Goal: Task Accomplishment & Management: Manage account settings

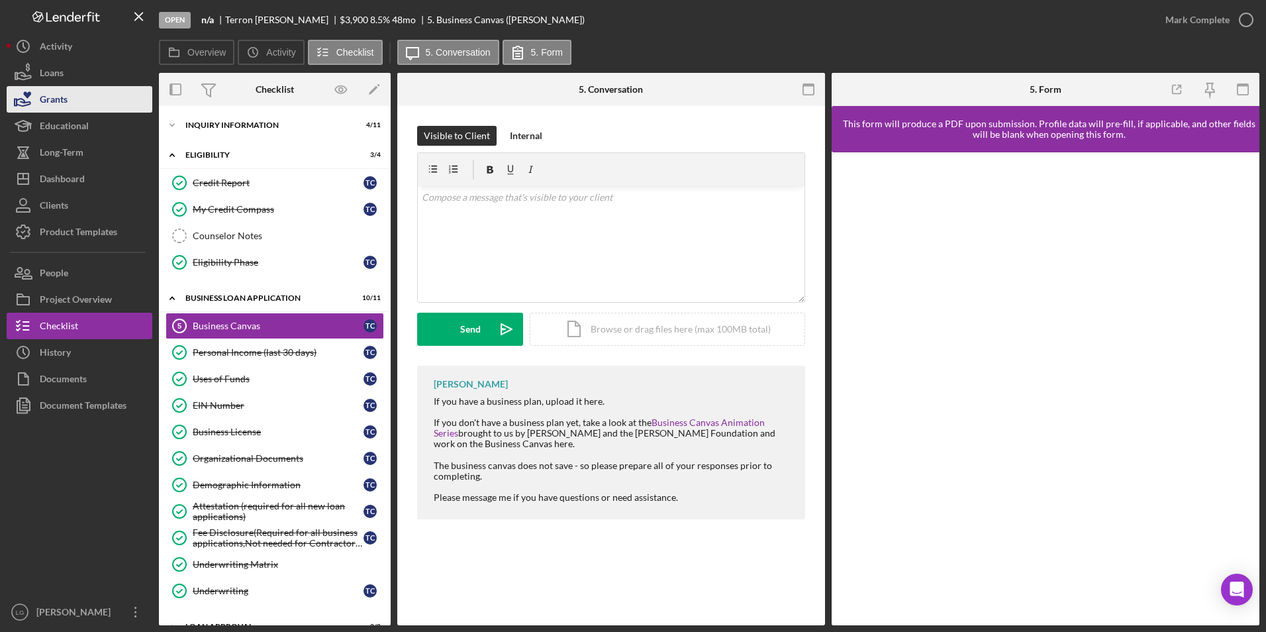
scroll to position [493, 0]
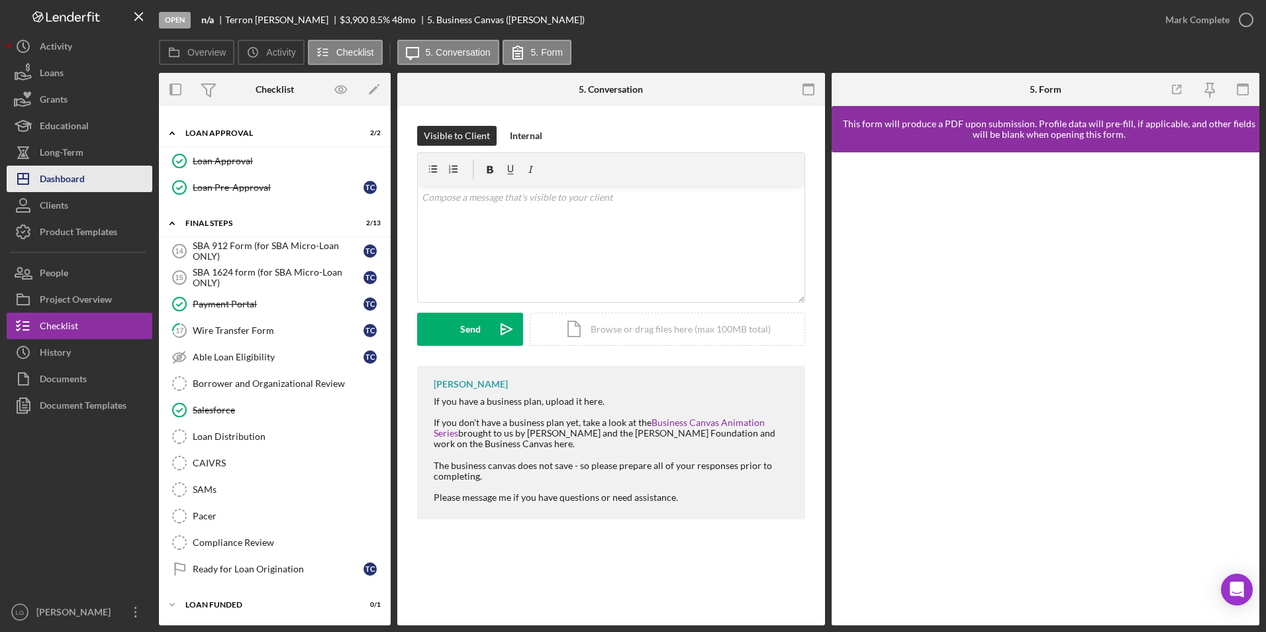
click at [61, 181] on div "Dashboard" at bounding box center [62, 181] width 45 height 30
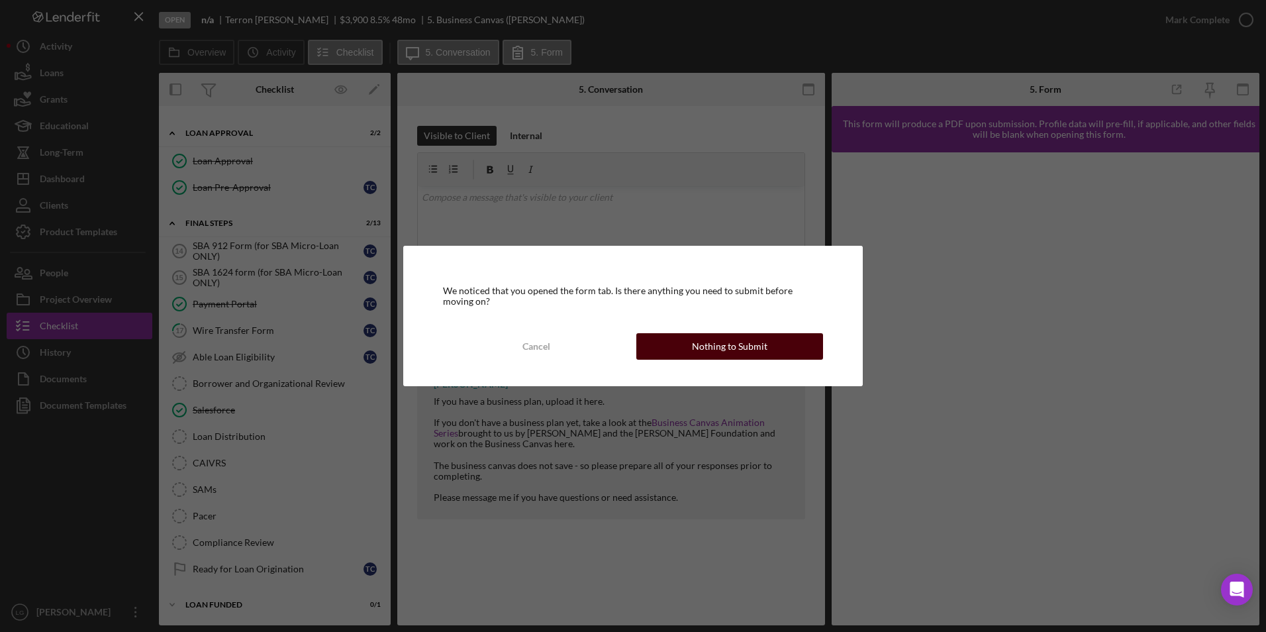
click at [739, 344] on div "Nothing to Submit" at bounding box center [729, 346] width 75 height 26
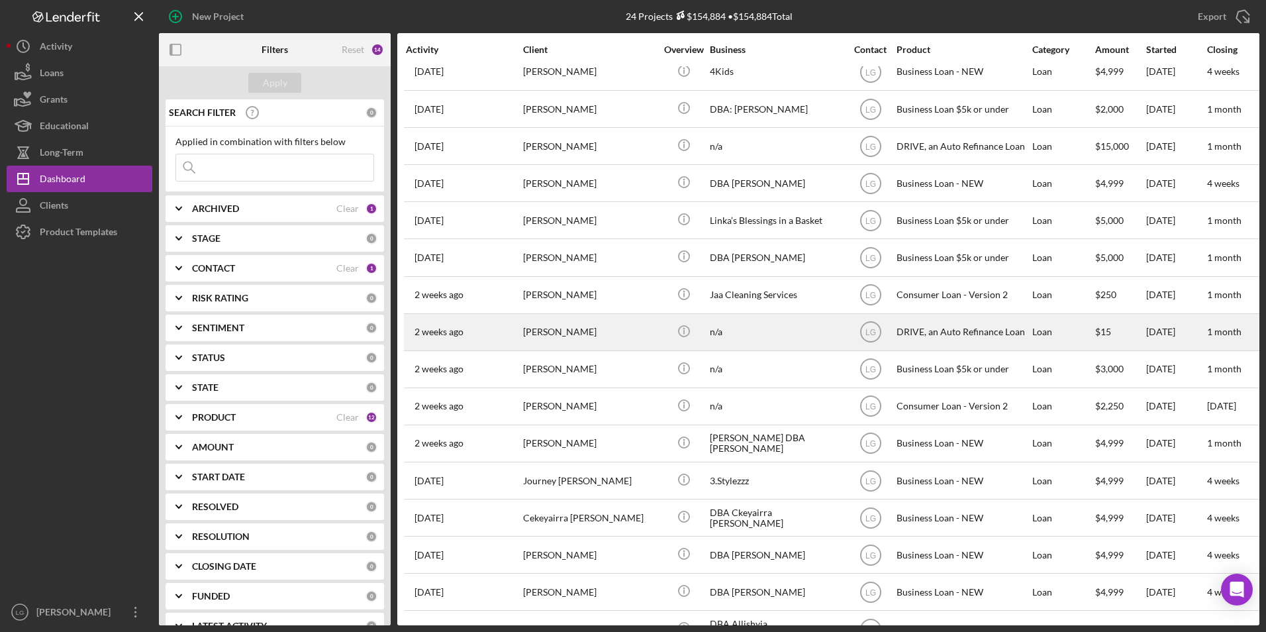
scroll to position [350, 0]
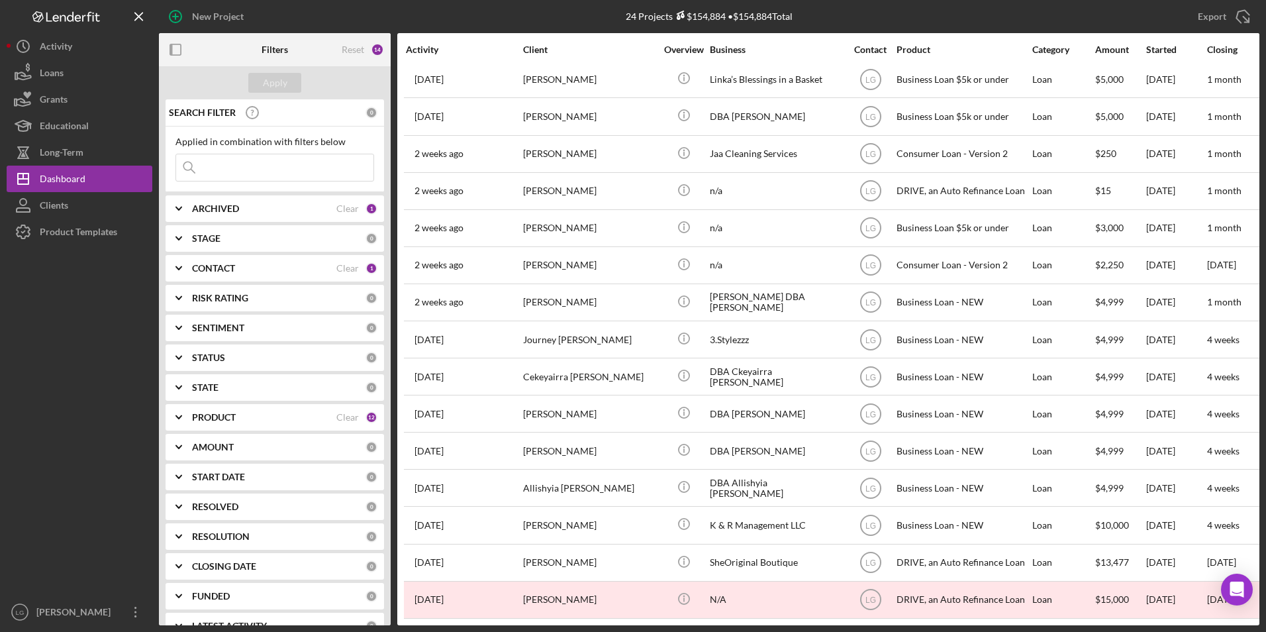
click at [246, 220] on div "ARCHIVED Clear 1" at bounding box center [284, 208] width 185 height 26
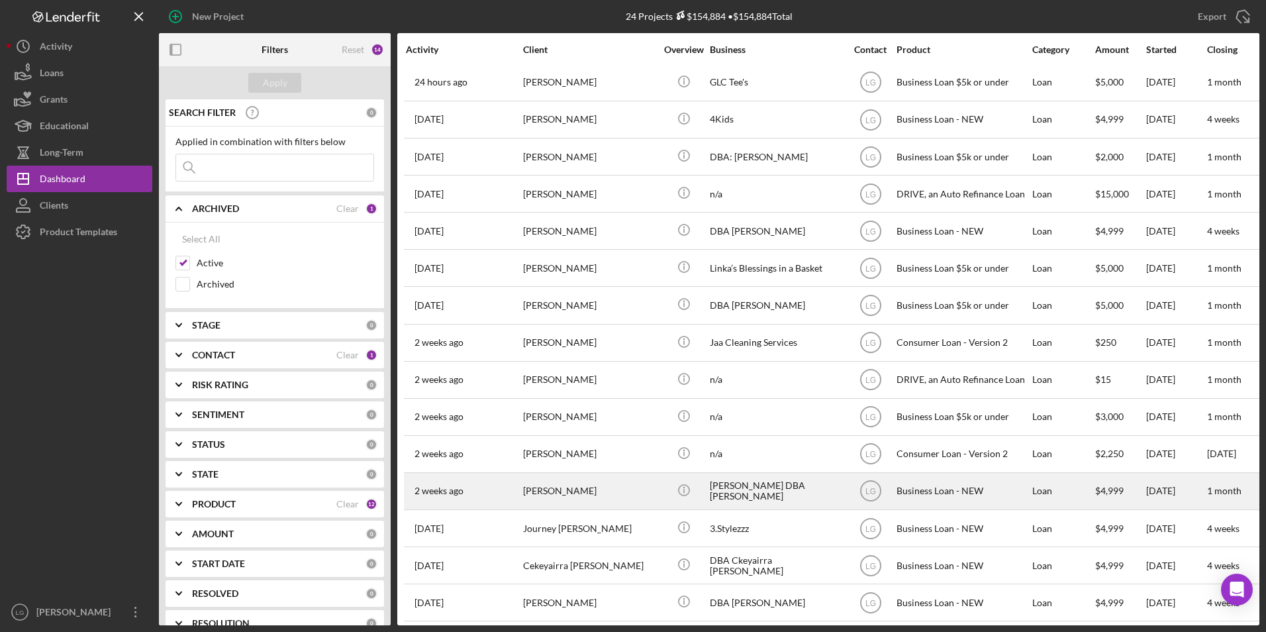
scroll to position [0, 0]
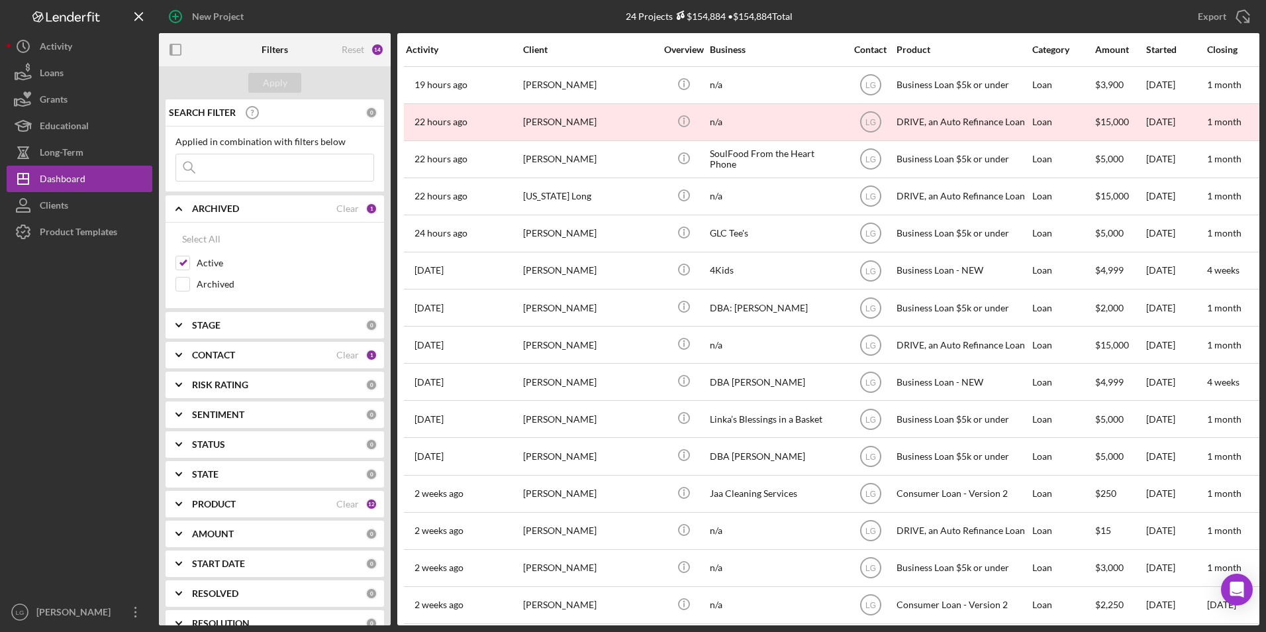
click at [236, 363] on div "CONTACT Clear 1" at bounding box center [284, 355] width 185 height 26
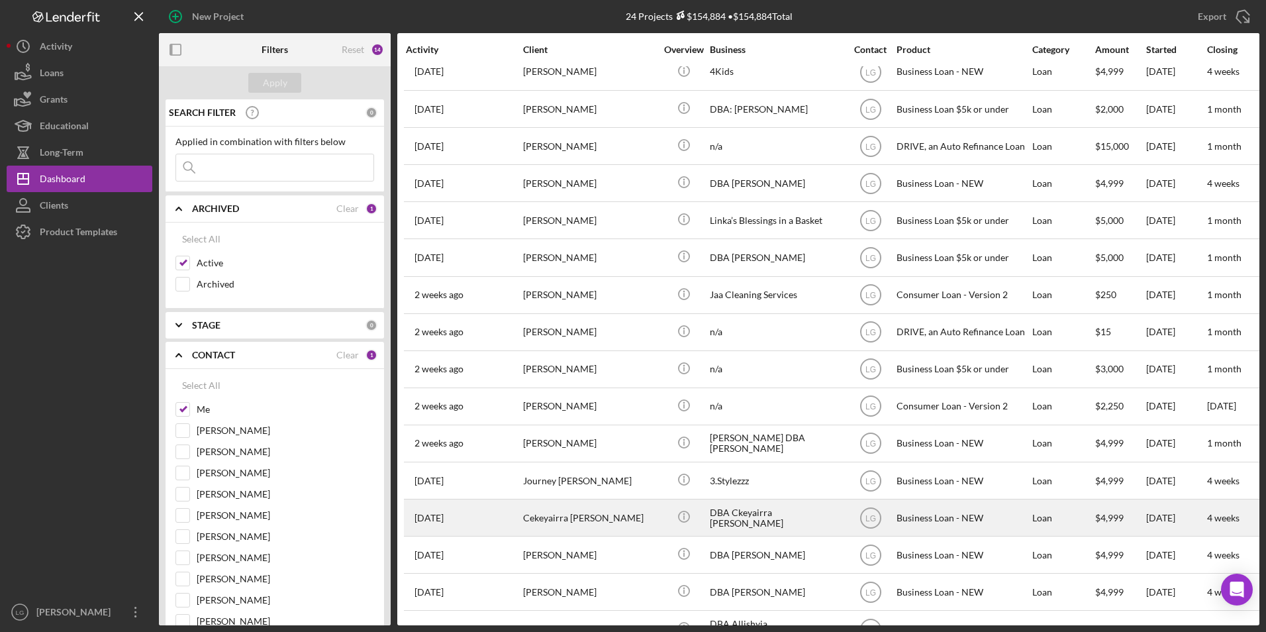
scroll to position [350, 0]
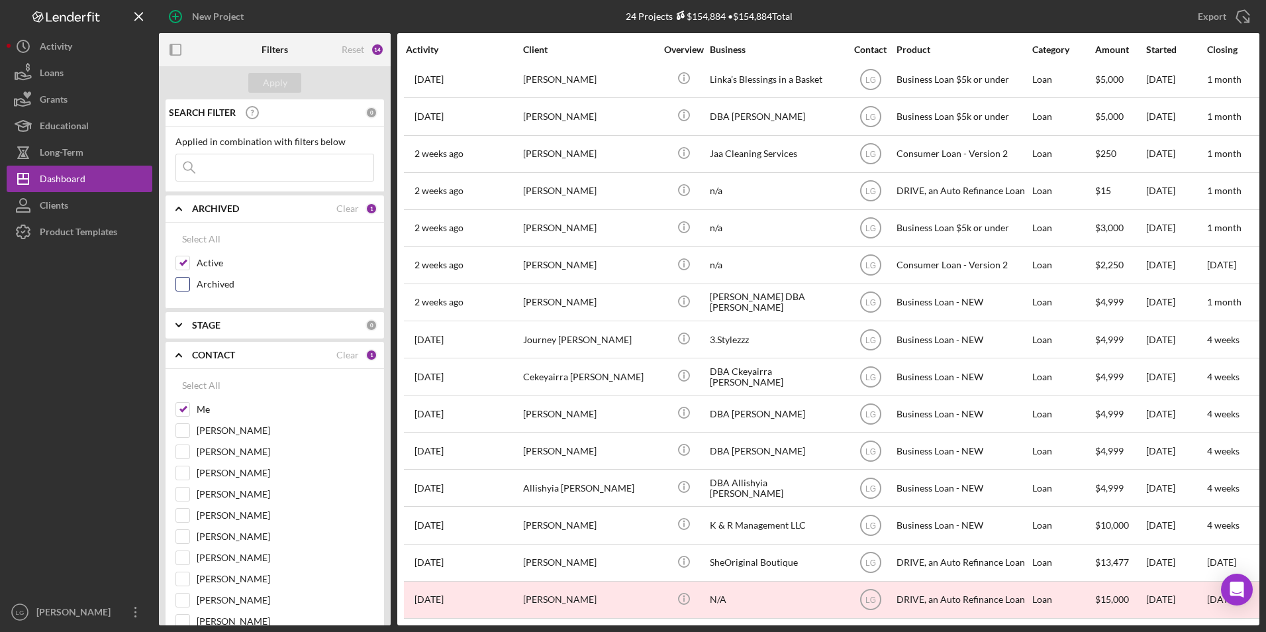
click at [179, 277] on input "Archived" at bounding box center [182, 283] width 13 height 13
checkbox input "true"
click at [275, 89] on div "Apply" at bounding box center [275, 83] width 24 height 20
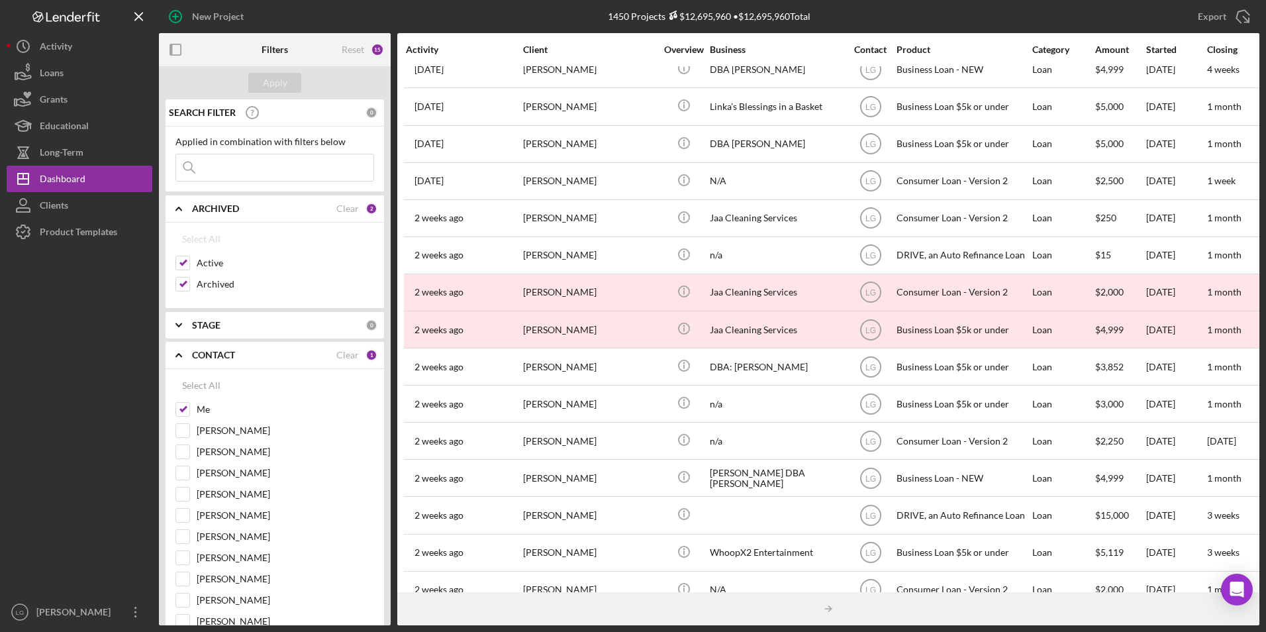
scroll to position [387, 0]
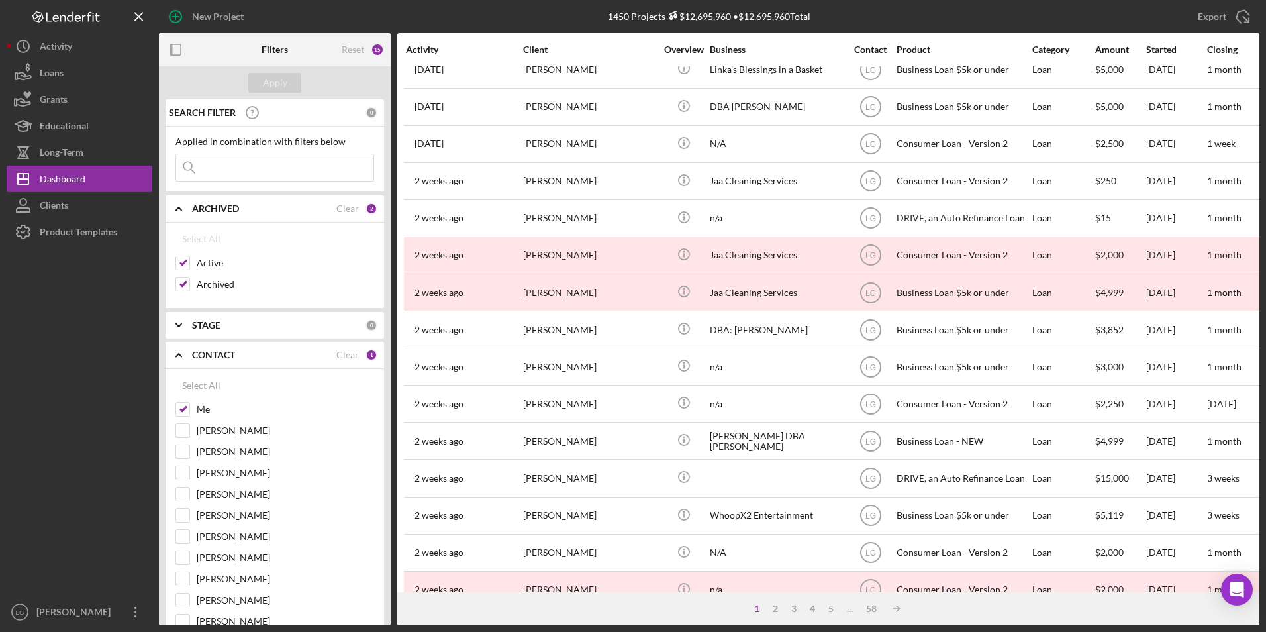
click at [295, 164] on input at bounding box center [274, 167] width 197 height 26
click at [215, 384] on div "Select All" at bounding box center [201, 385] width 38 height 26
checkbox input "true"
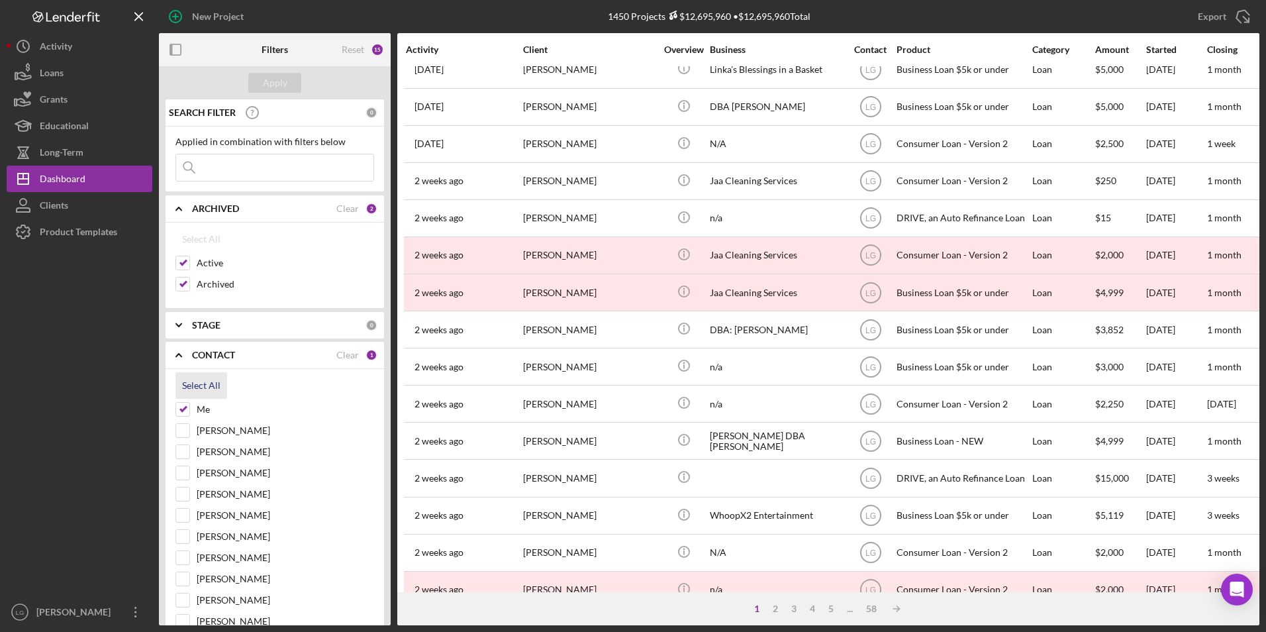
checkbox input "true"
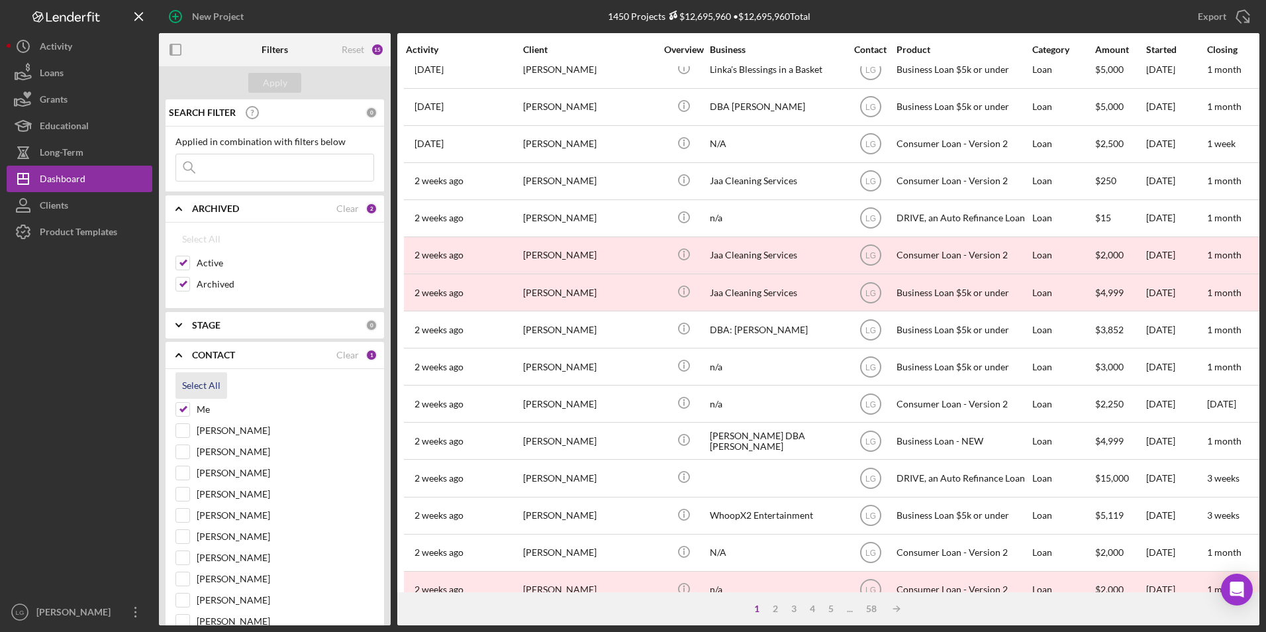
checkbox input "true"
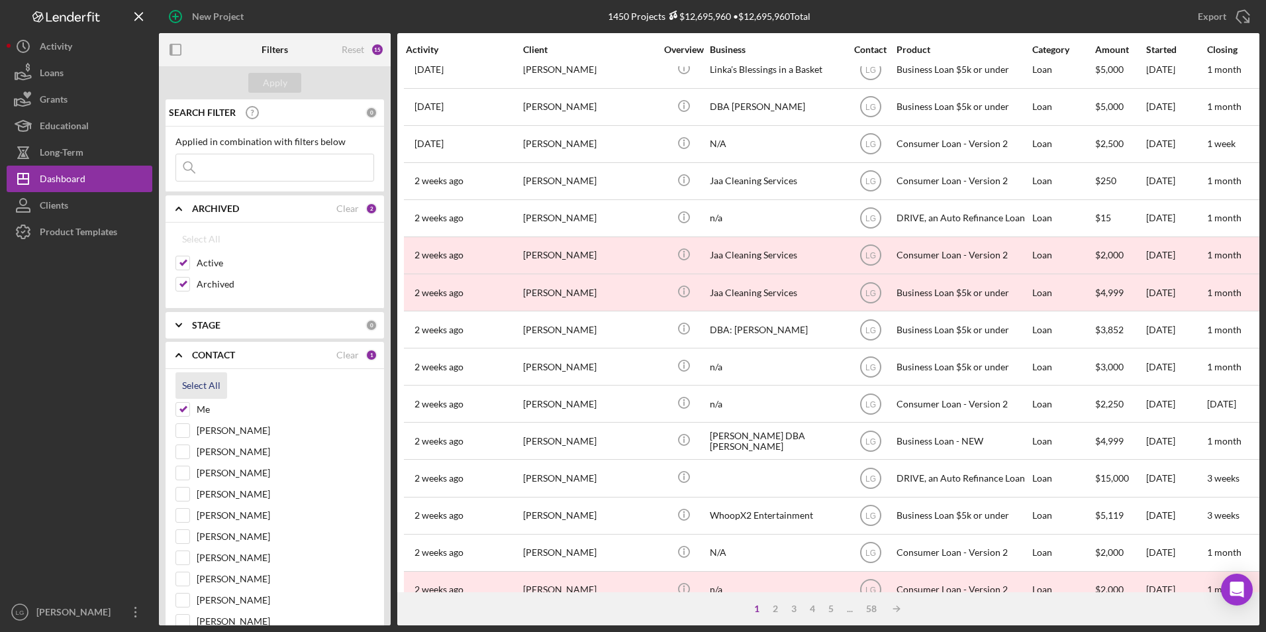
checkbox input "true"
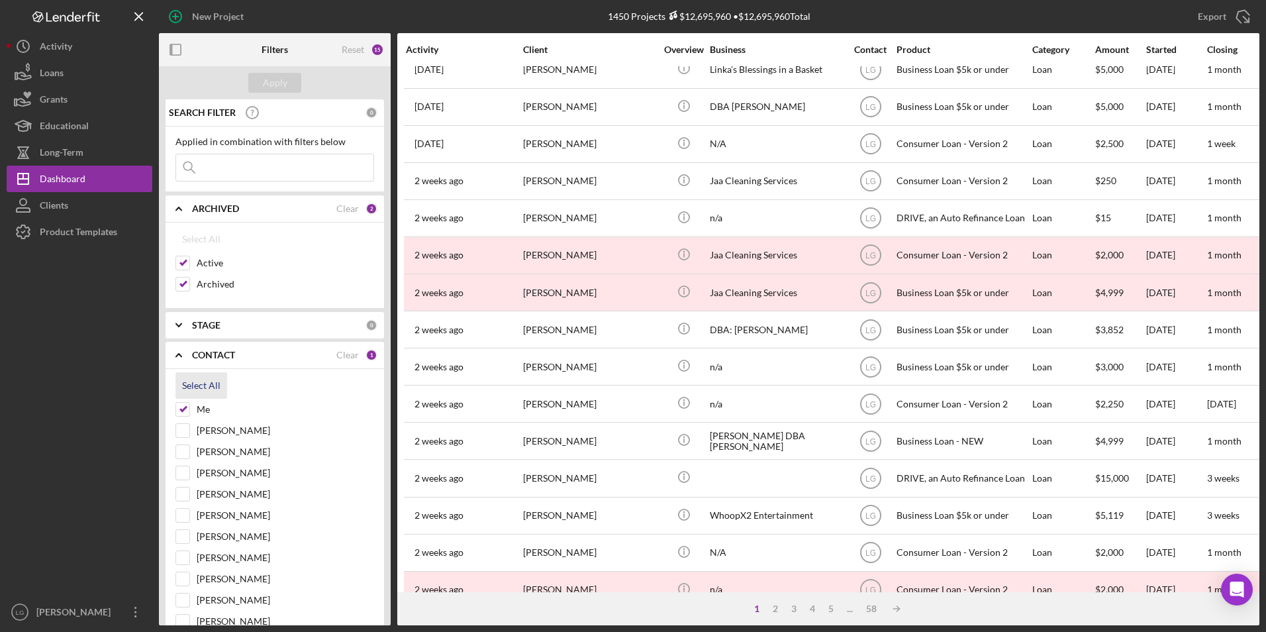
checkbox input "true"
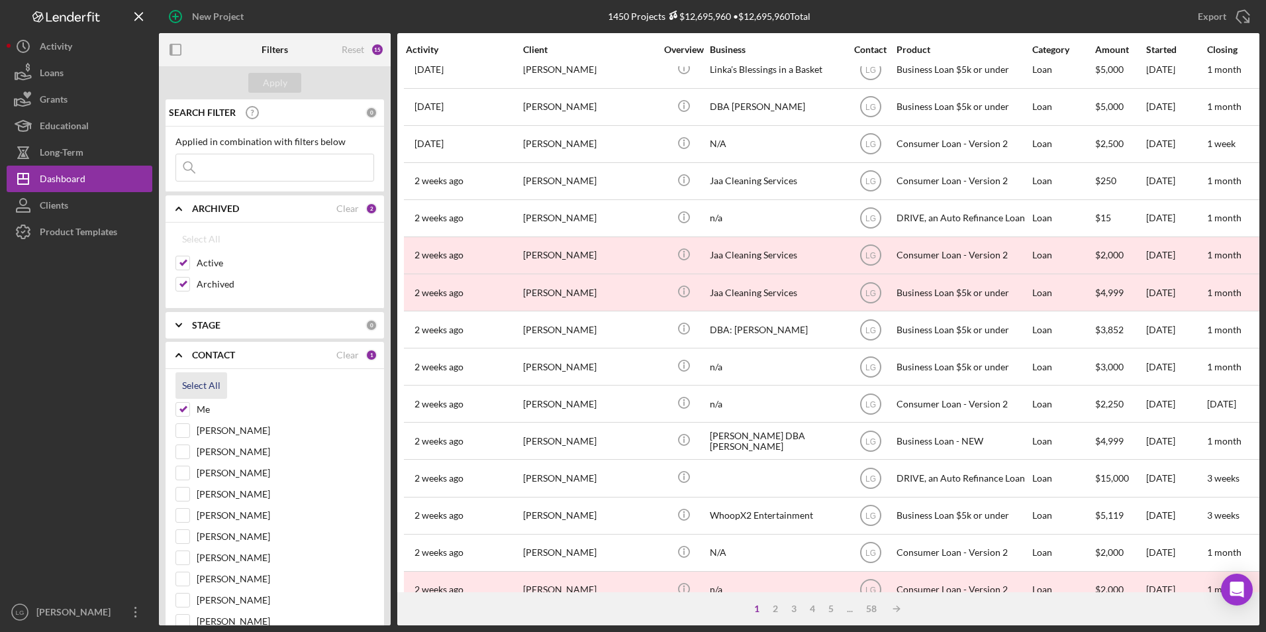
checkbox input "true"
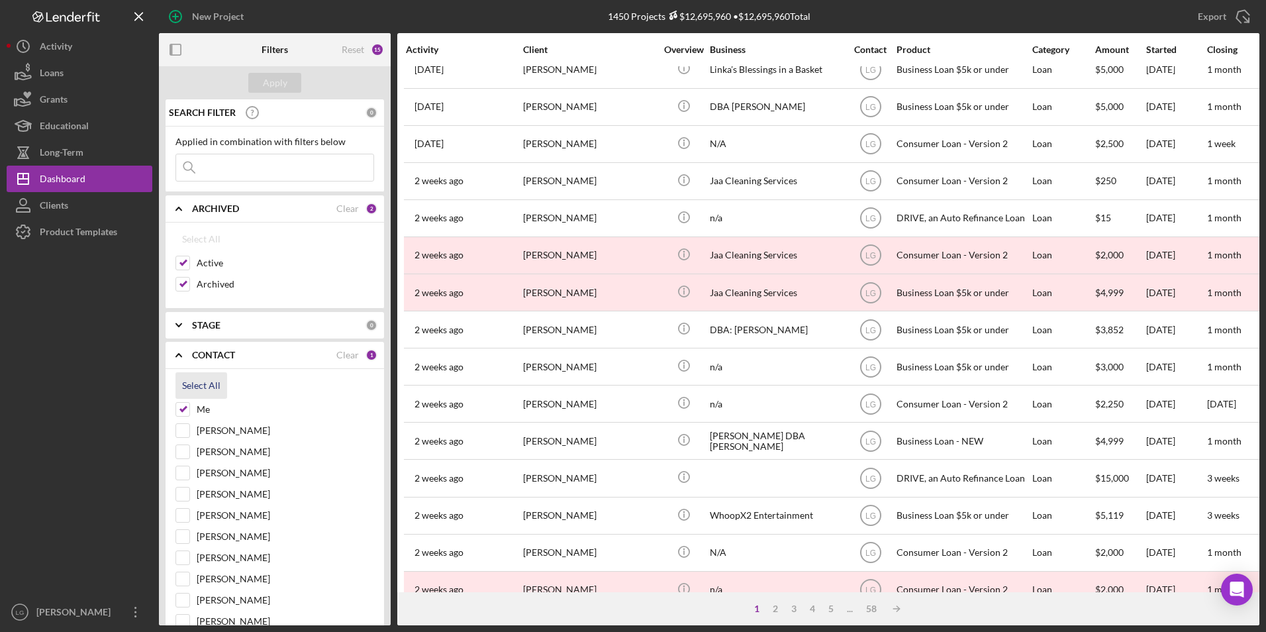
checkbox input "true"
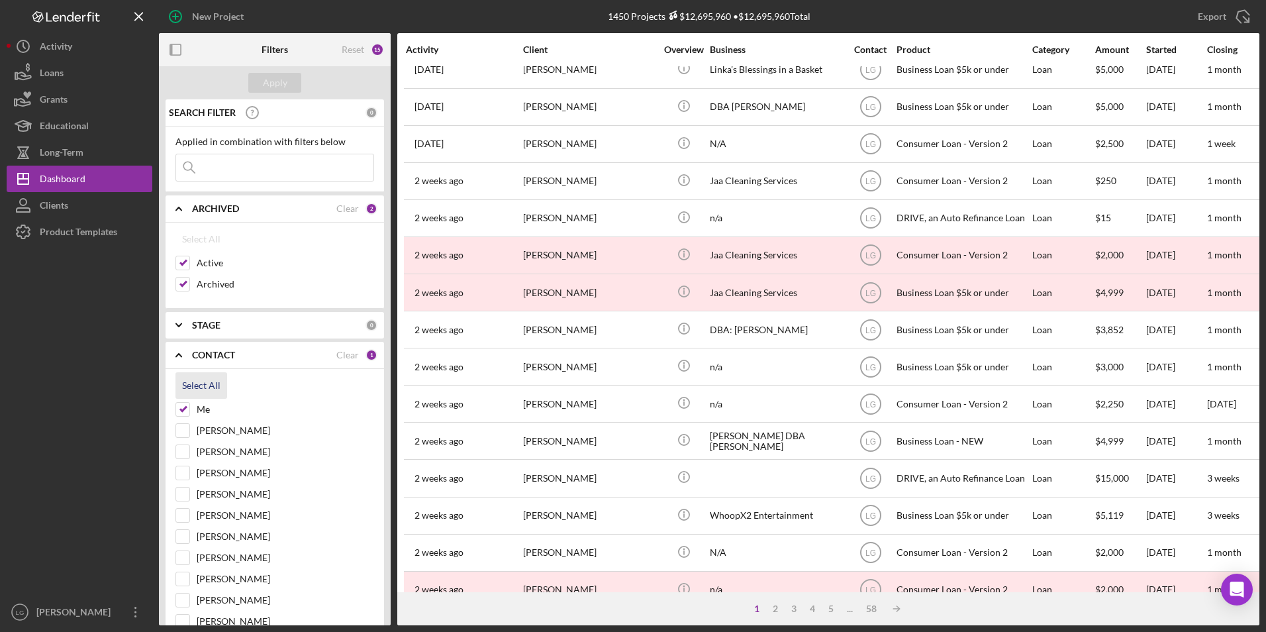
checkbox input "true"
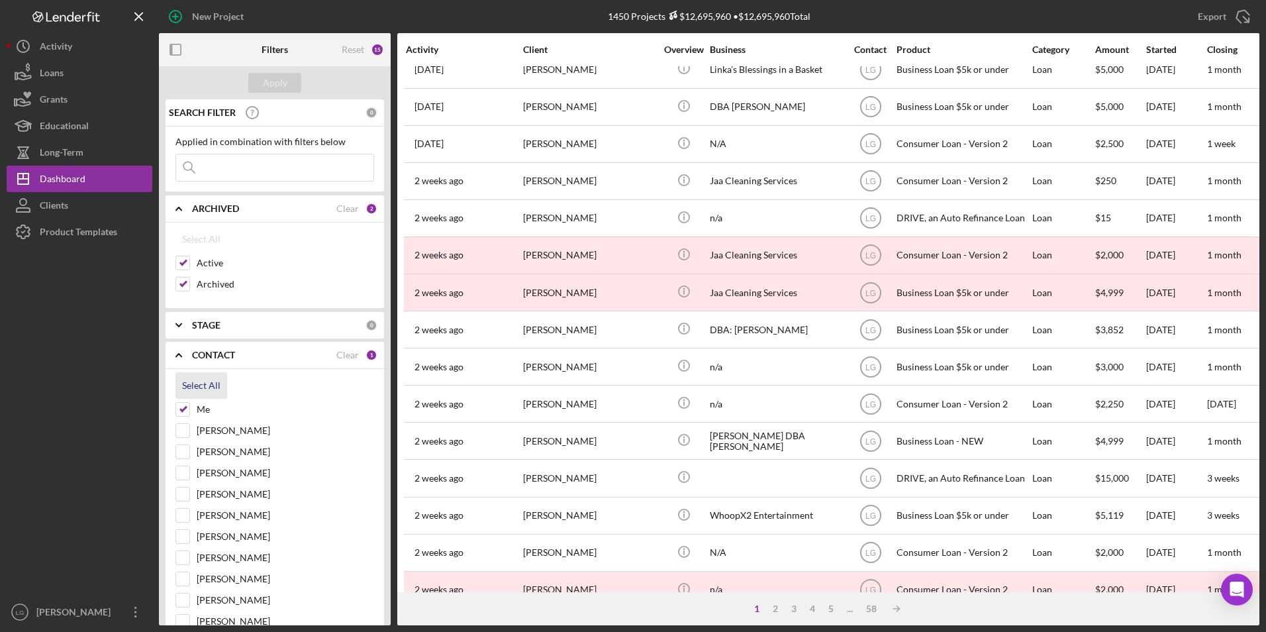
checkbox input "true"
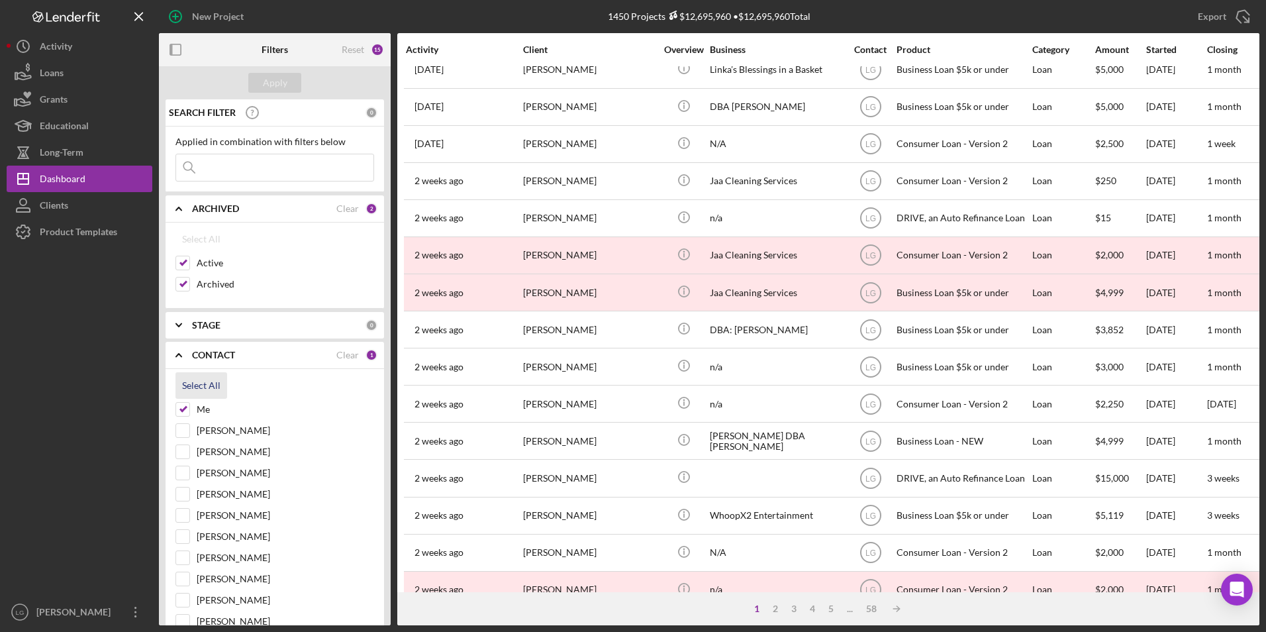
checkbox input "true"
click at [203, 171] on input at bounding box center [274, 167] width 197 height 26
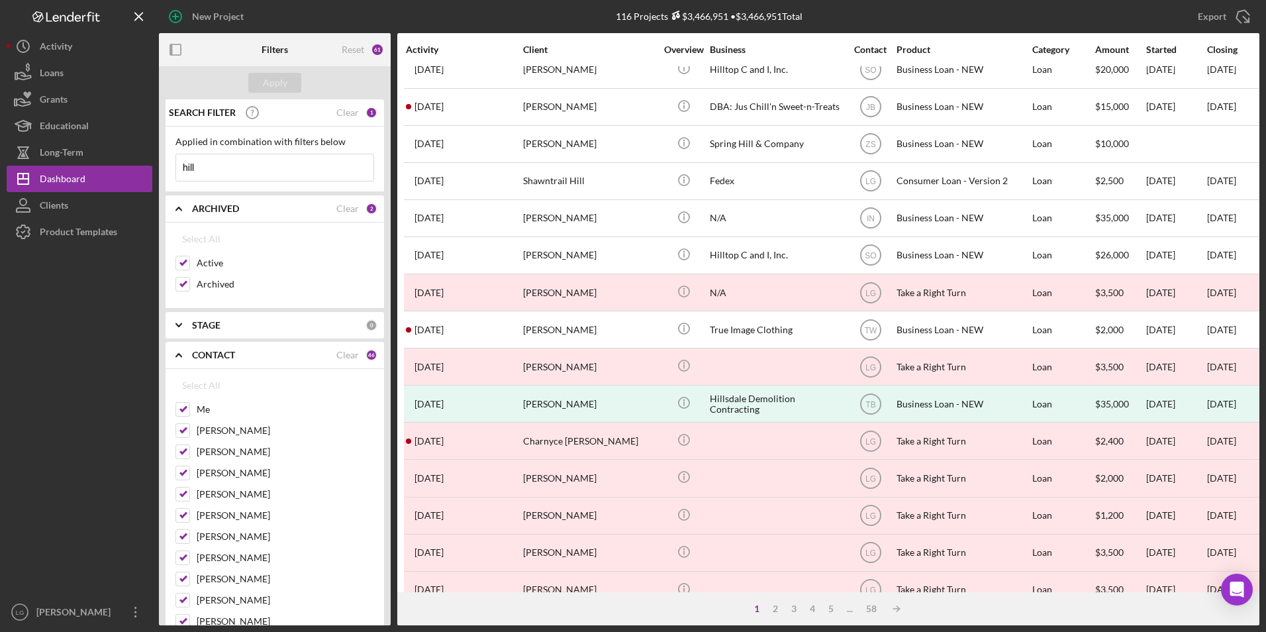
scroll to position [0, 0]
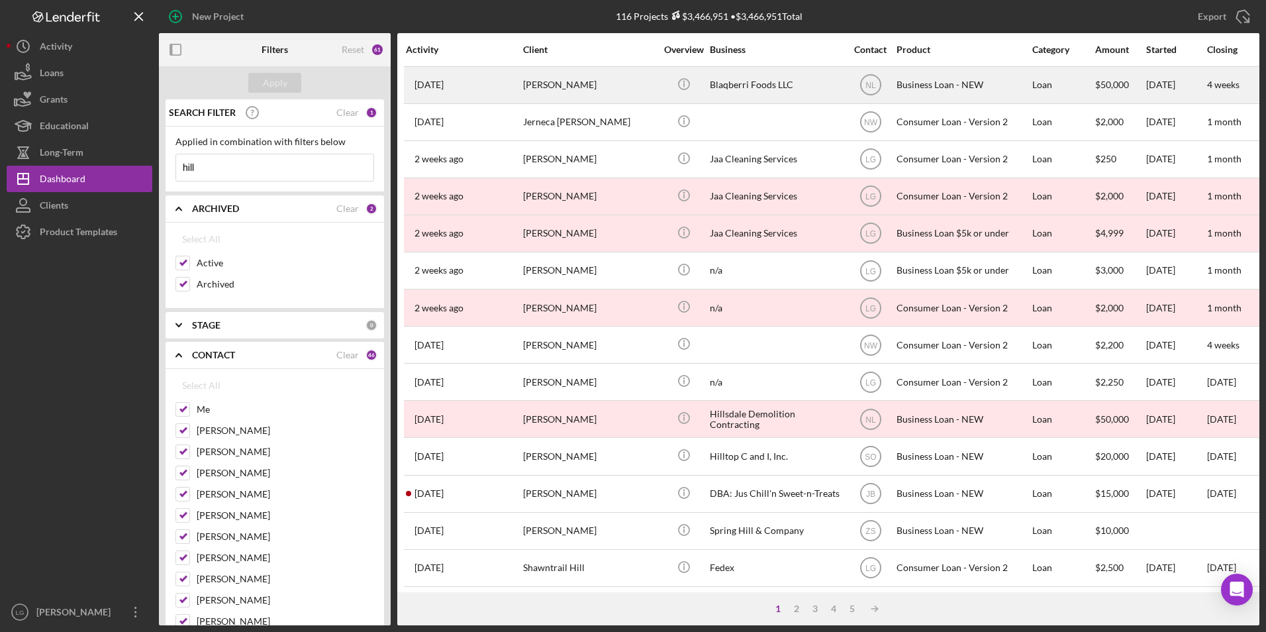
type input "hill"
click at [625, 84] on div "[PERSON_NAME]" at bounding box center [589, 85] width 132 height 35
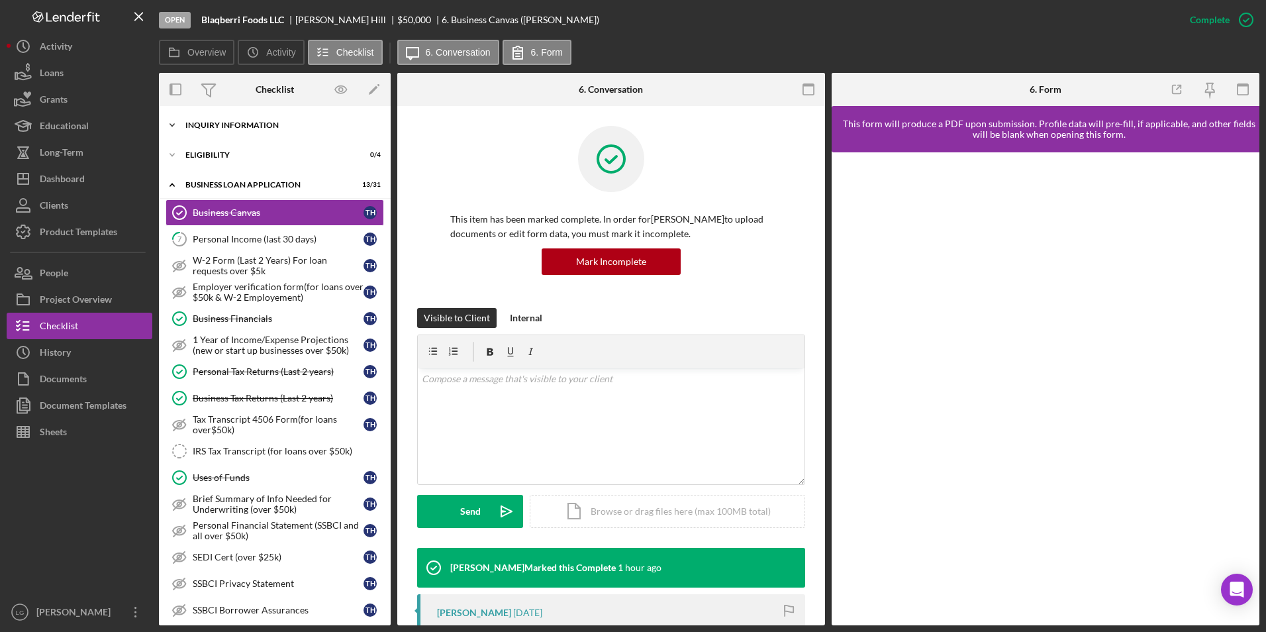
click at [273, 119] on div "Icon/Expander INQUIRY INFORMATION 10 / 11" at bounding box center [275, 125] width 232 height 26
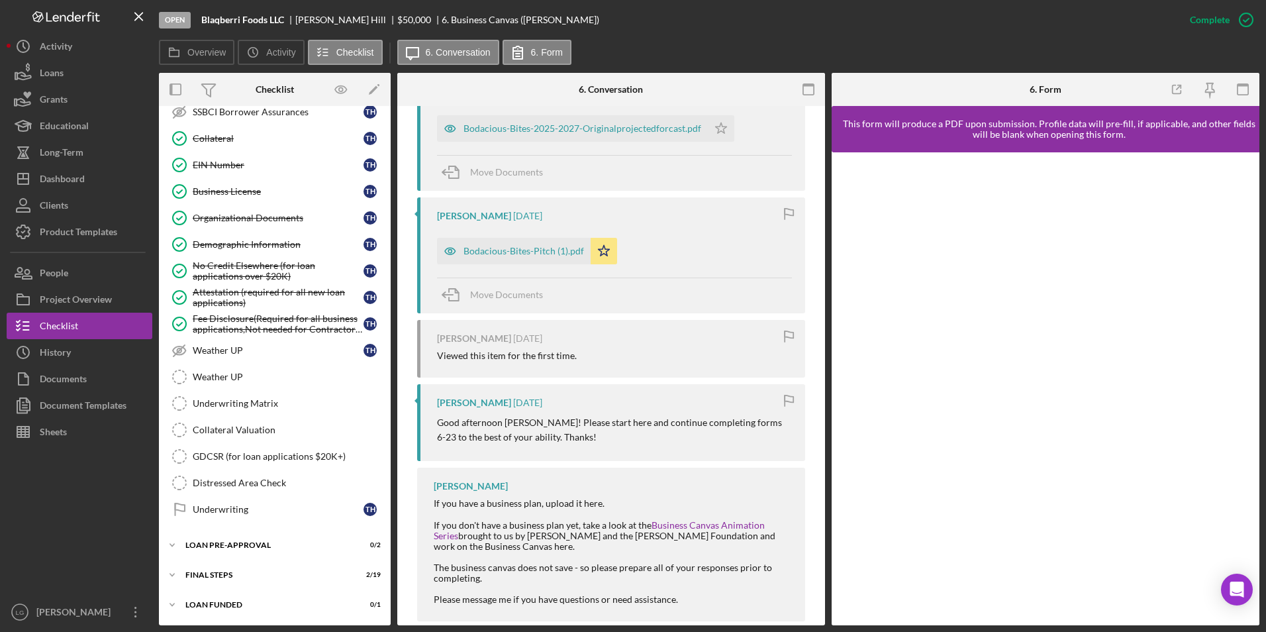
scroll to position [552, 0]
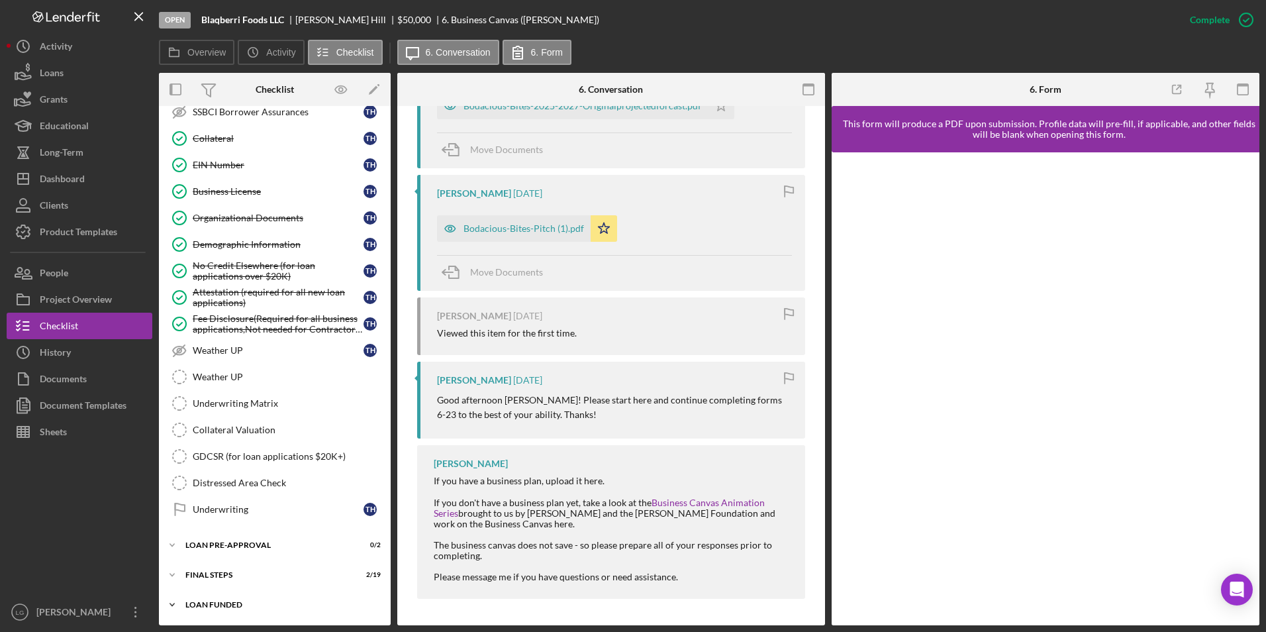
click at [191, 612] on div "Icon/Expander LOAN FUNDED 0 / 1" at bounding box center [275, 604] width 232 height 26
click at [195, 570] on div "Icon/Expander FINAL STEPS 2 / 19" at bounding box center [275, 574] width 232 height 26
click at [197, 540] on div "Icon/Expander LOAN PRE-APPROVAL 0 / 2" at bounding box center [275, 545] width 232 height 26
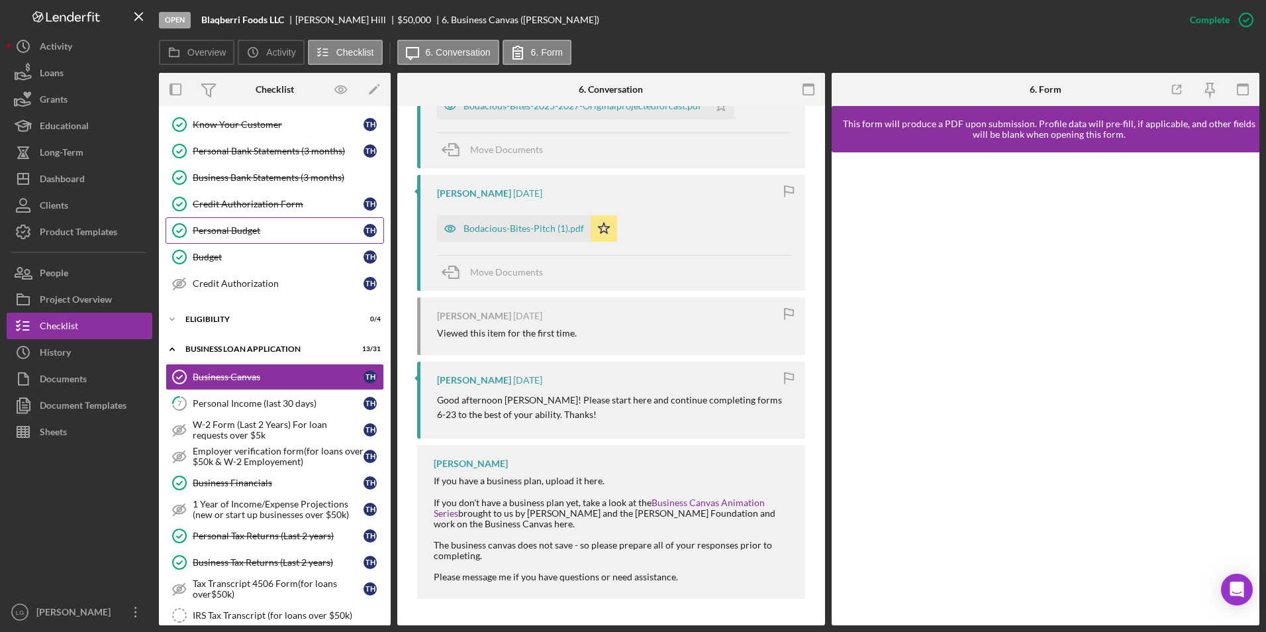
scroll to position [0, 0]
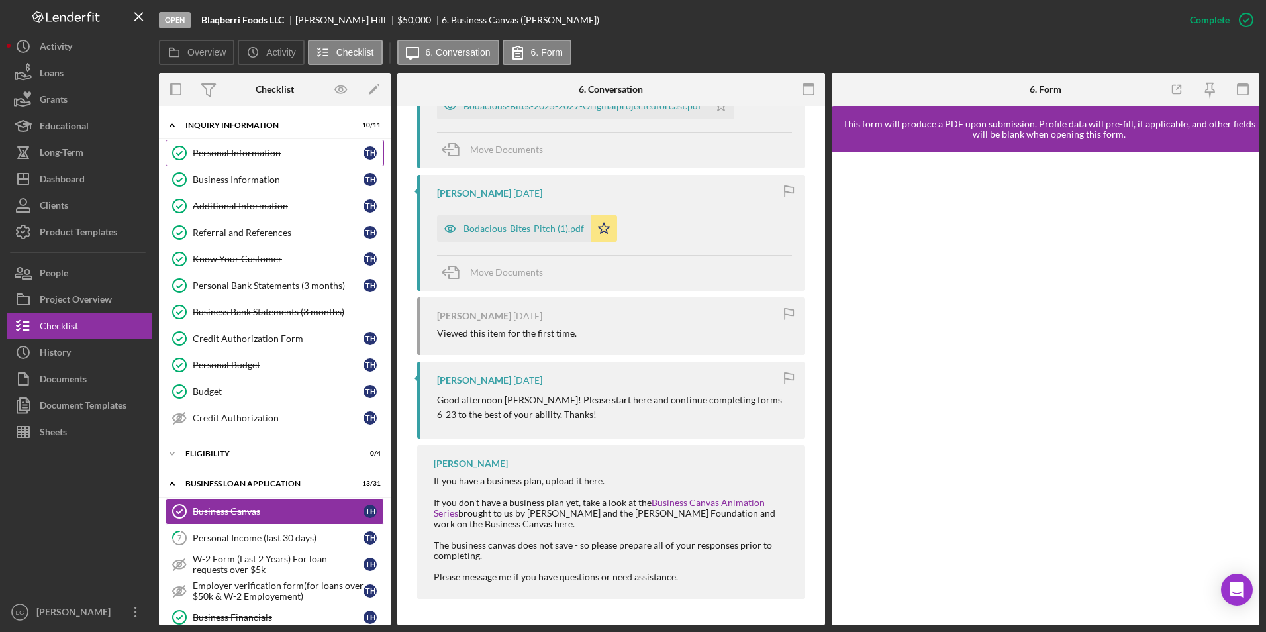
click at [269, 159] on link "Personal Information Personal Information T H" at bounding box center [275, 153] width 218 height 26
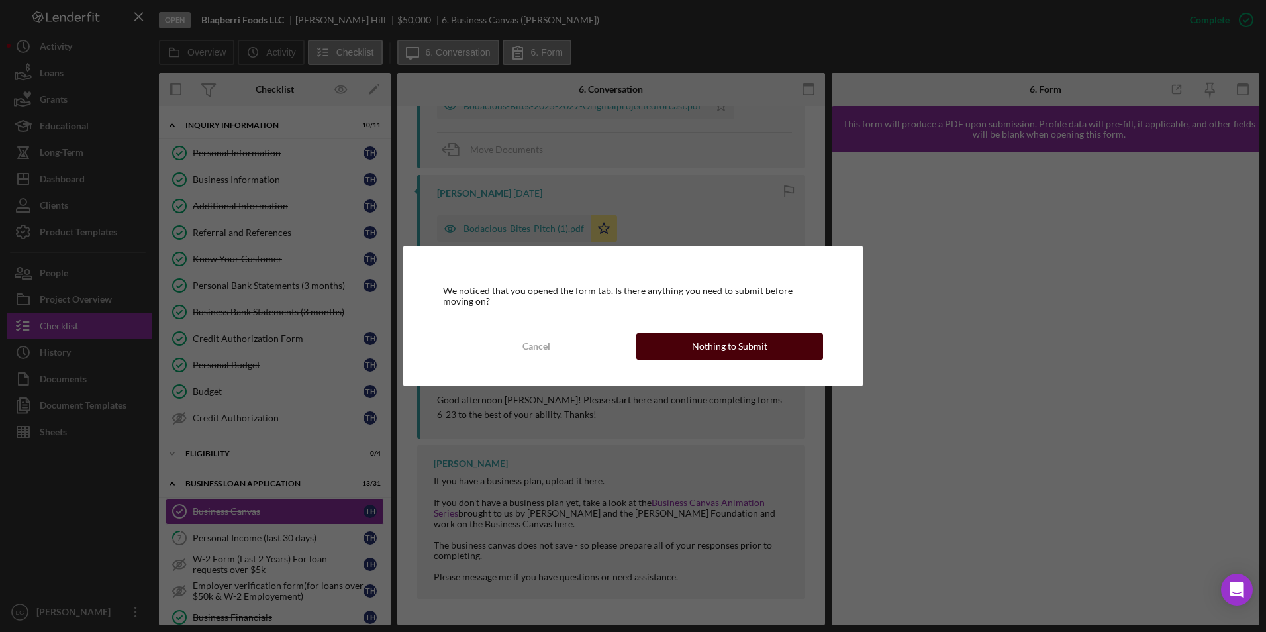
click at [716, 346] on div "Nothing to Submit" at bounding box center [729, 346] width 75 height 26
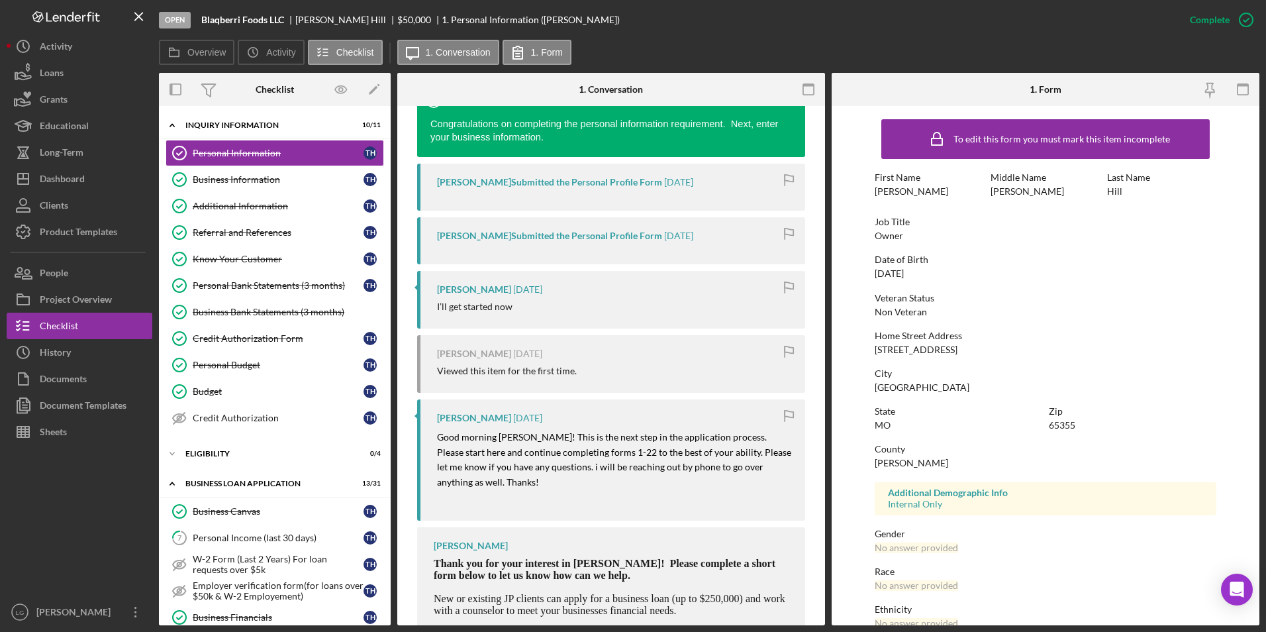
scroll to position [530, 0]
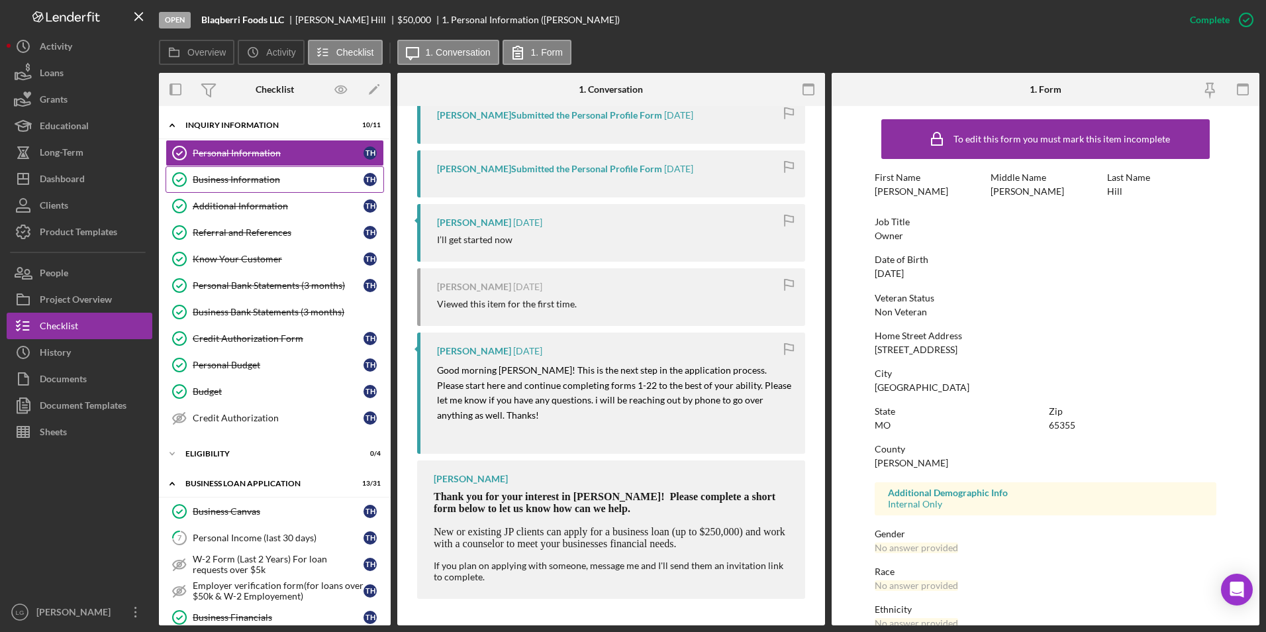
click at [232, 179] on div "Business Information" at bounding box center [278, 179] width 171 height 11
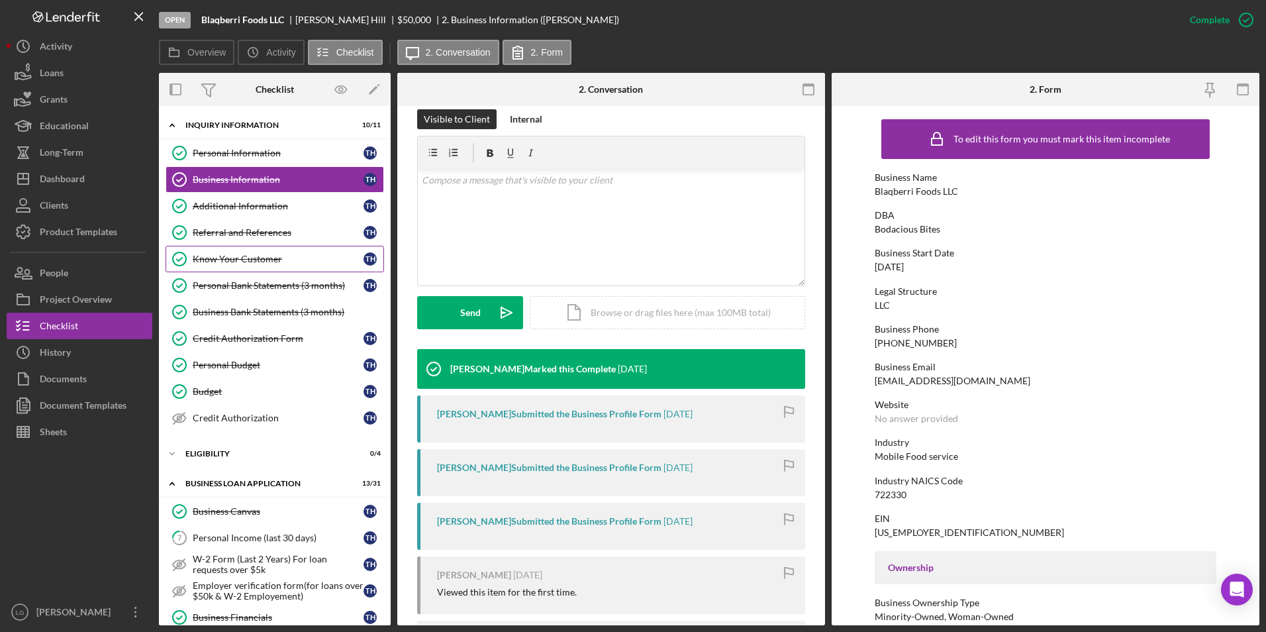
scroll to position [289, 0]
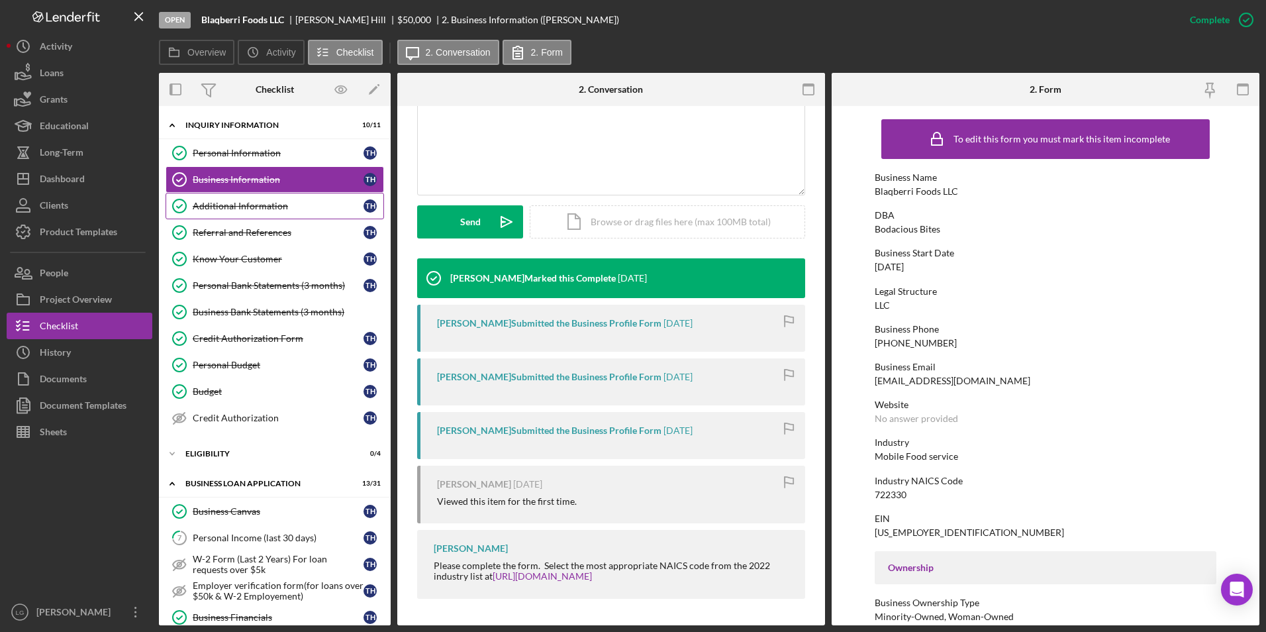
click at [219, 211] on div "Additional Information" at bounding box center [278, 206] width 171 height 11
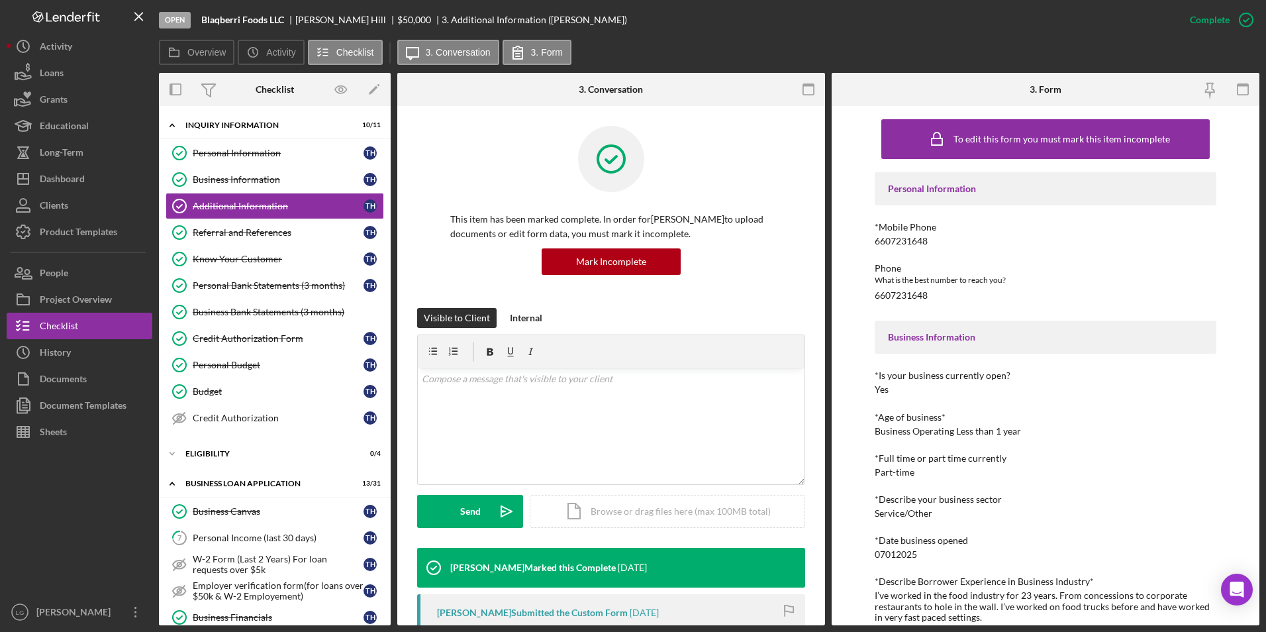
scroll to position [179, 0]
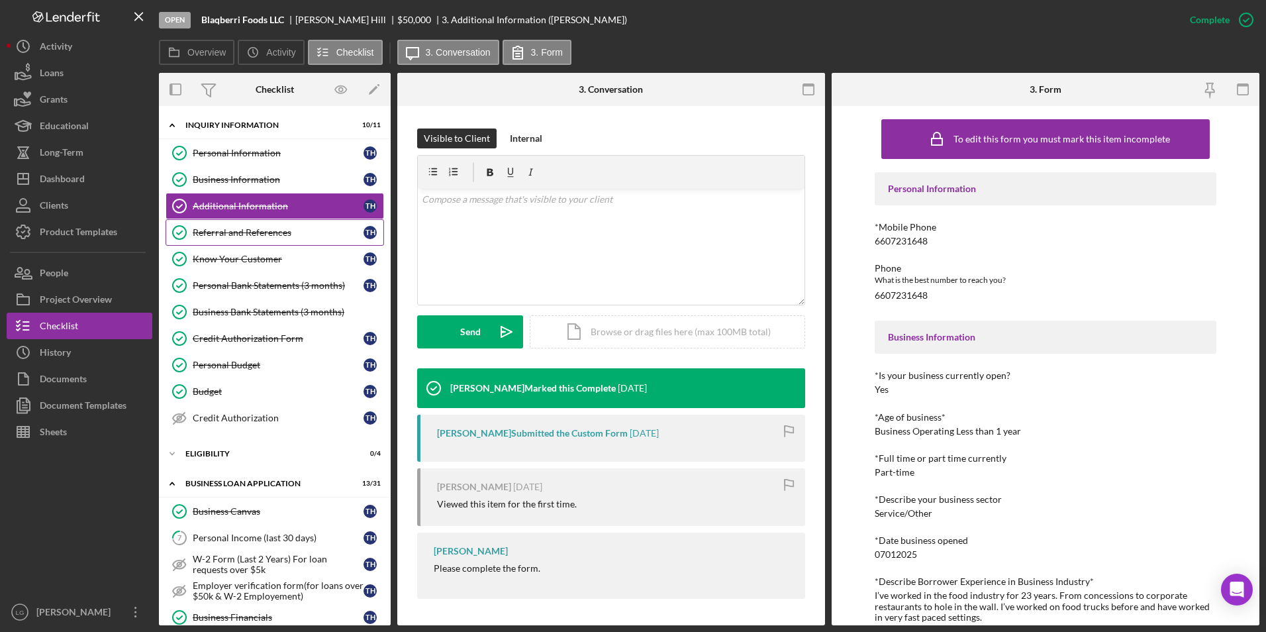
click at [232, 234] on div "Referral and References" at bounding box center [278, 232] width 171 height 11
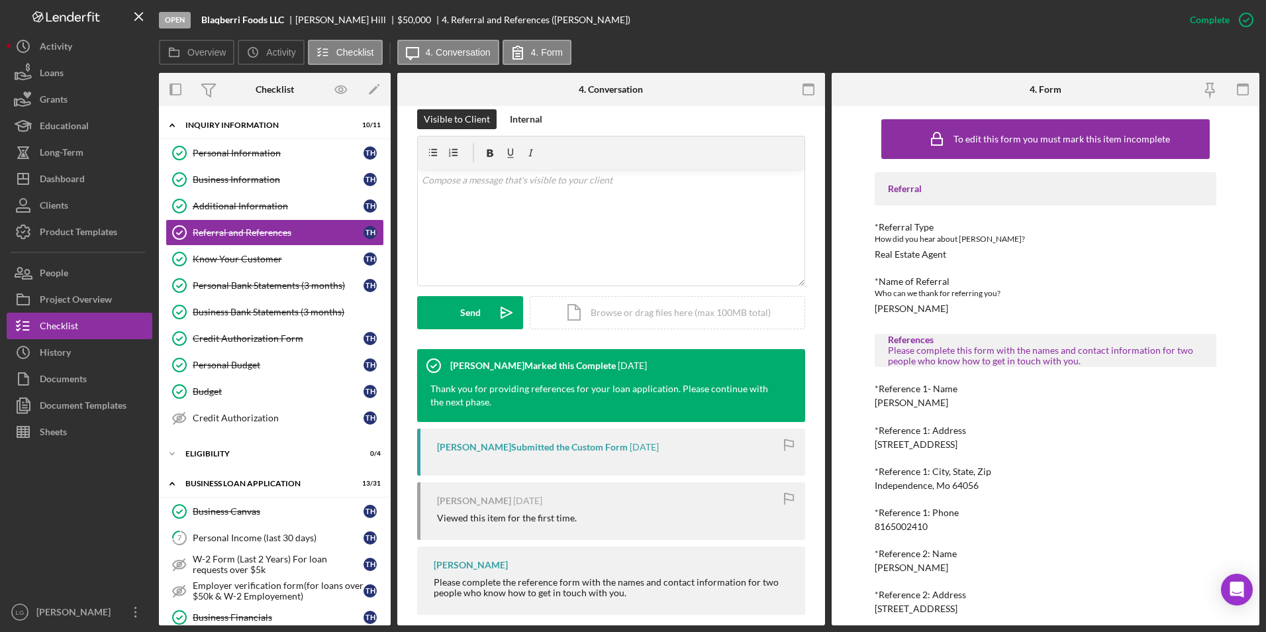
scroll to position [215, 0]
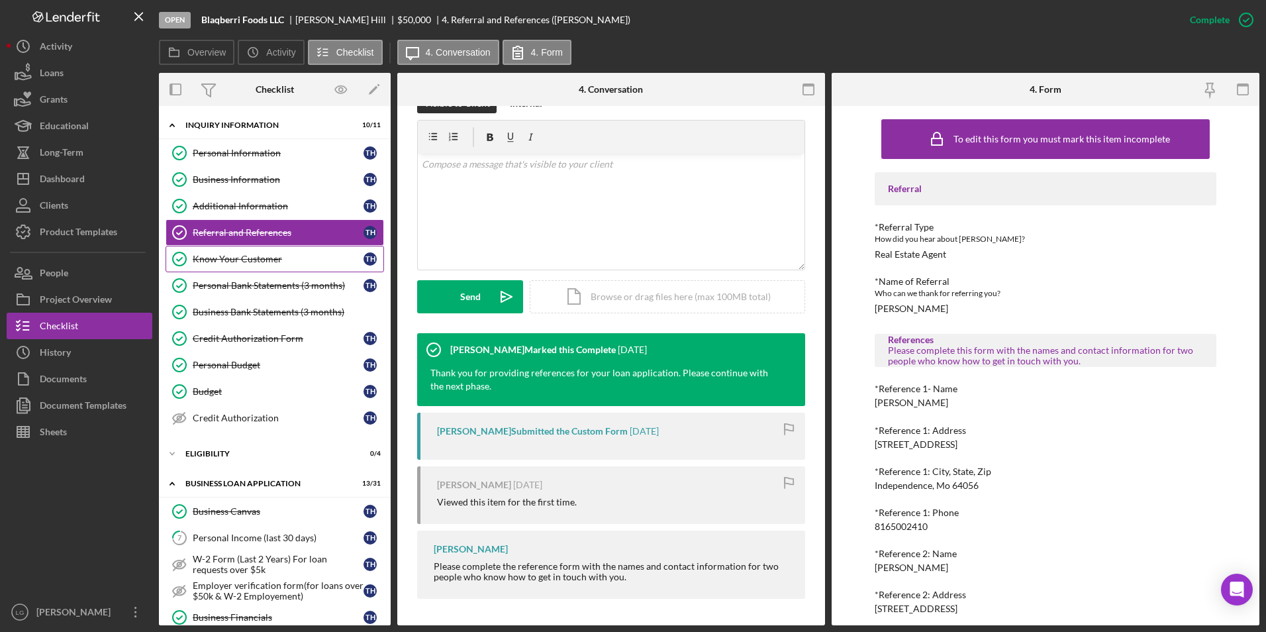
click at [271, 265] on link "Know Your Customer Know Your Customer T H" at bounding box center [275, 259] width 218 height 26
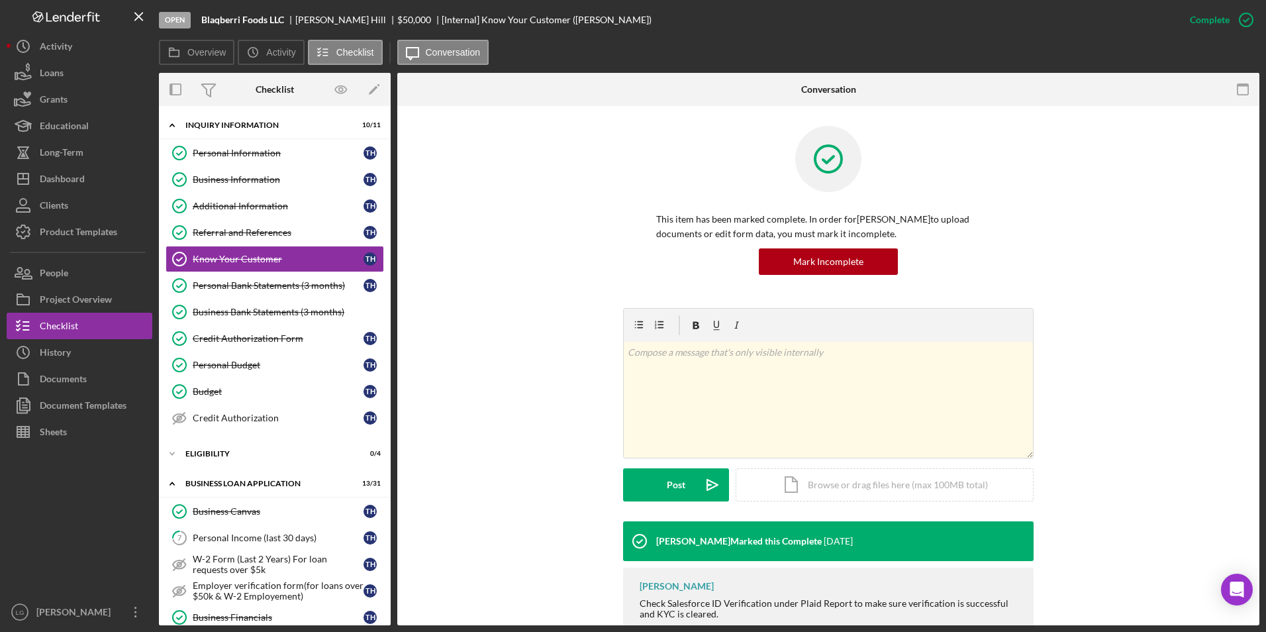
scroll to position [37, 0]
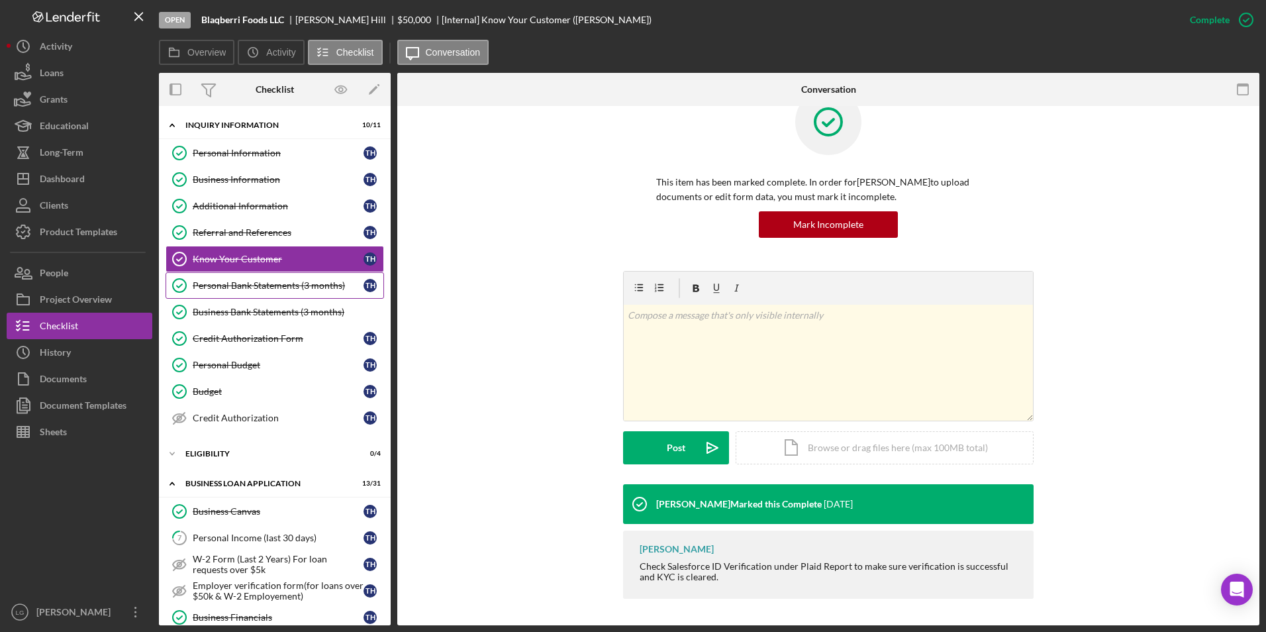
click at [220, 282] on div "Personal Bank Statements (3 months)" at bounding box center [278, 285] width 171 height 11
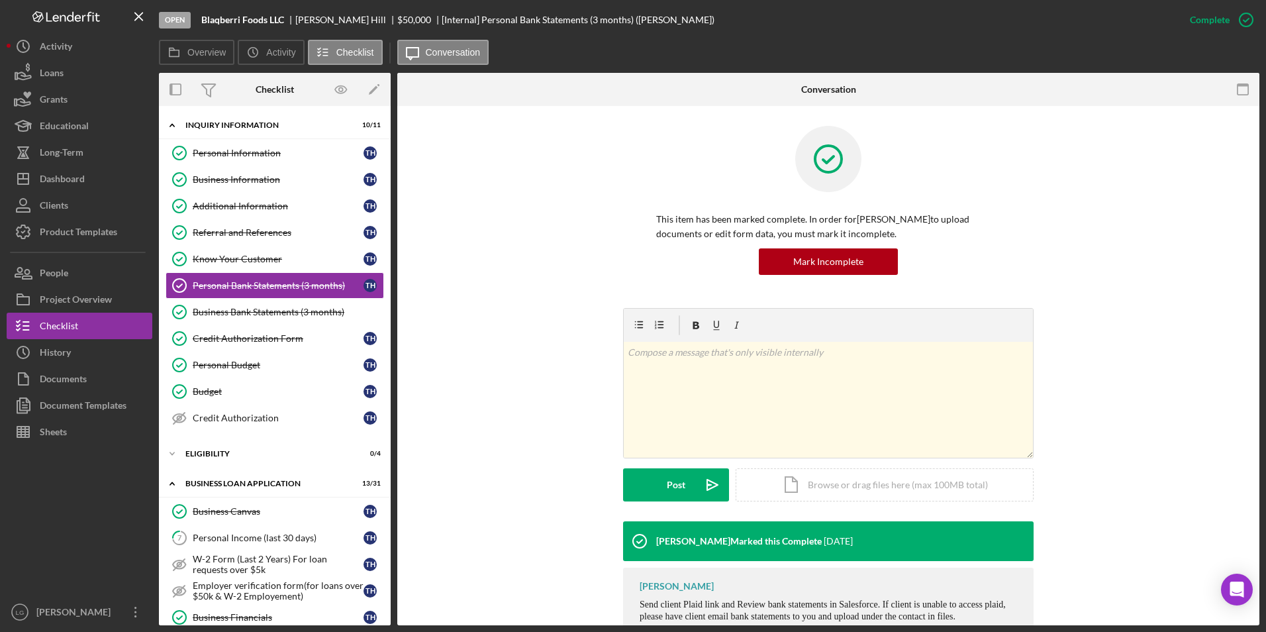
scroll to position [40, 0]
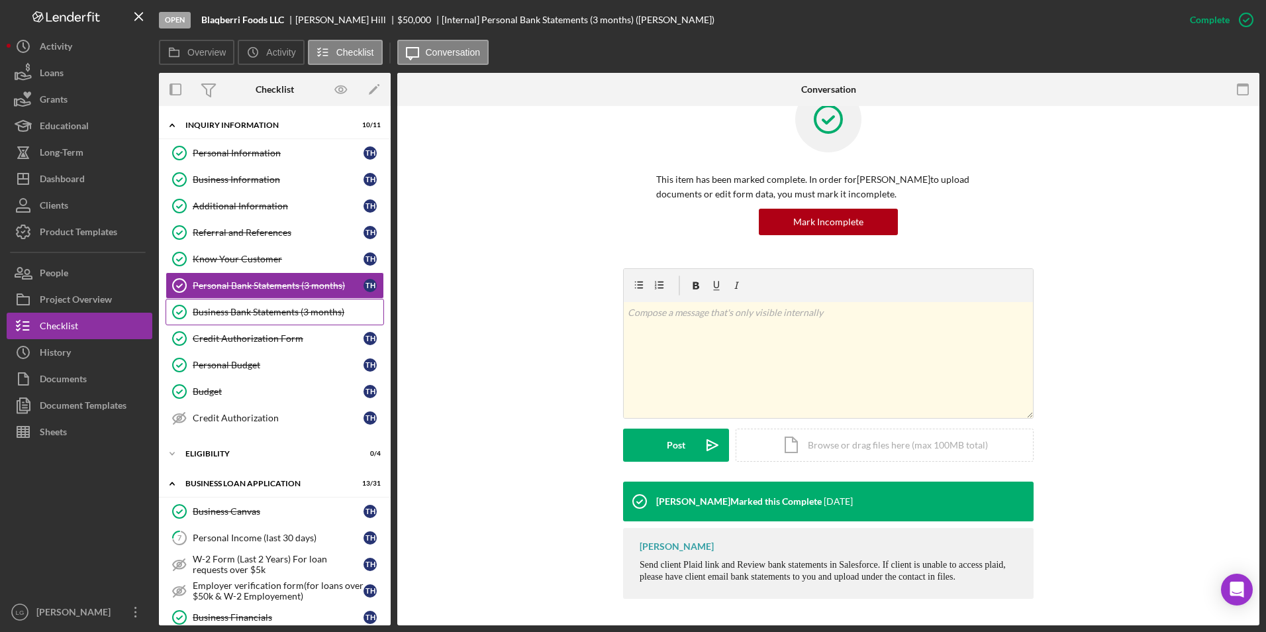
click at [212, 310] on div "Business Bank Statements (3 months)" at bounding box center [288, 312] width 191 height 11
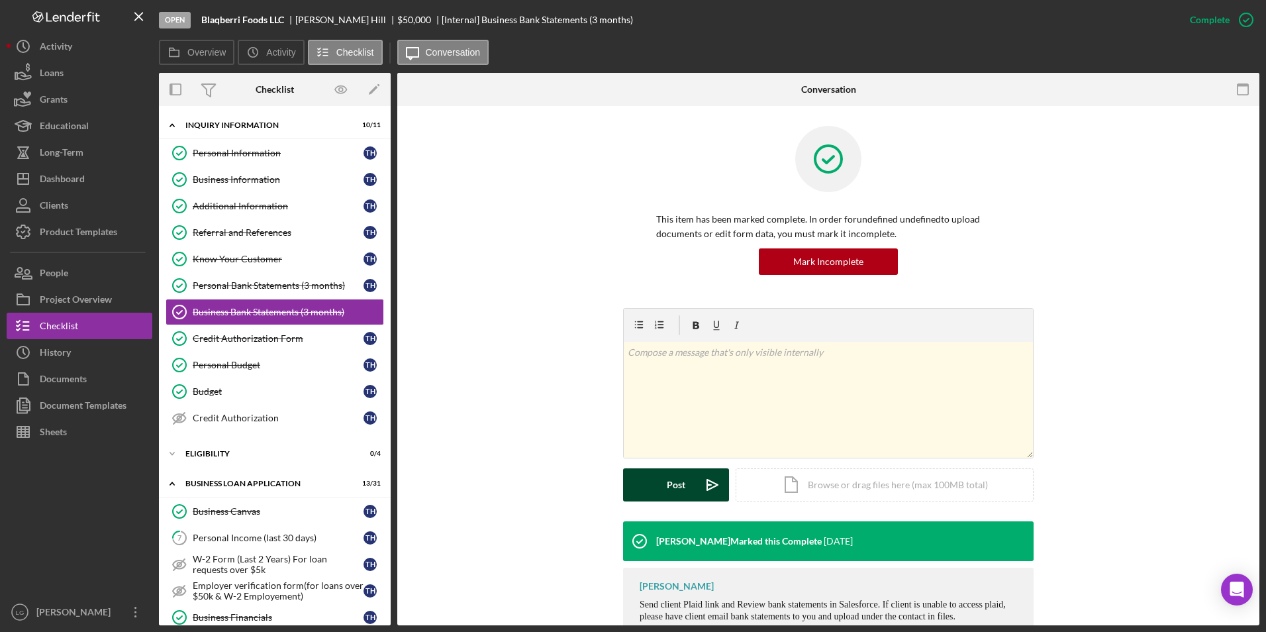
scroll to position [51, 0]
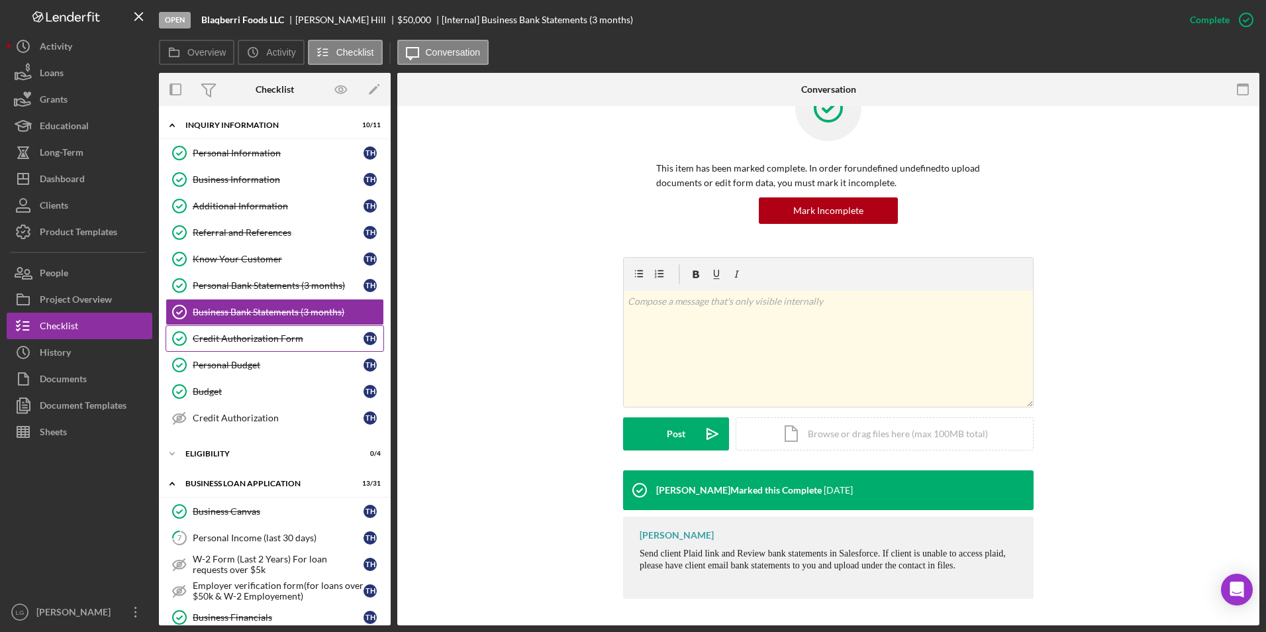
click at [260, 330] on link "Credit Authorization Form Credit Authorization Form T H" at bounding box center [275, 338] width 218 height 26
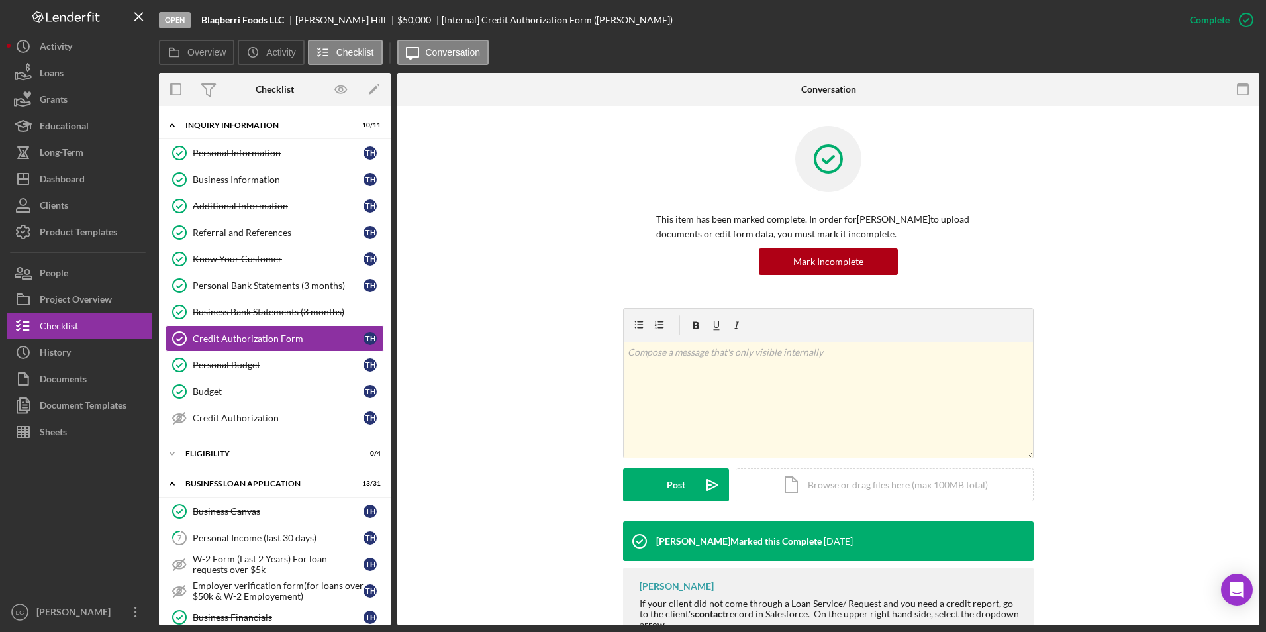
scroll to position [112, 0]
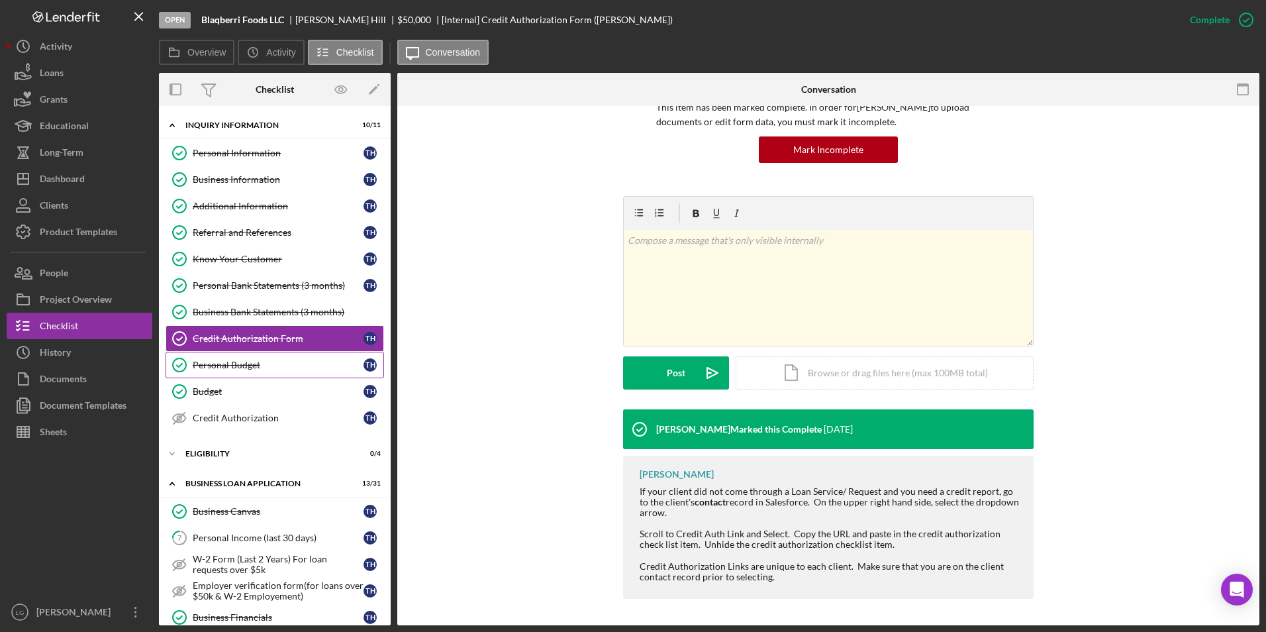
click at [238, 360] on div "Personal Budget" at bounding box center [278, 365] width 171 height 11
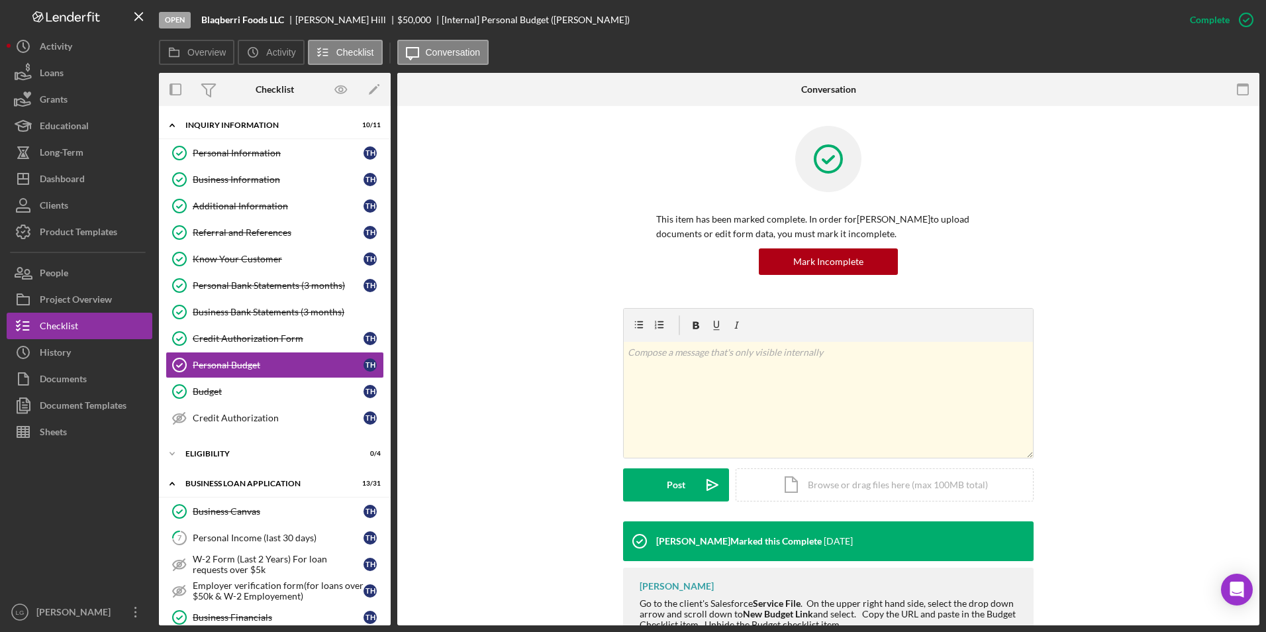
scroll to position [81, 0]
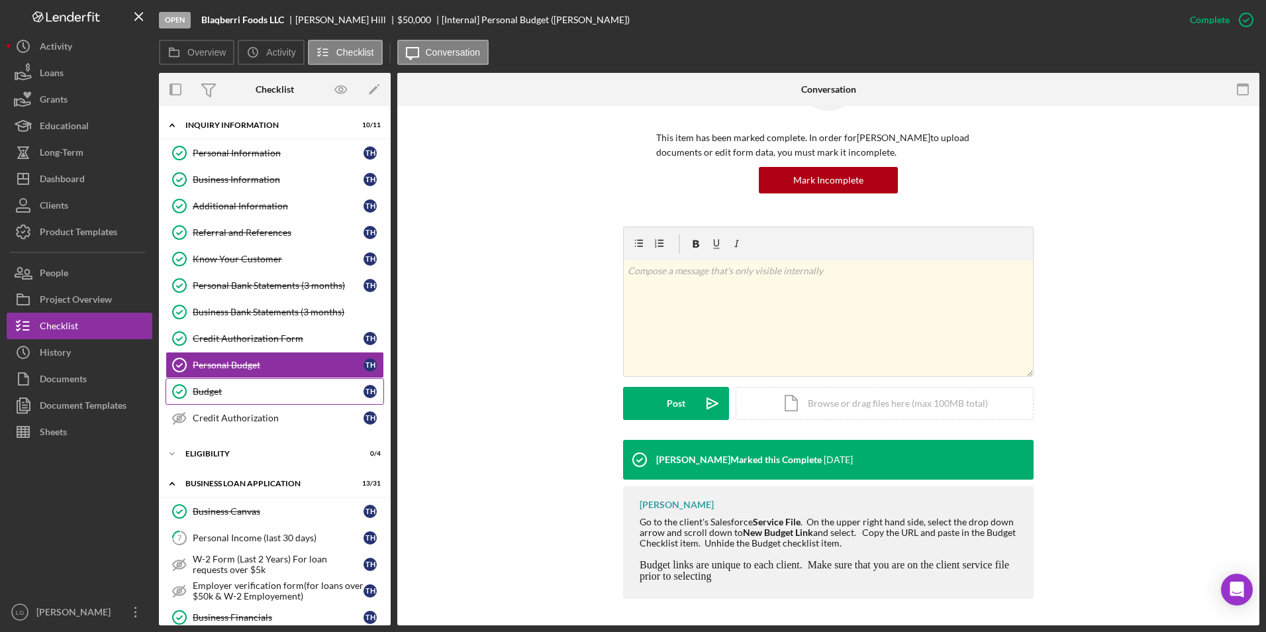
click at [226, 395] on div "Budget" at bounding box center [278, 391] width 171 height 11
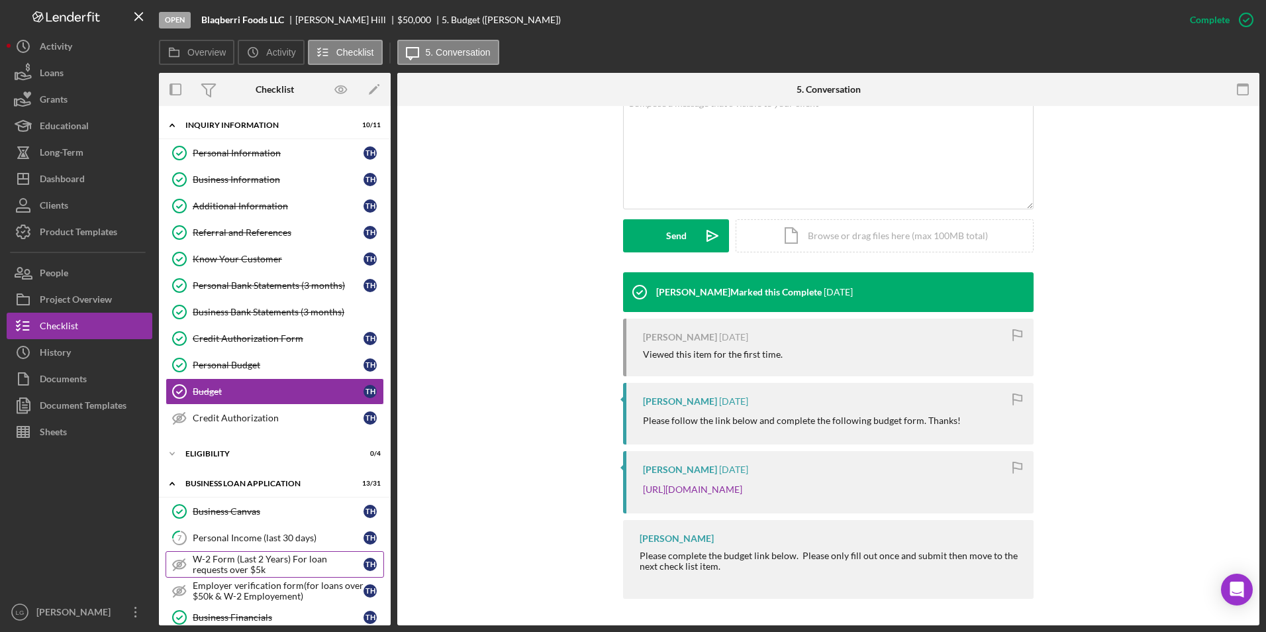
scroll to position [199, 0]
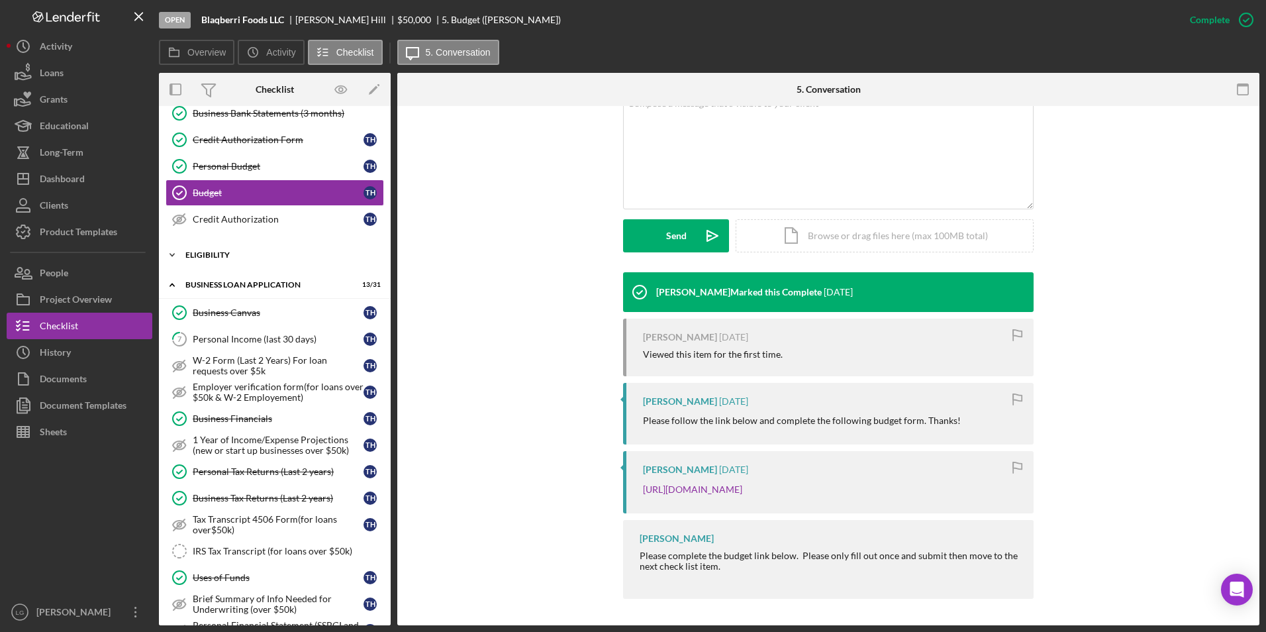
click at [186, 254] on div "Icon/Expander ELIGIBILITY 0 / 4" at bounding box center [275, 255] width 232 height 26
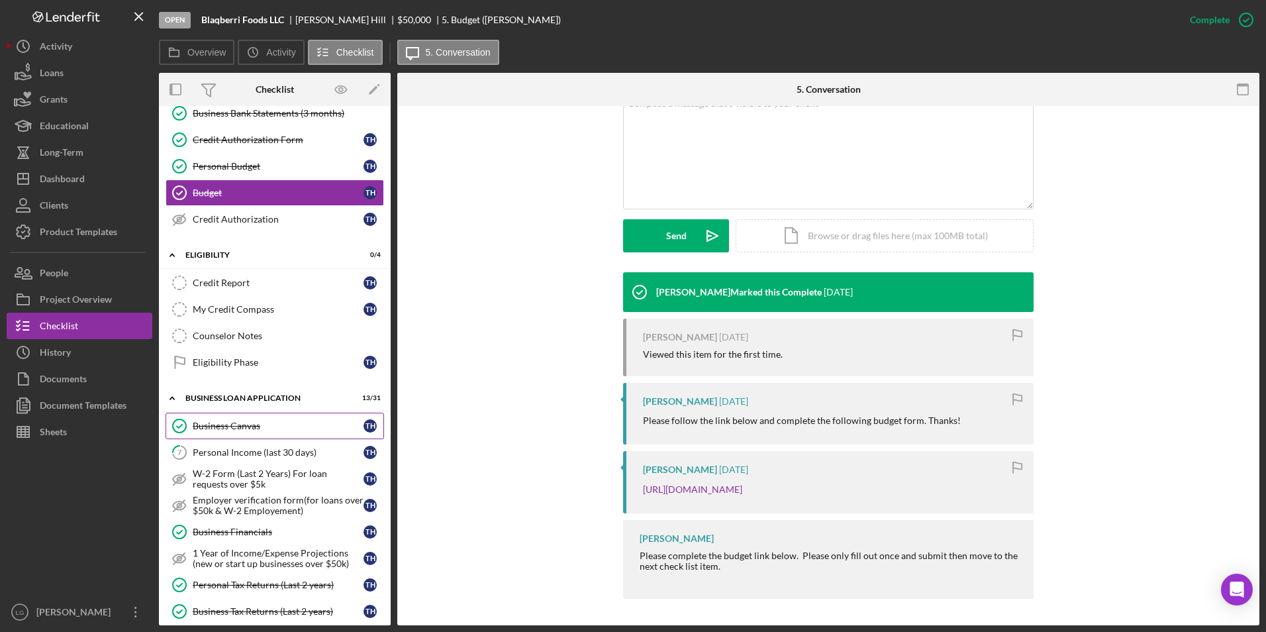
click at [239, 430] on div "Business Canvas" at bounding box center [278, 425] width 171 height 11
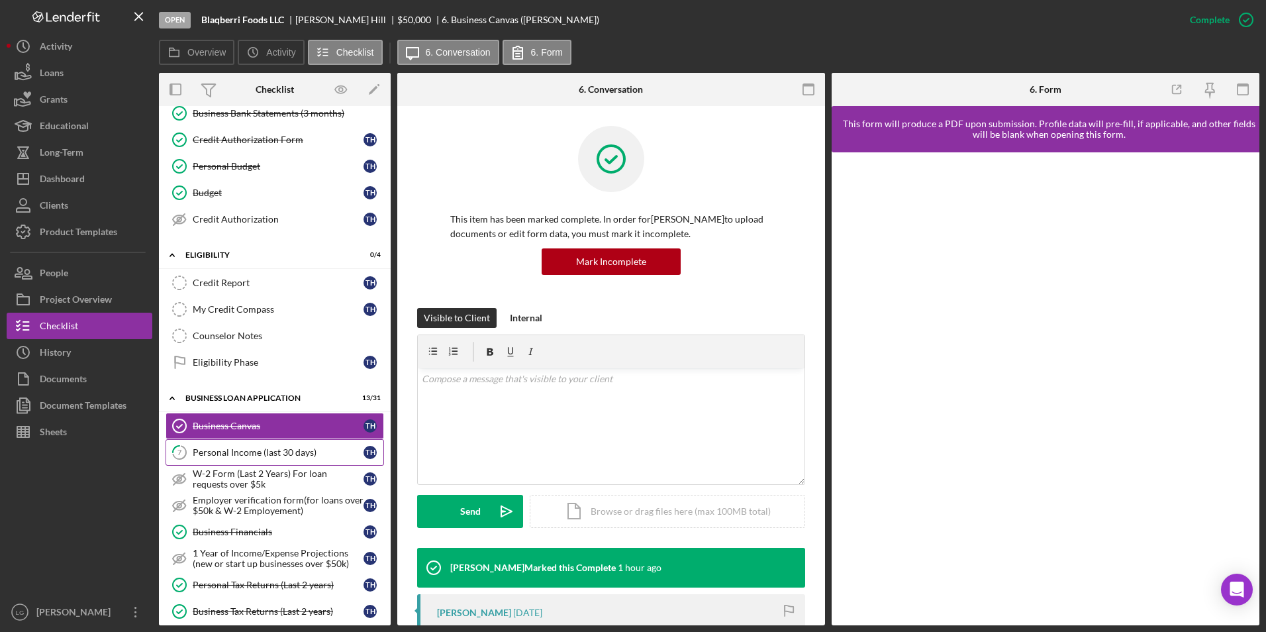
click at [262, 448] on div "Personal Income (last 30 days)" at bounding box center [278, 452] width 171 height 11
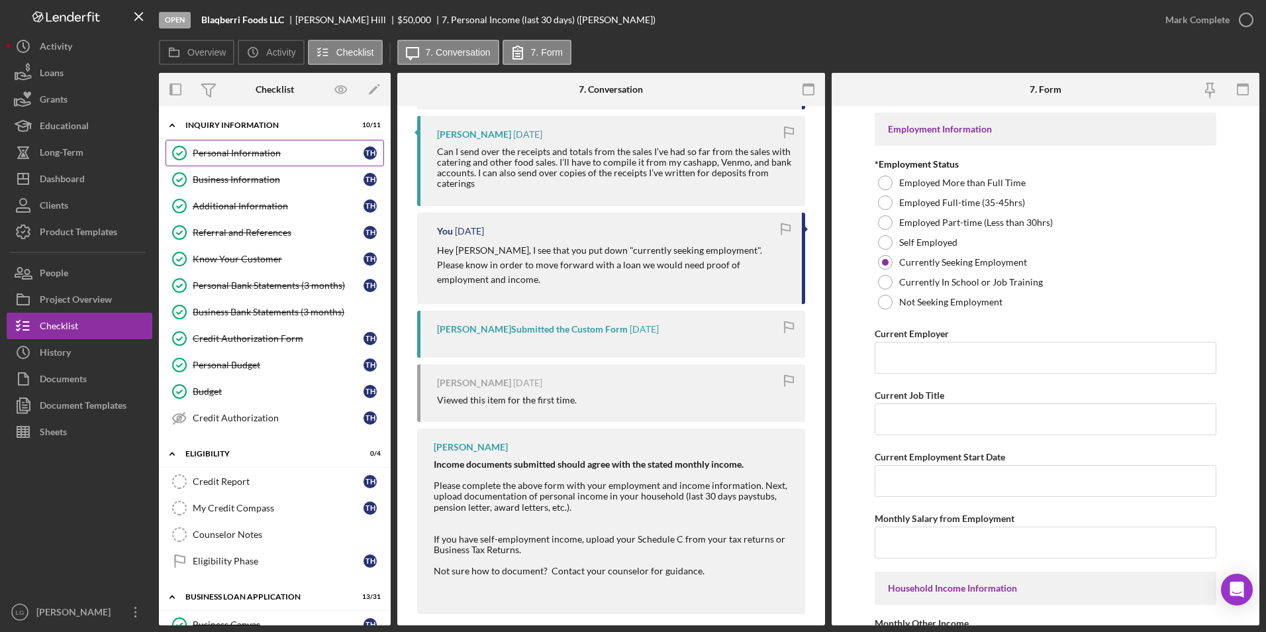
click at [325, 156] on div "Personal Information" at bounding box center [278, 153] width 171 height 11
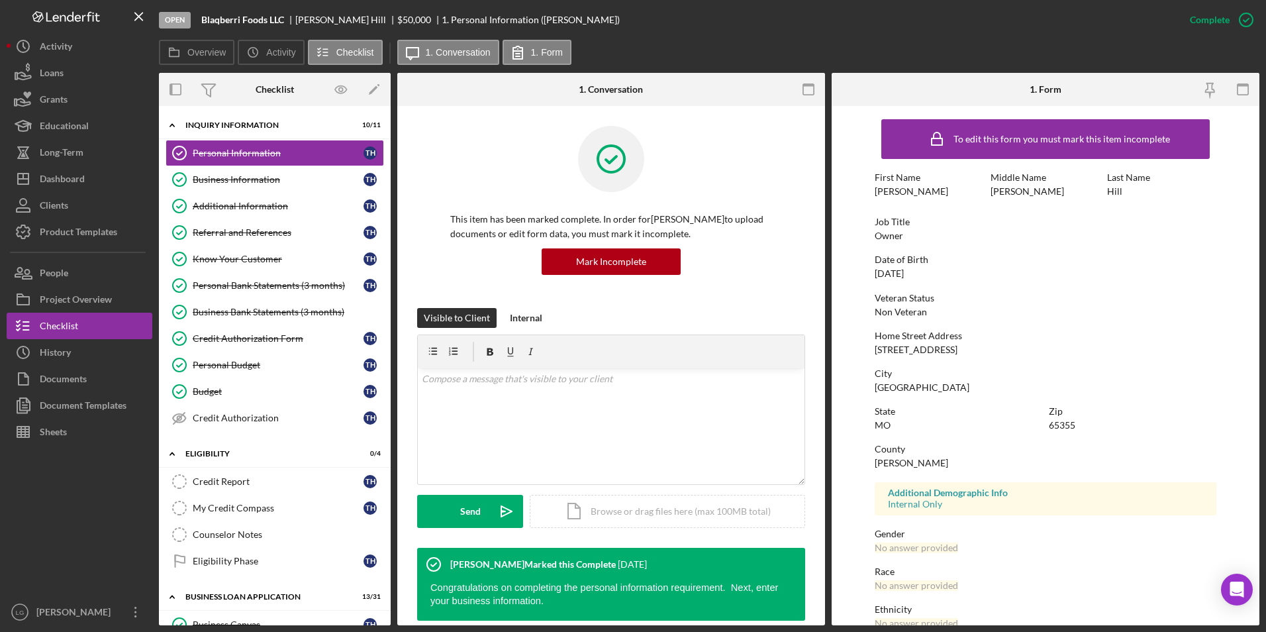
scroll to position [99, 0]
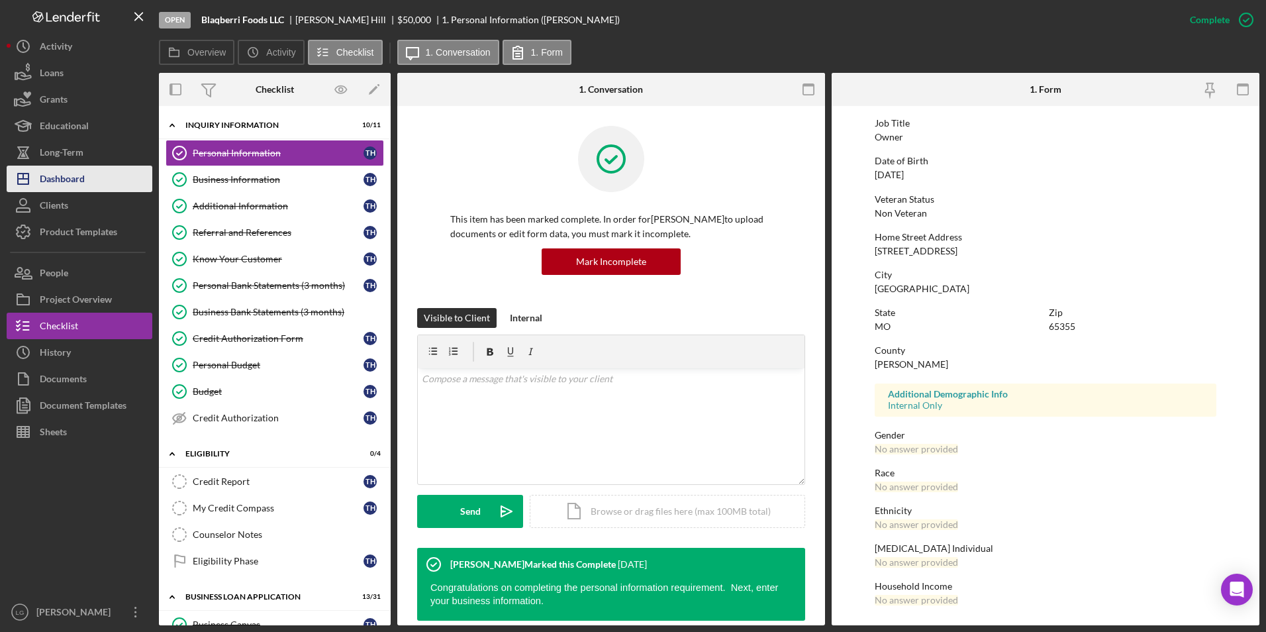
click at [37, 170] on icon "Icon/Dashboard" at bounding box center [23, 178] width 33 height 33
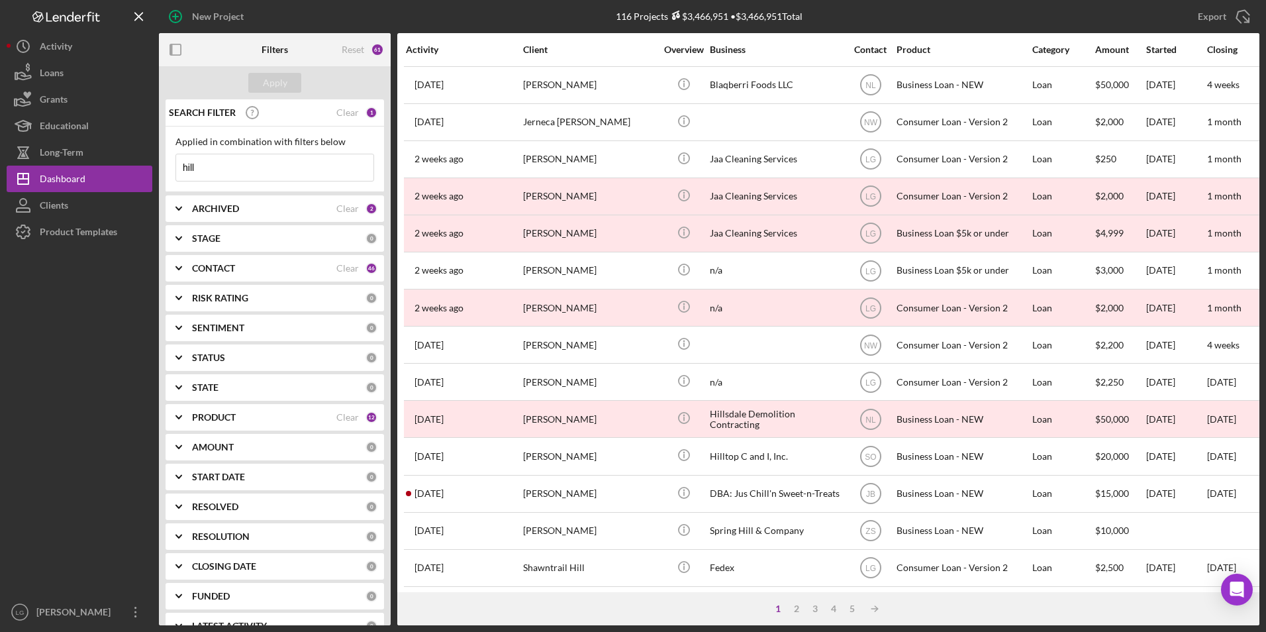
click at [281, 205] on div "ARCHIVED" at bounding box center [264, 208] width 144 height 11
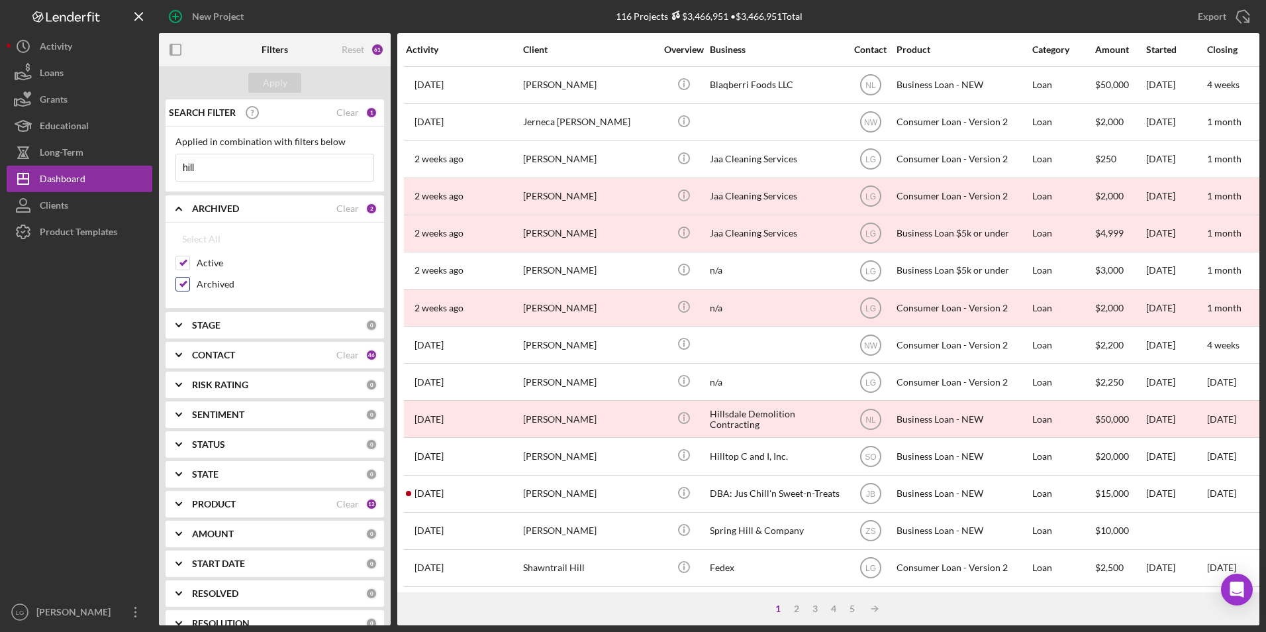
click at [187, 285] on input "Archived" at bounding box center [182, 283] width 13 height 13
checkbox input "false"
click at [292, 88] on button "Apply" at bounding box center [274, 83] width 53 height 20
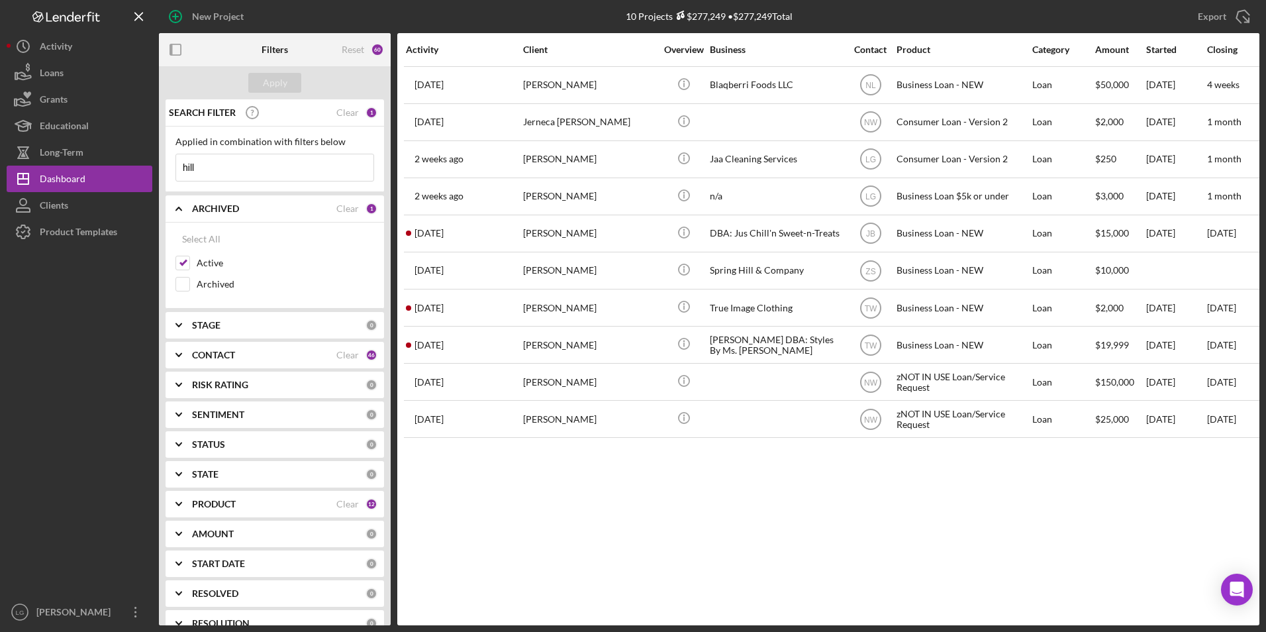
click at [222, 495] on div "PRODUCT Clear 12" at bounding box center [284, 504] width 185 height 26
drag, startPoint x: 342, startPoint y: 501, endPoint x: 294, endPoint y: 505, distance: 47.8
click at [342, 501] on div "Clear" at bounding box center [347, 504] width 23 height 11
checkbox input "false"
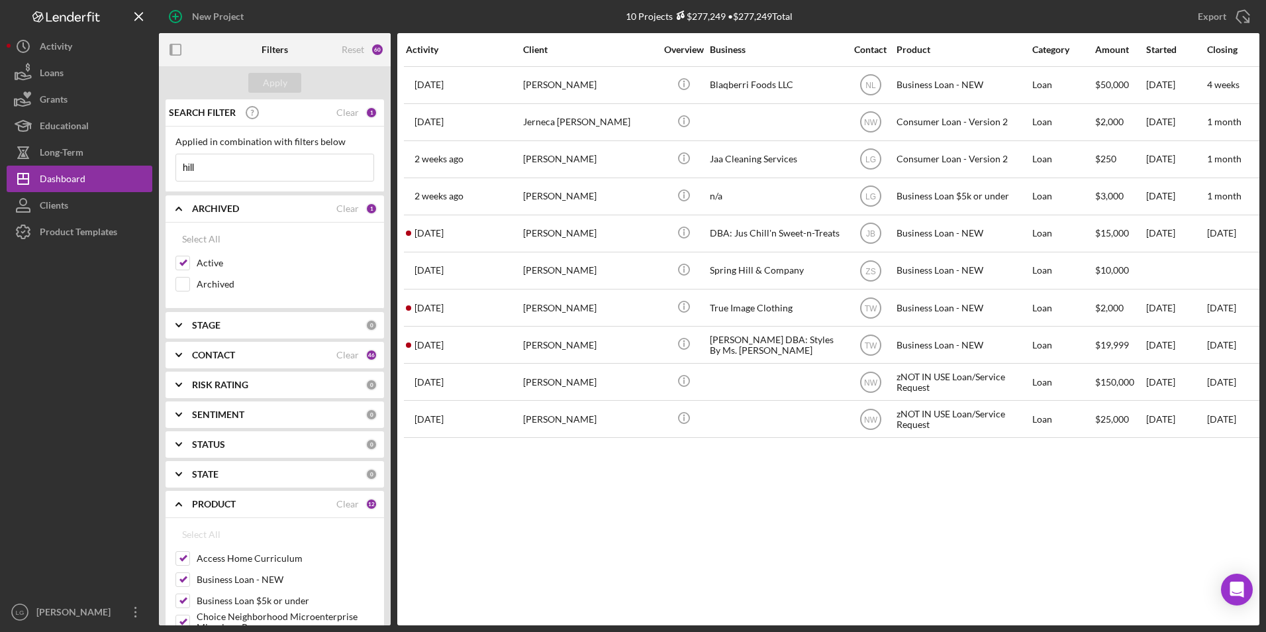
checkbox input "false"
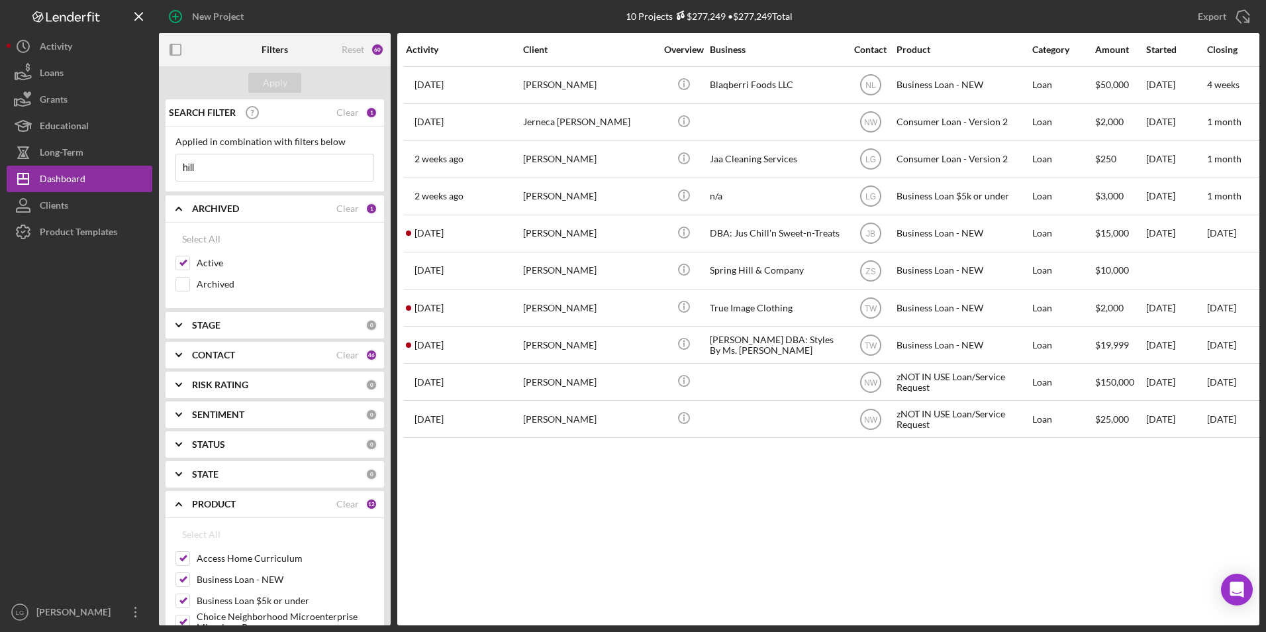
checkbox input "false"
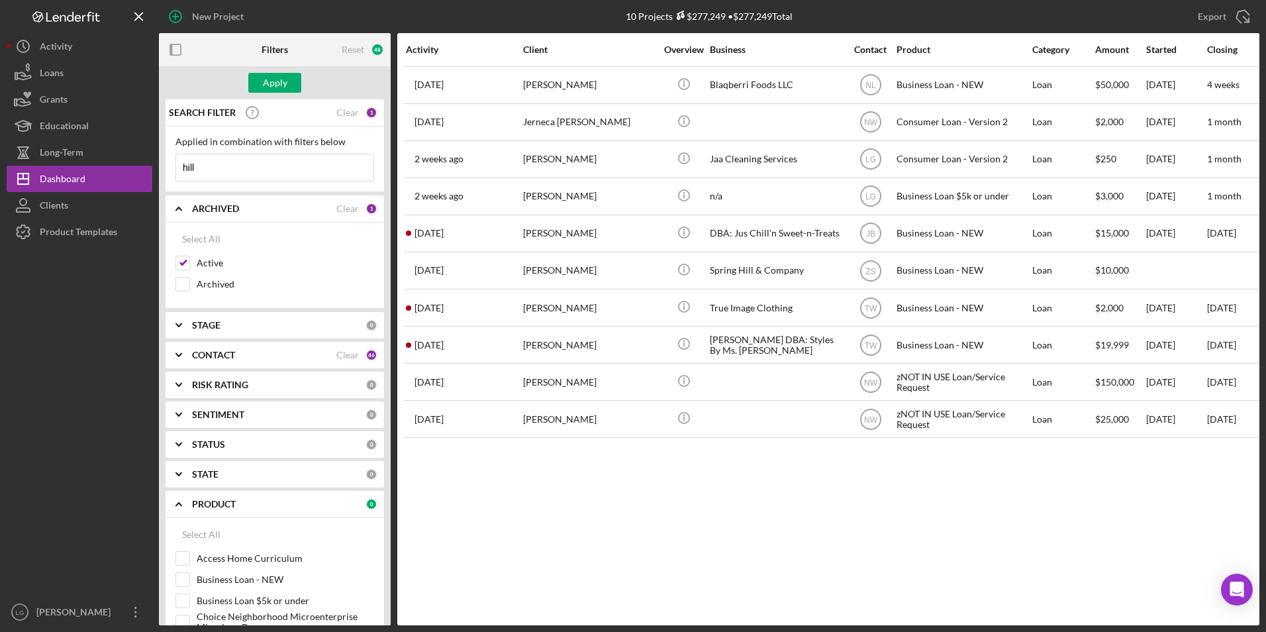
click at [279, 350] on div "CONTACT" at bounding box center [264, 355] width 144 height 11
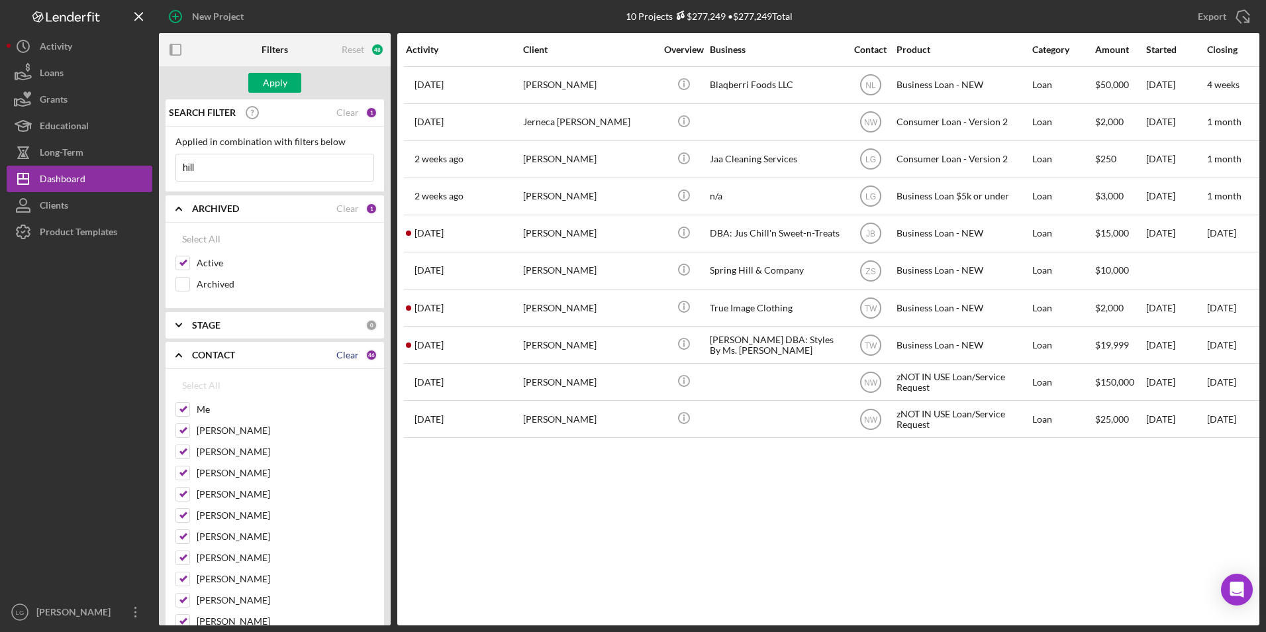
click at [344, 356] on div "Clear" at bounding box center [347, 355] width 23 height 11
checkbox input "false"
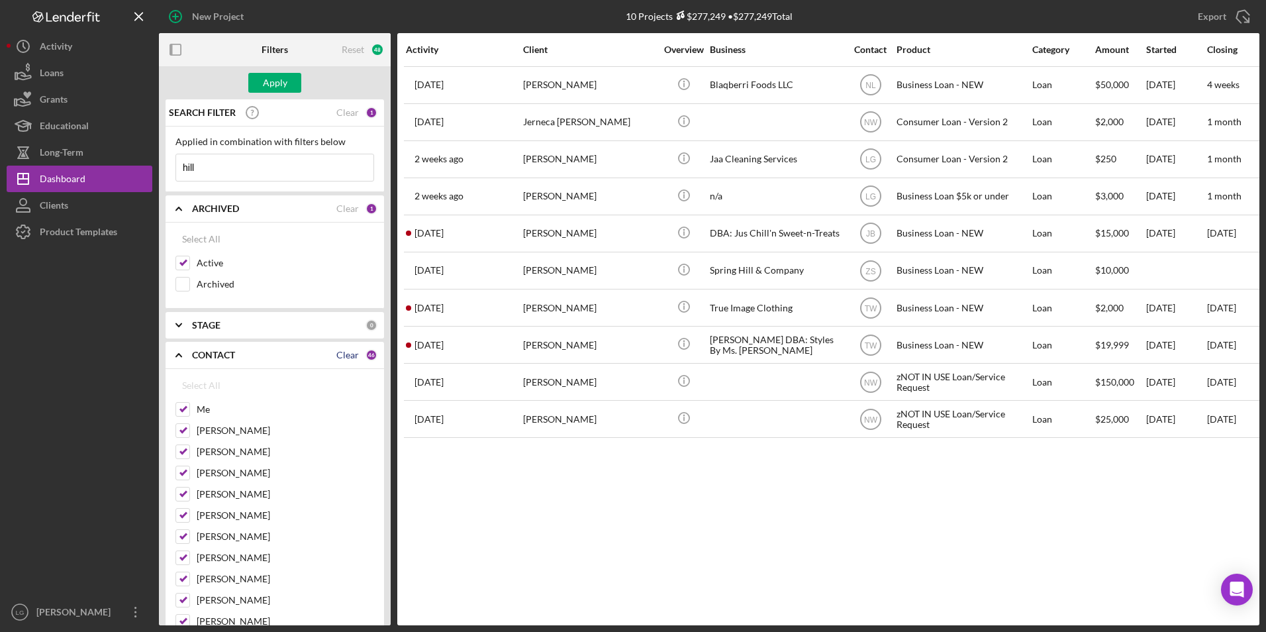
checkbox input "false"
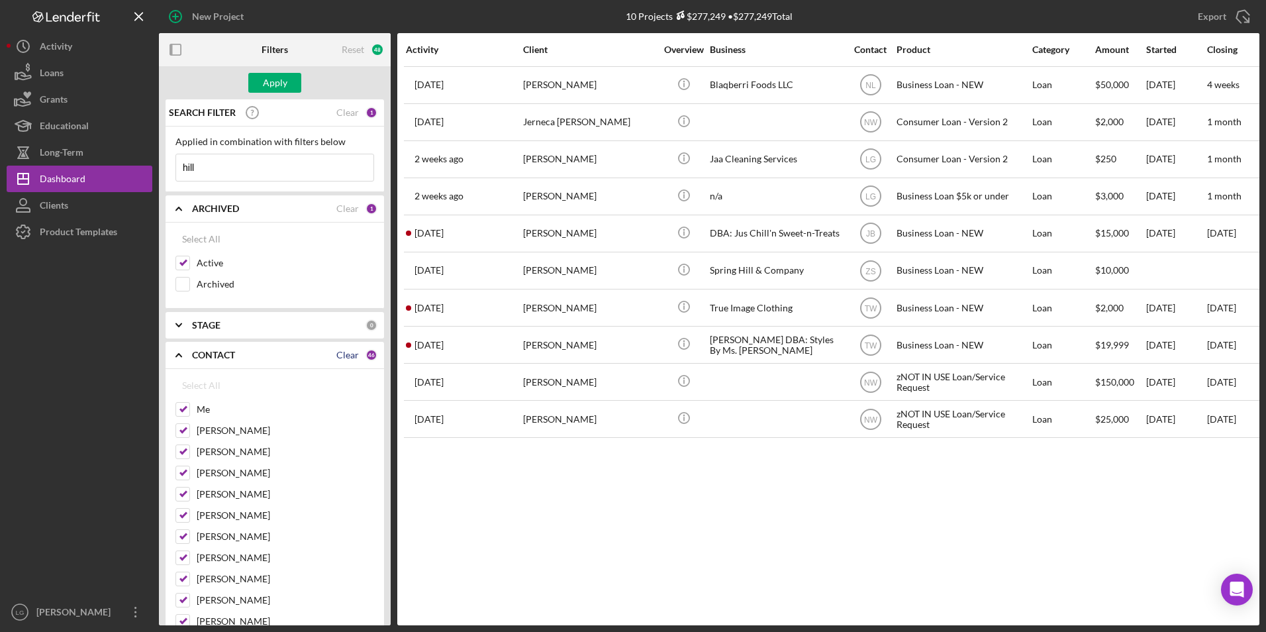
checkbox input "false"
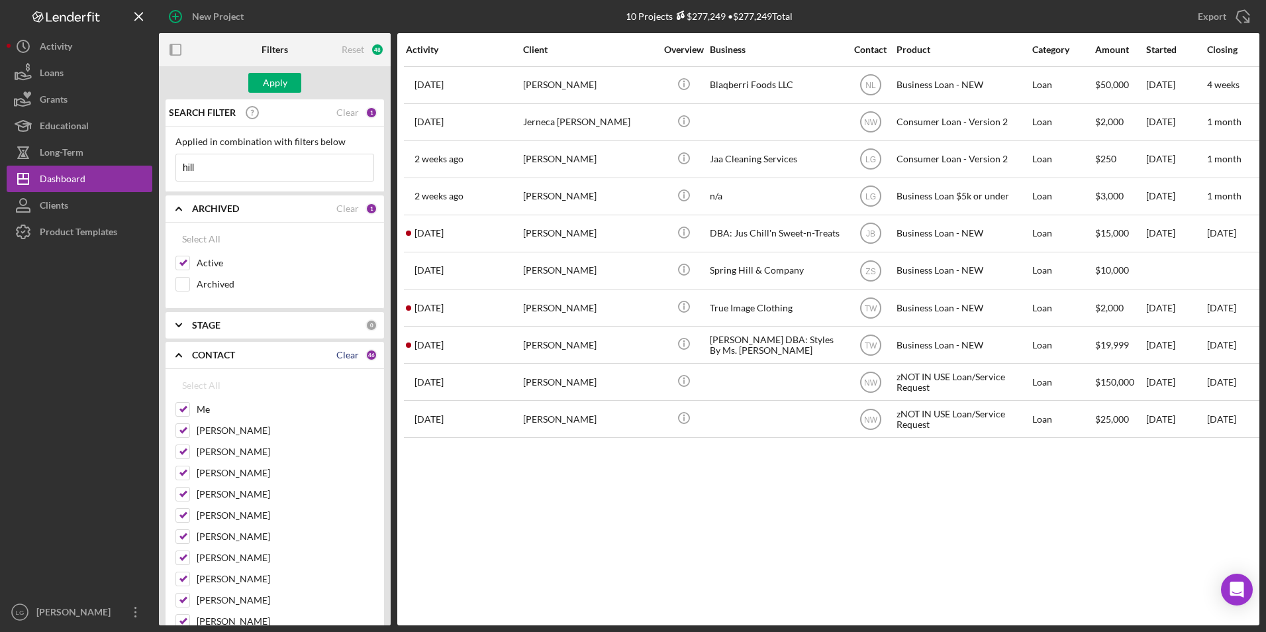
checkbox input "false"
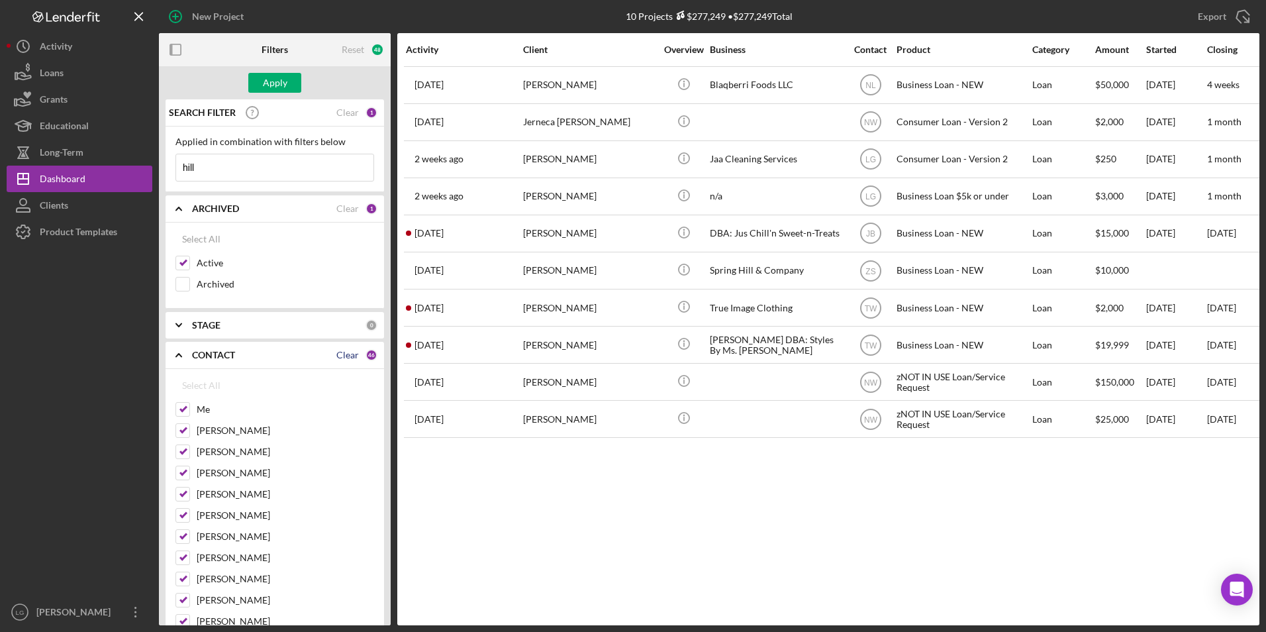
checkbox input "false"
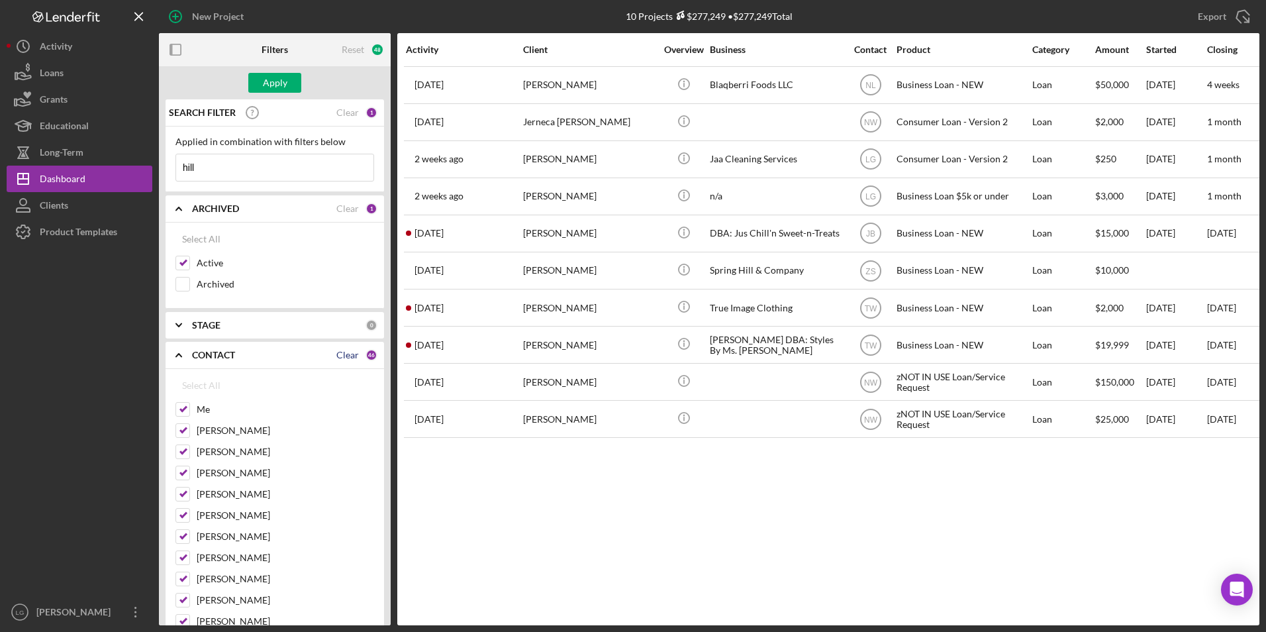
checkbox input "false"
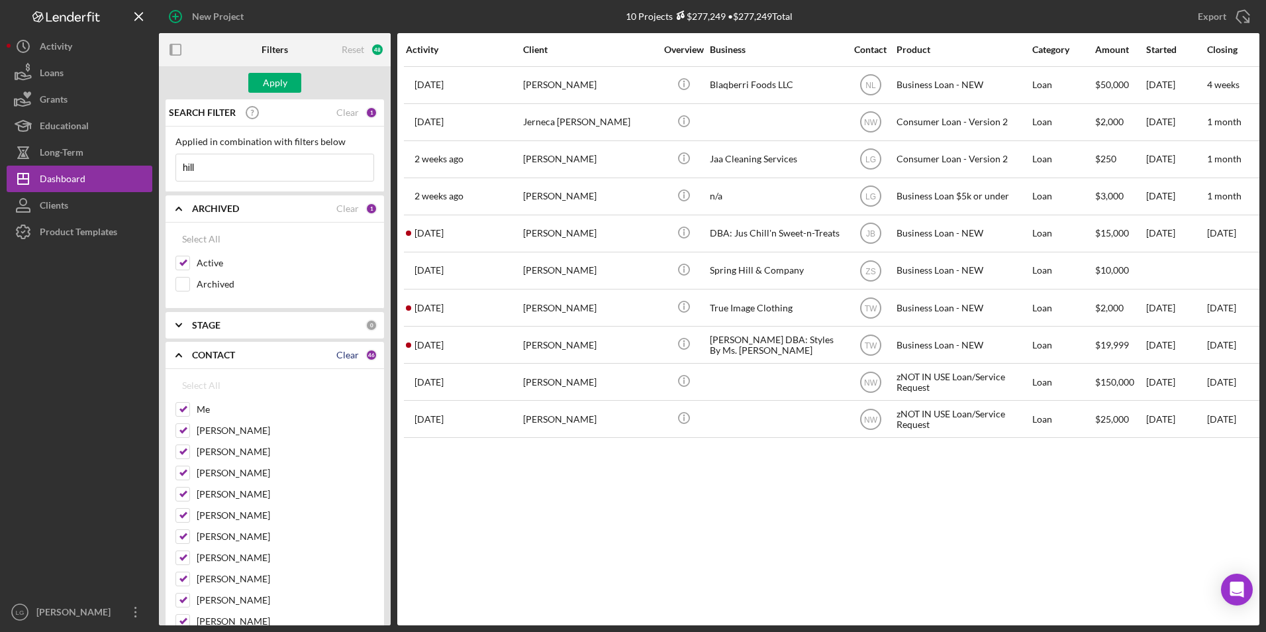
checkbox input "false"
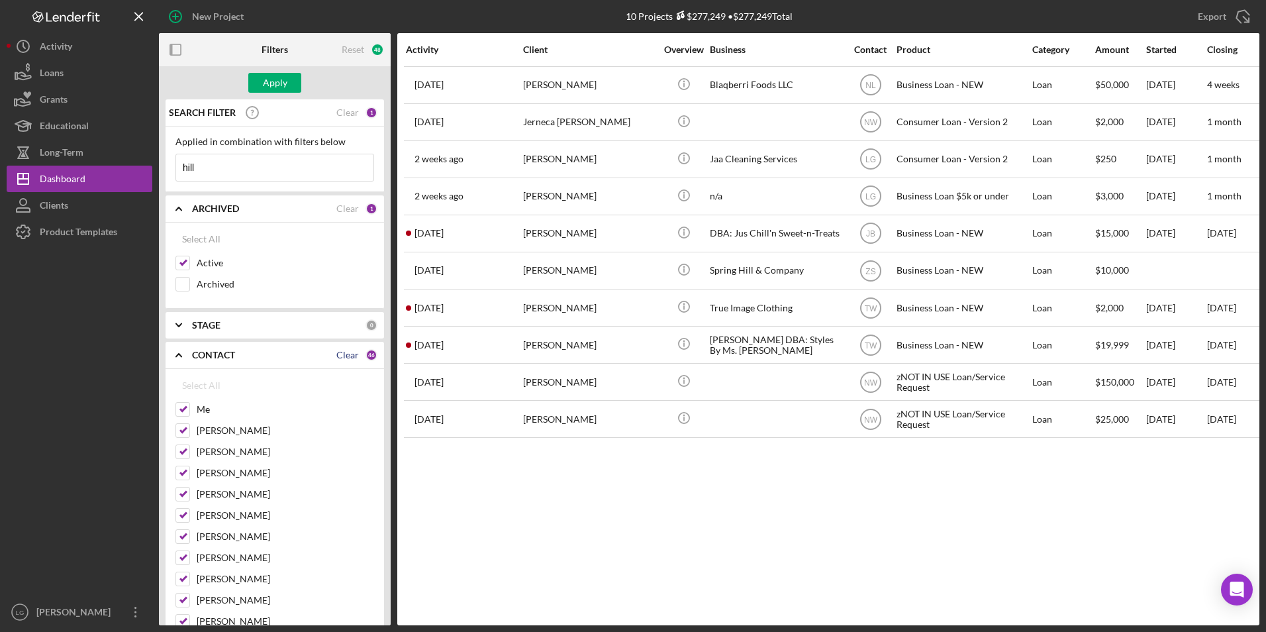
checkbox input "false"
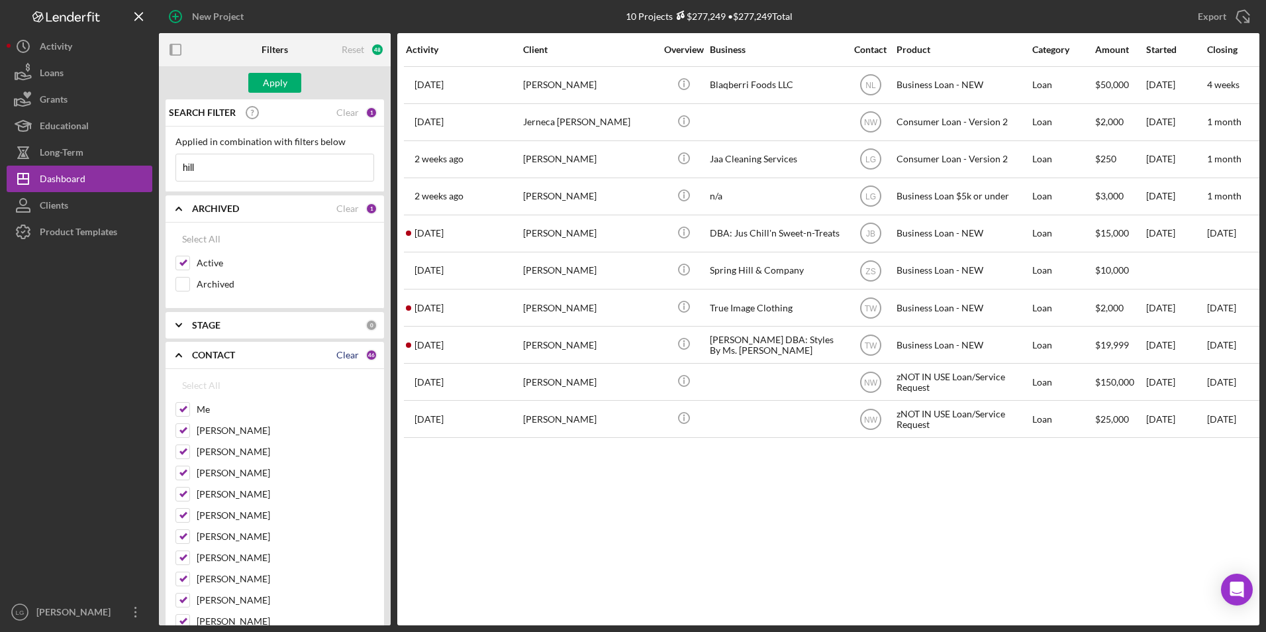
checkbox input "false"
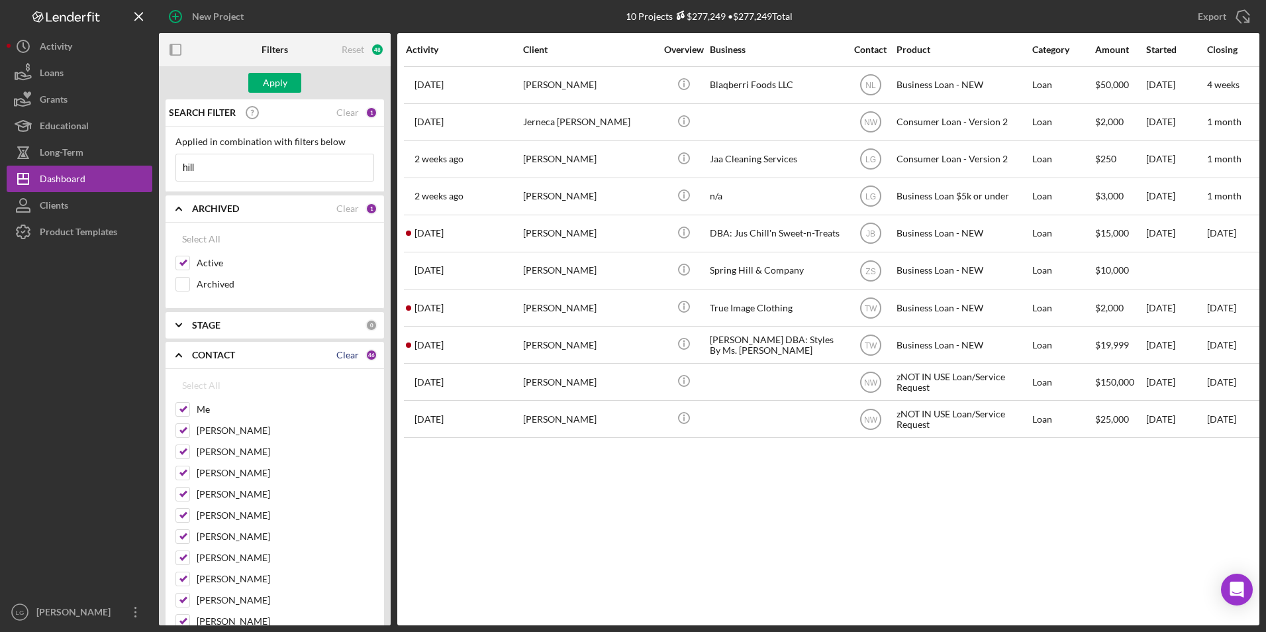
checkbox input "false"
click at [185, 407] on input "Me" at bounding box center [182, 409] width 13 height 13
checkbox input "true"
click at [265, 87] on div "Apply" at bounding box center [275, 83] width 24 height 20
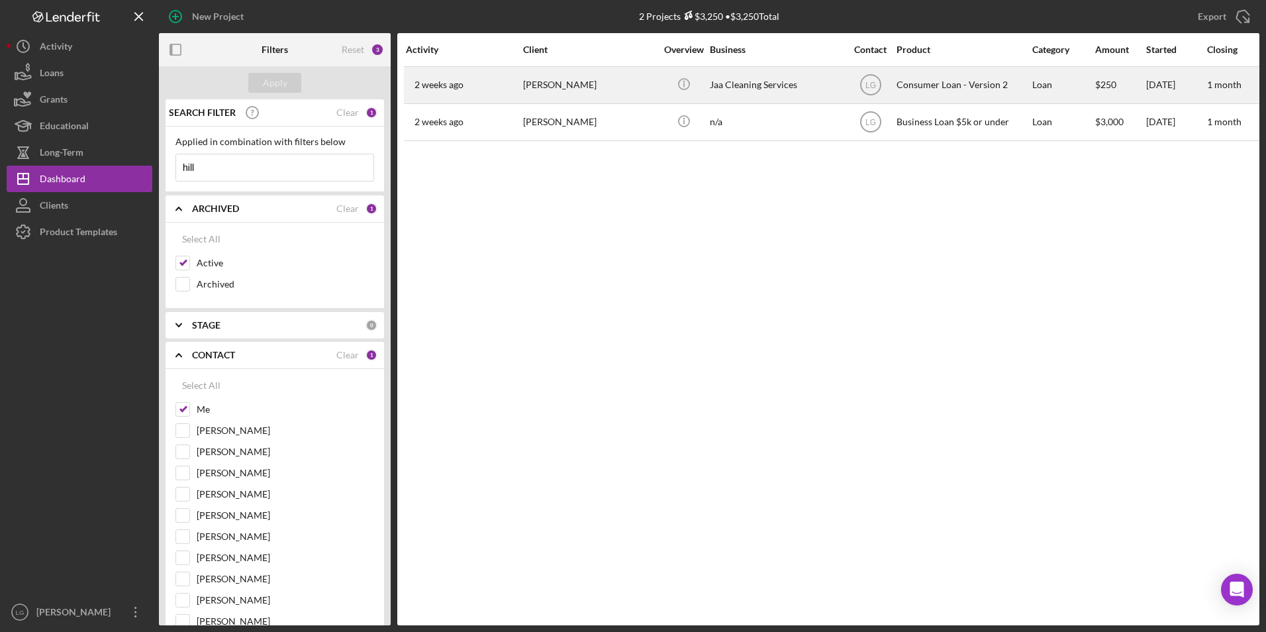
click at [607, 83] on div "[PERSON_NAME]" at bounding box center [589, 85] width 132 height 35
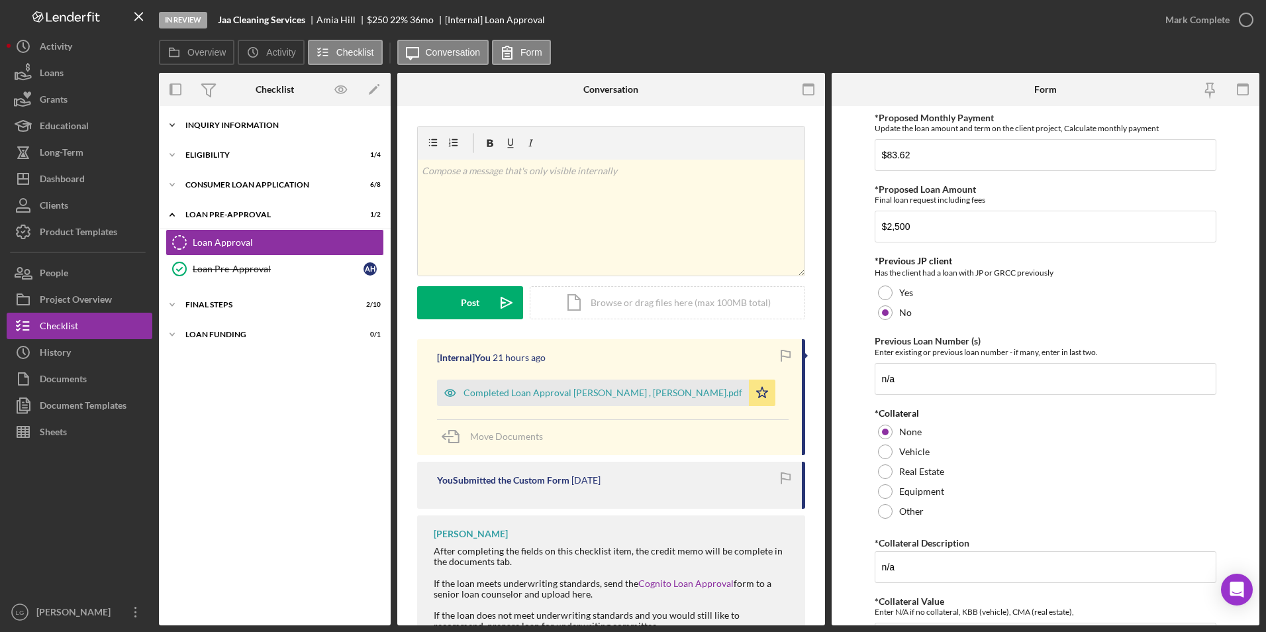
click at [238, 115] on div "Icon/Expander Inquiry Information 2 / 8" at bounding box center [275, 125] width 232 height 26
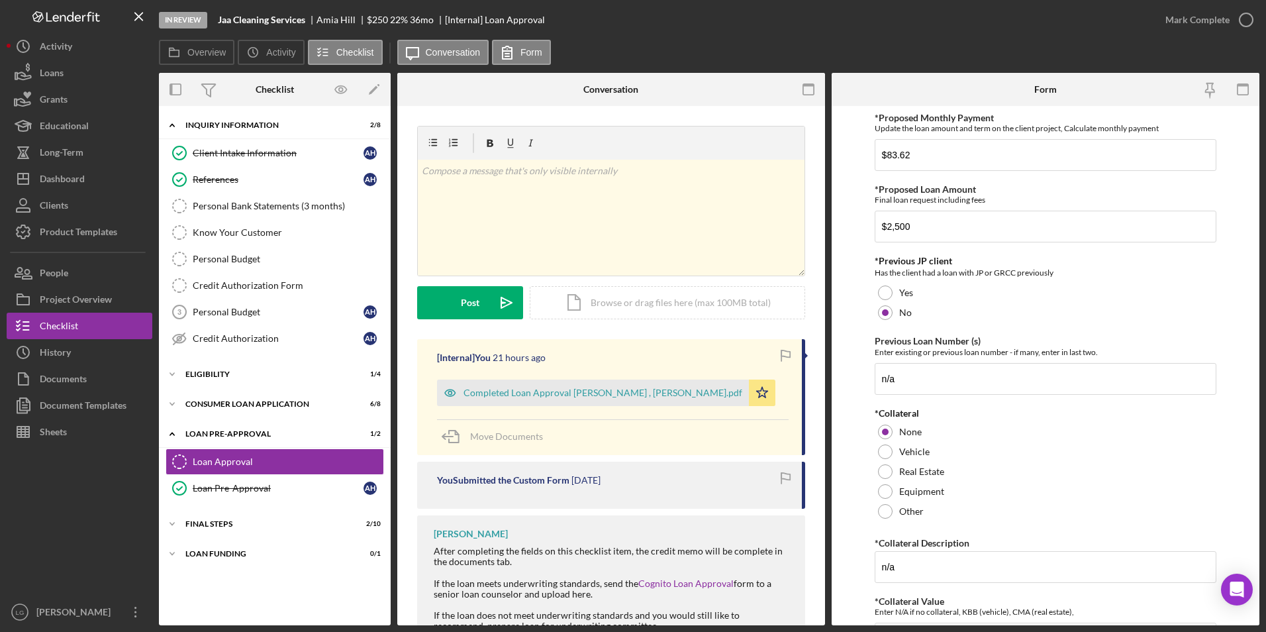
click at [222, 361] on div "Icon/Expander Inquiry Information 2 / 8 Client Intake Information Client Intake…" at bounding box center [275, 366] width 232 height 506
click at [75, 173] on div "Dashboard" at bounding box center [62, 181] width 45 height 30
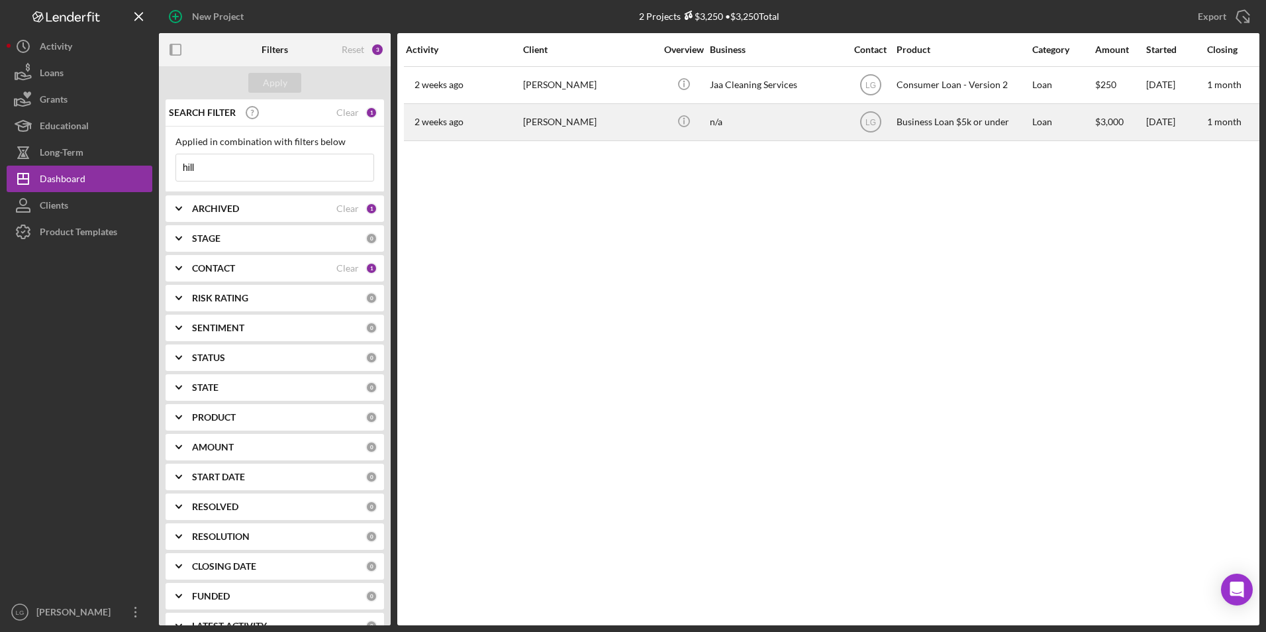
click at [568, 125] on div "[PERSON_NAME]" at bounding box center [589, 122] width 132 height 35
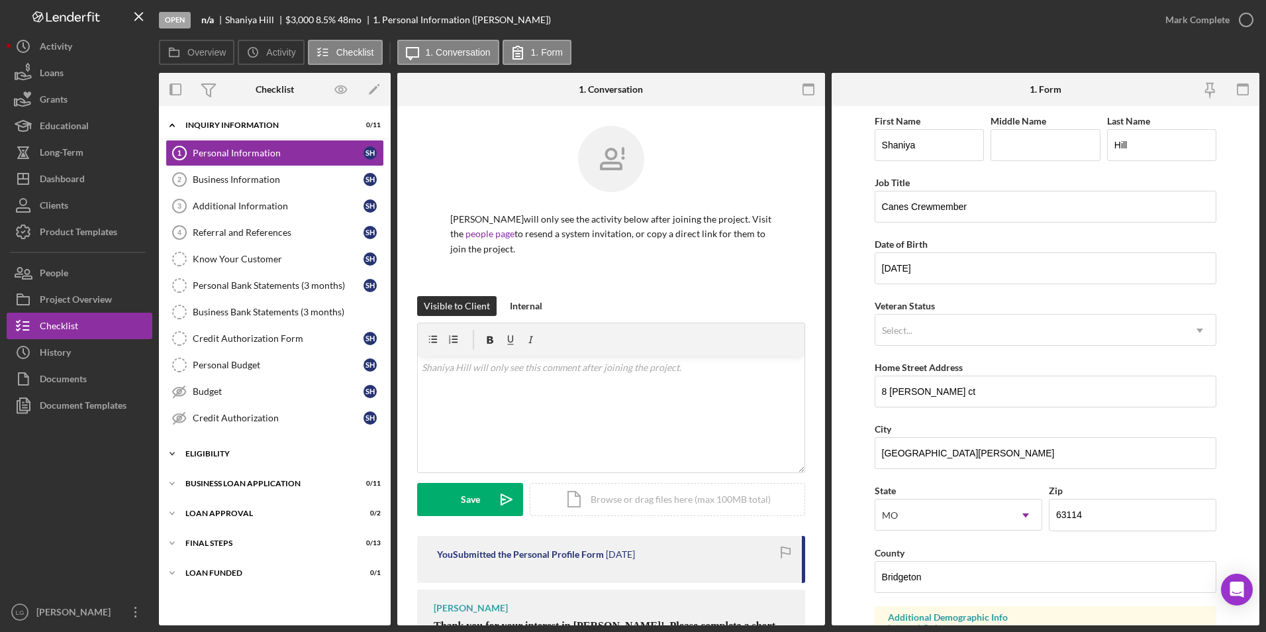
click at [194, 454] on div "Eligibility" at bounding box center [279, 454] width 189 height 8
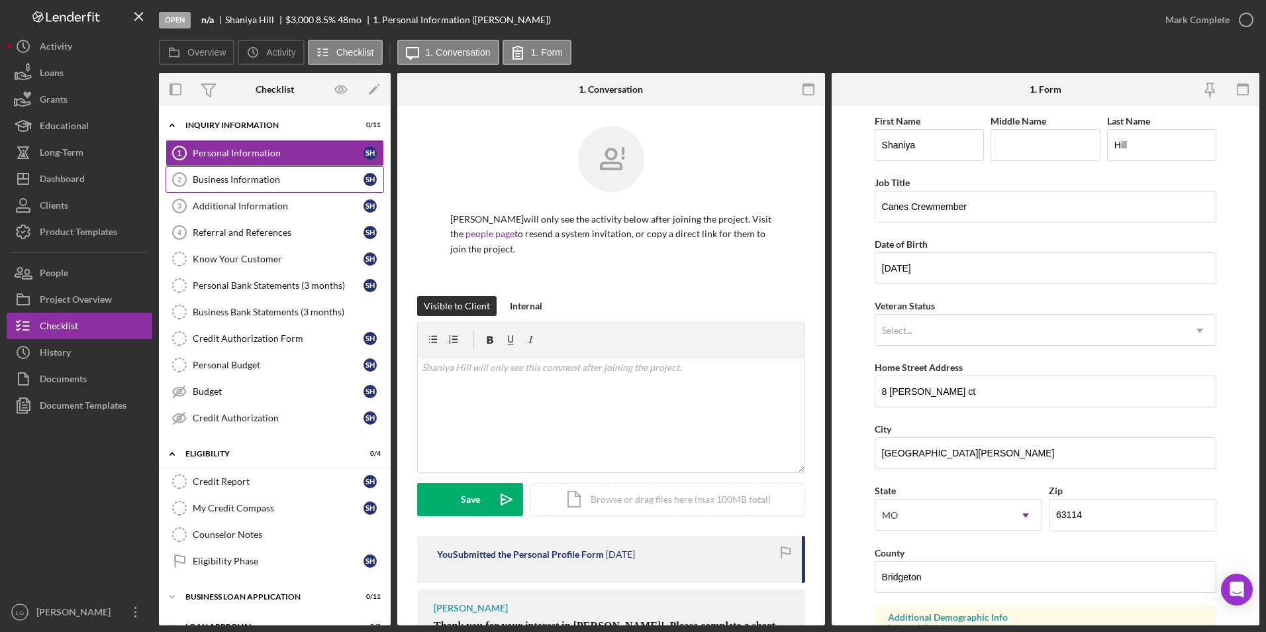
click at [243, 176] on div "Business Information" at bounding box center [278, 179] width 171 height 11
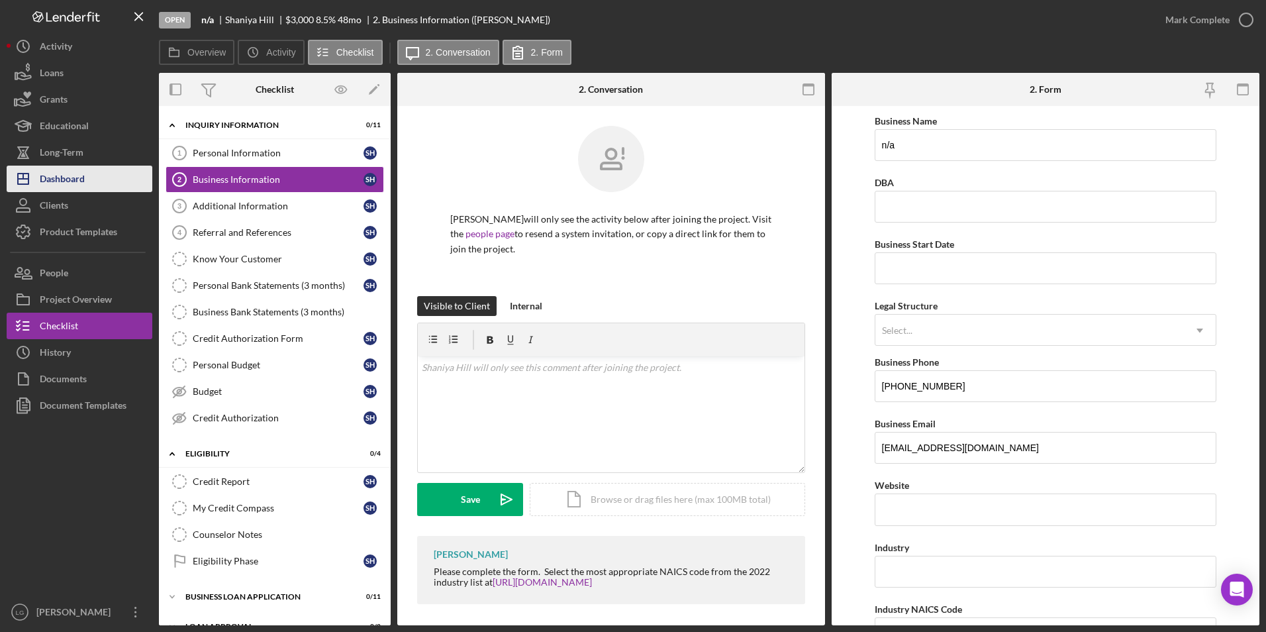
click at [58, 177] on div "Dashboard" at bounding box center [62, 181] width 45 height 30
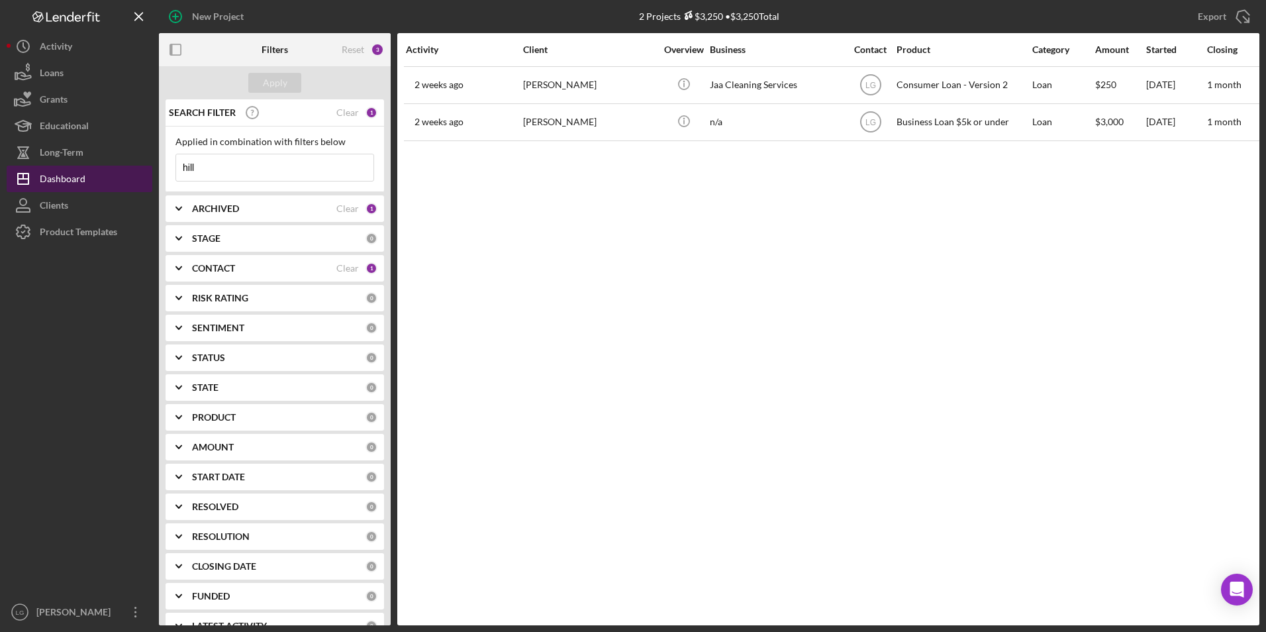
drag, startPoint x: 205, startPoint y: 162, endPoint x: 92, endPoint y: 182, distance: 115.1
click at [92, 182] on div "New Project 2 Projects $3,250 • $3,250 Total hill Export Icon/Export Filters Re…" at bounding box center [633, 312] width 1253 height 625
click at [276, 88] on div "Apply" at bounding box center [275, 83] width 24 height 20
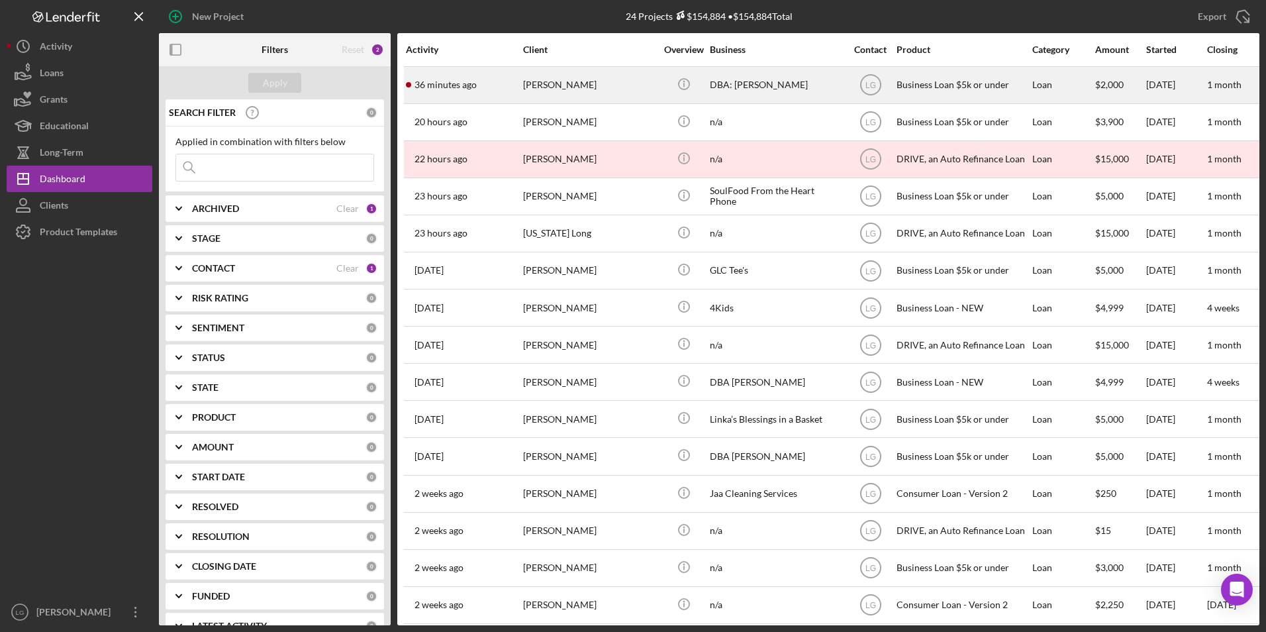
click at [616, 81] on div "[PERSON_NAME]" at bounding box center [589, 85] width 132 height 35
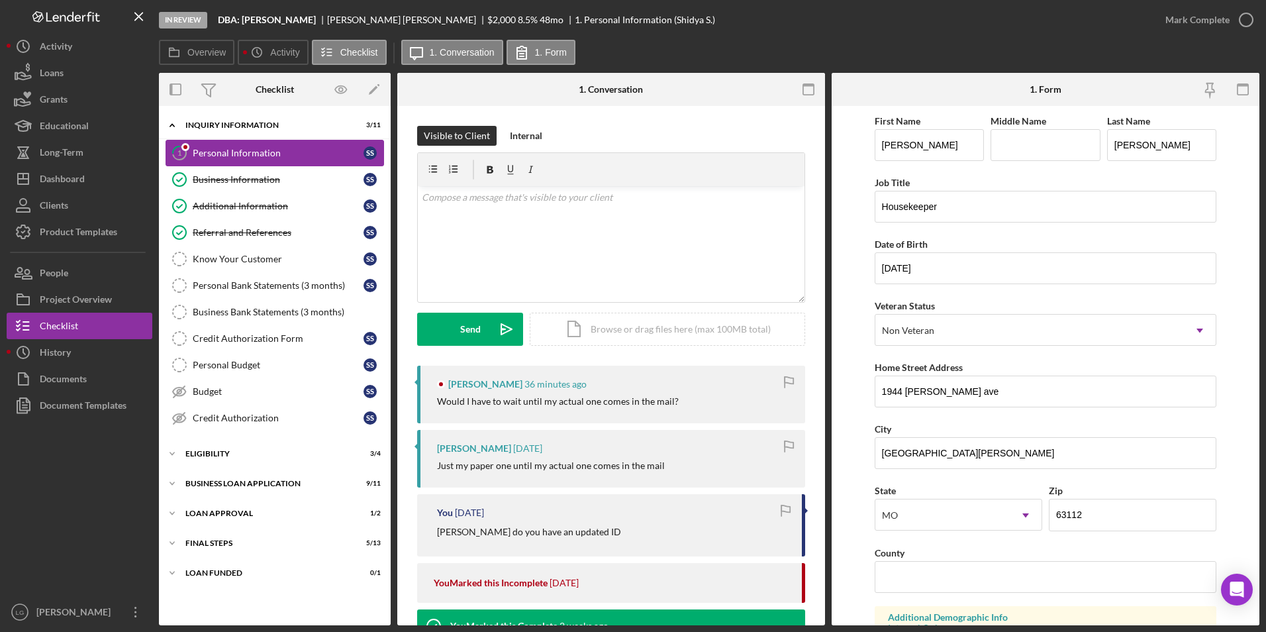
click at [244, 148] on div "Personal Information" at bounding box center [278, 153] width 171 height 11
click at [721, 236] on div "v Color teal Color pink Remove color Add row above Add row below Add column bef…" at bounding box center [611, 244] width 387 height 116
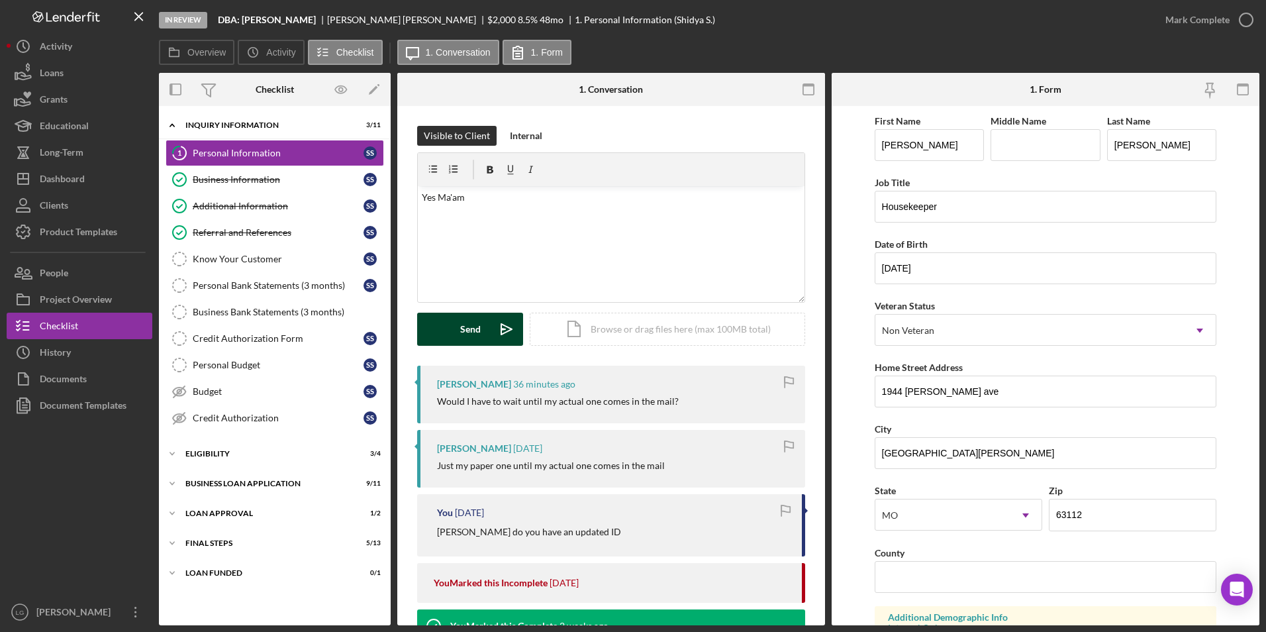
click at [473, 323] on div "Send" at bounding box center [470, 329] width 21 height 33
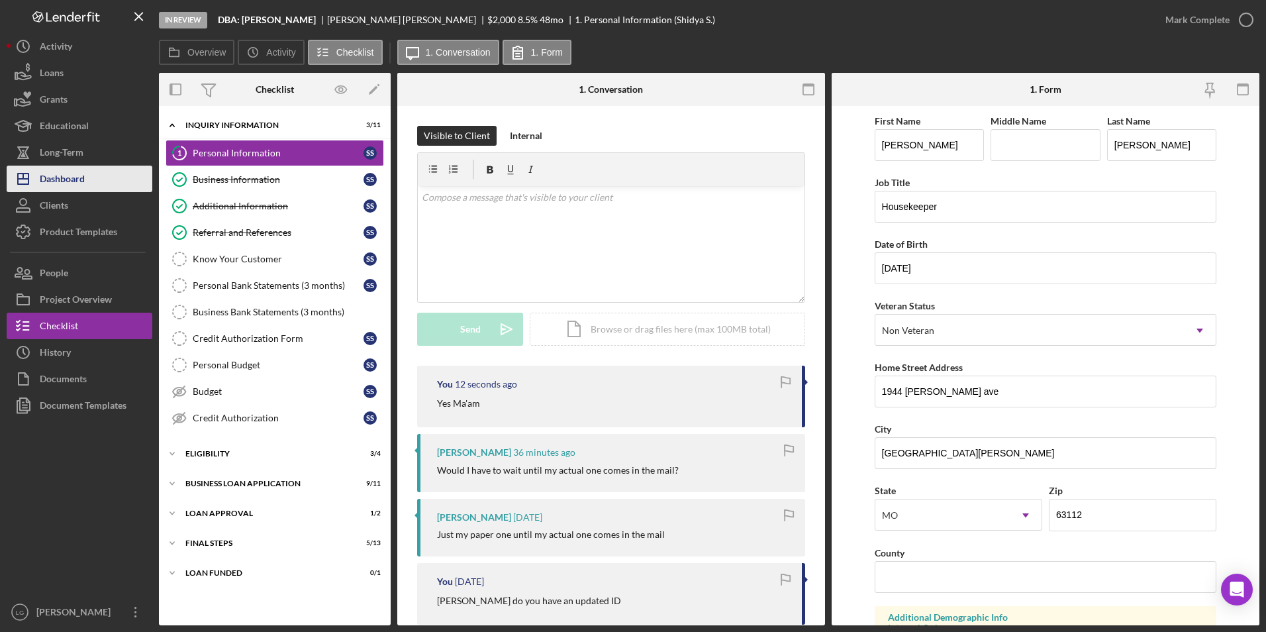
click at [97, 170] on button "Icon/Dashboard Dashboard" at bounding box center [80, 179] width 146 height 26
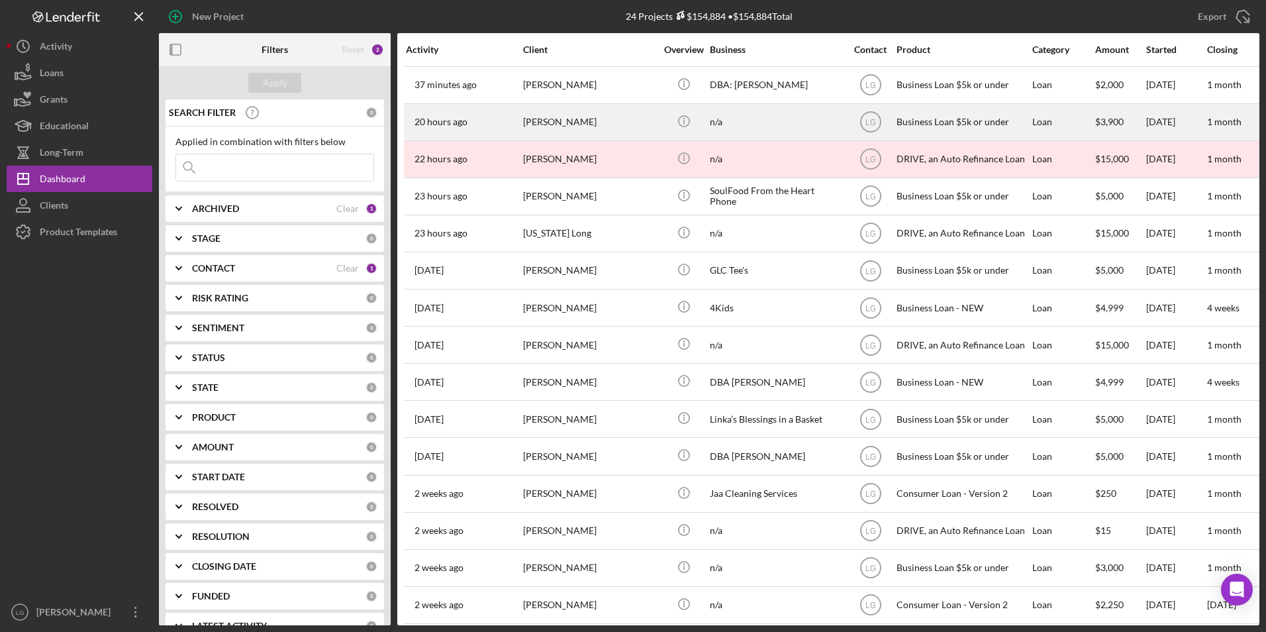
click at [626, 119] on div "[PERSON_NAME]" at bounding box center [589, 122] width 132 height 35
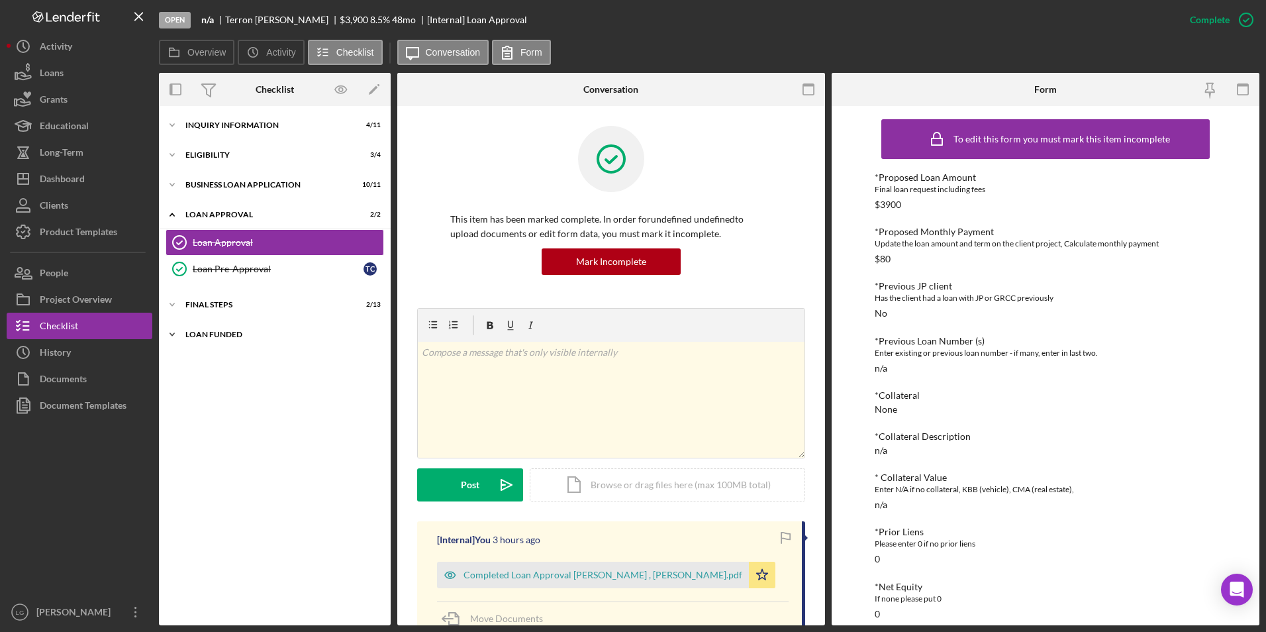
click at [188, 336] on div "LOAN FUNDED" at bounding box center [279, 334] width 189 height 8
click at [198, 293] on div "Icon/Expander Final Steps 2 / 13" at bounding box center [275, 304] width 232 height 26
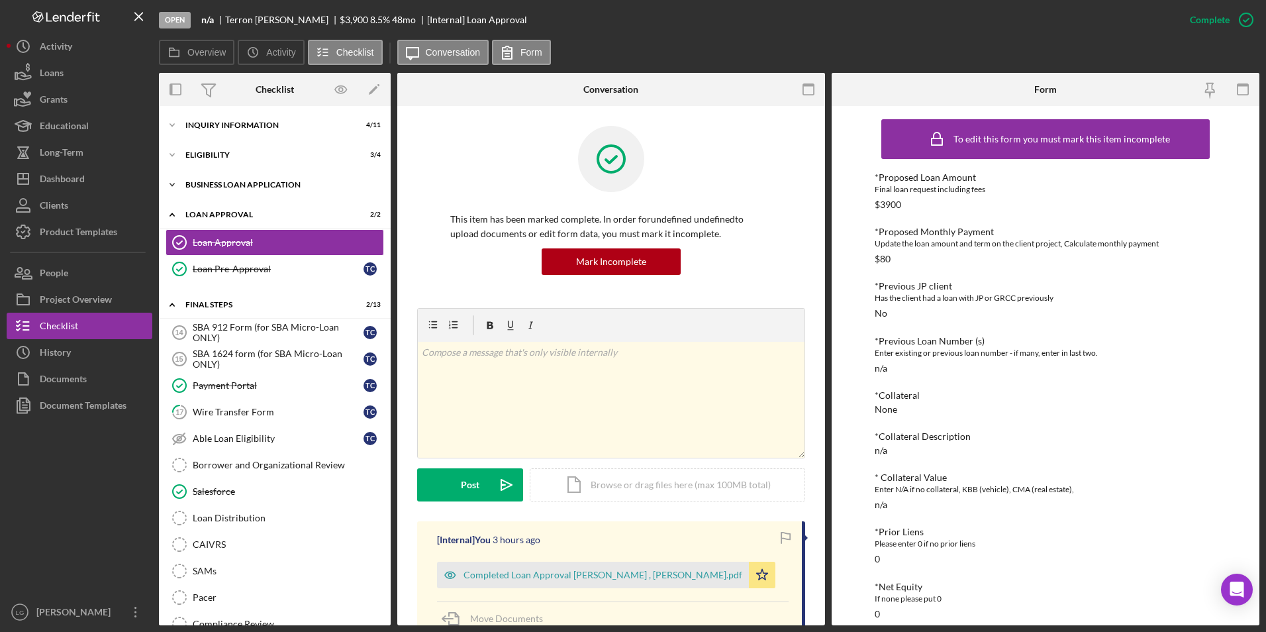
click at [226, 189] on div "Icon/Expander BUSINESS LOAN APPLICATION 10 / 11" at bounding box center [275, 184] width 232 height 26
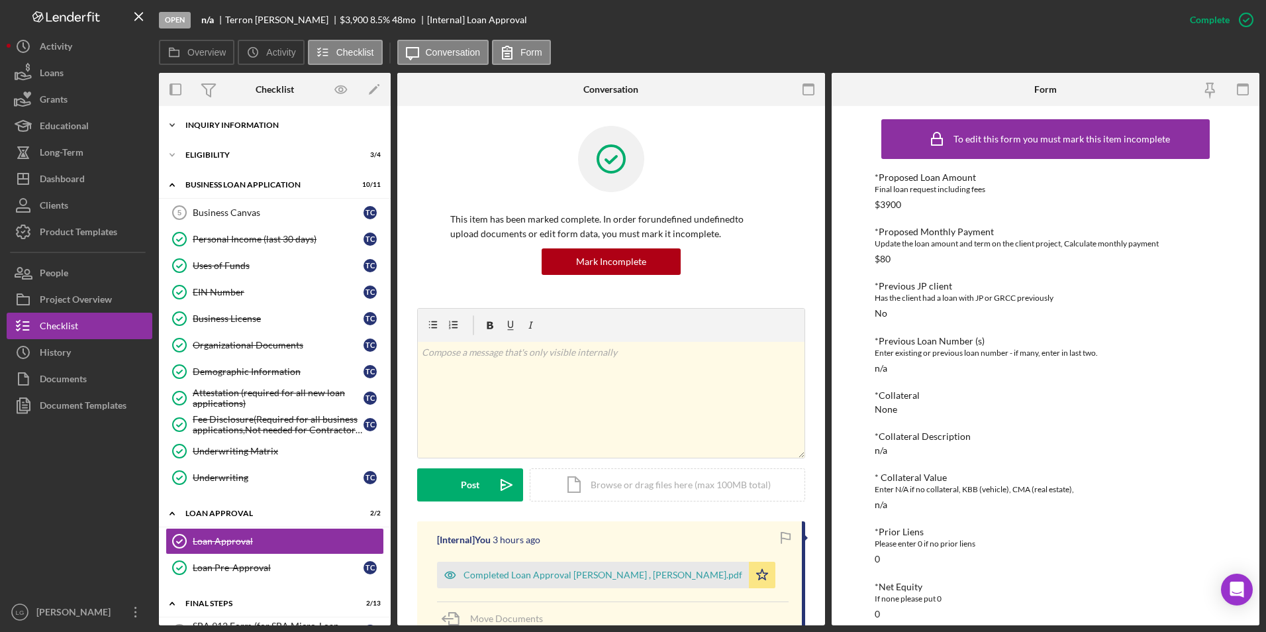
click at [211, 136] on div "Icon/Expander INQUIRY INFORMATION 4 / 11" at bounding box center [275, 125] width 232 height 26
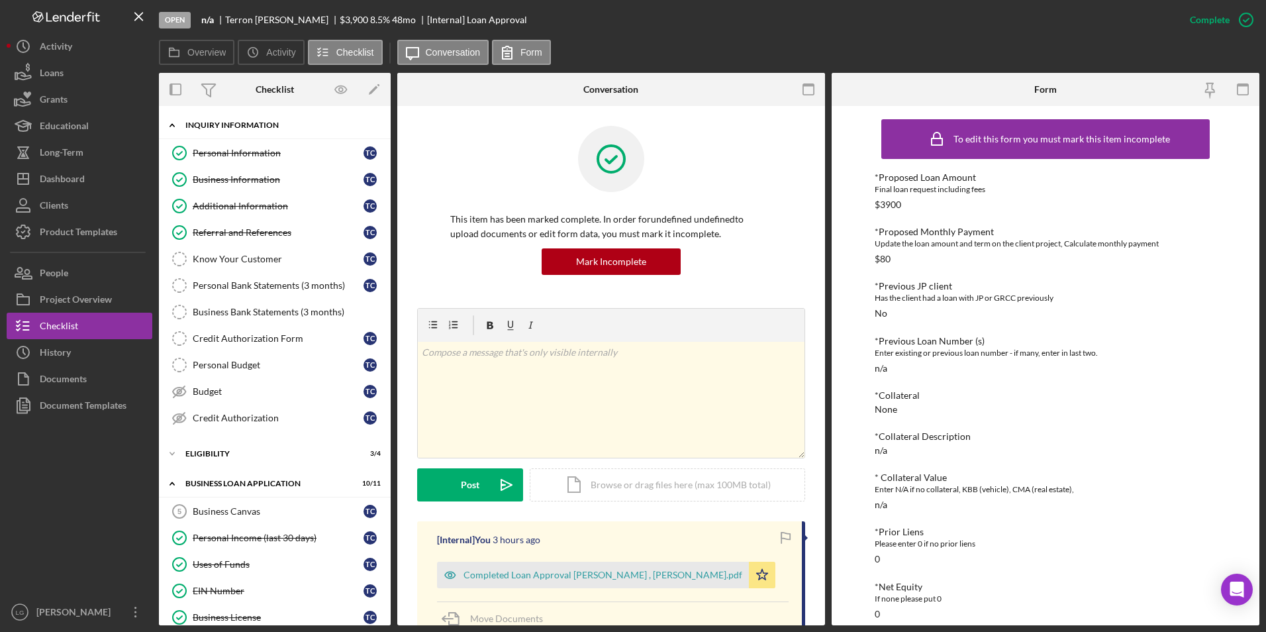
click at [211, 125] on div "INQUIRY INFORMATION" at bounding box center [279, 125] width 189 height 8
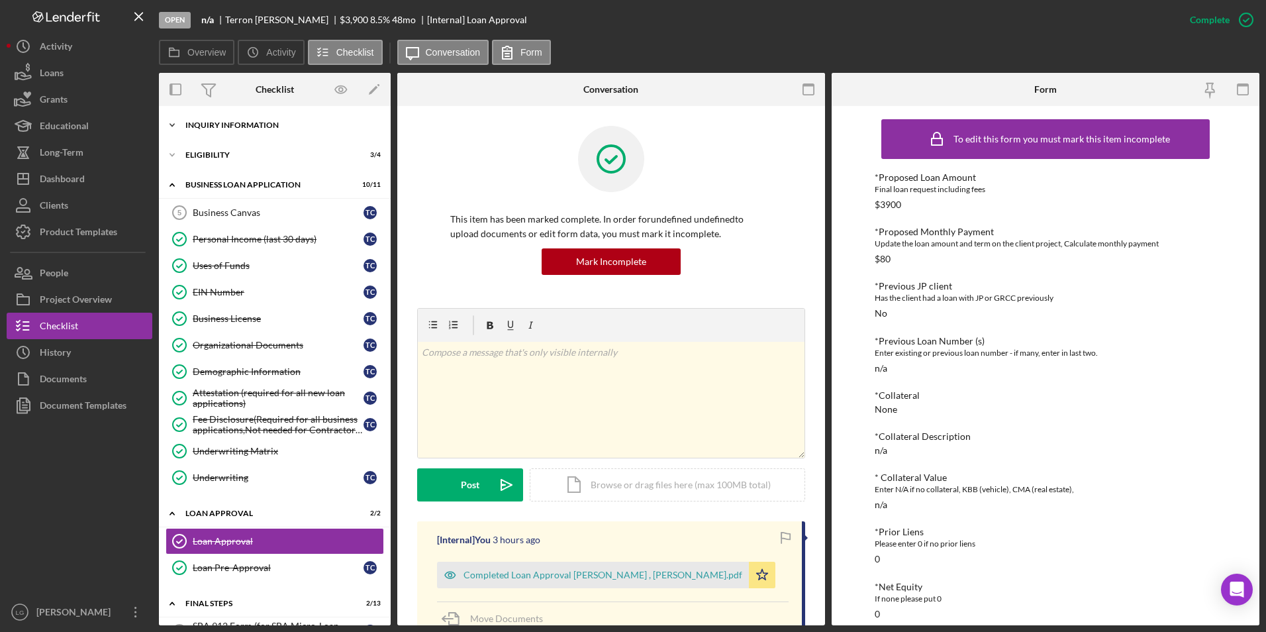
click at [211, 125] on div "INQUIRY INFORMATION" at bounding box center [279, 125] width 189 height 8
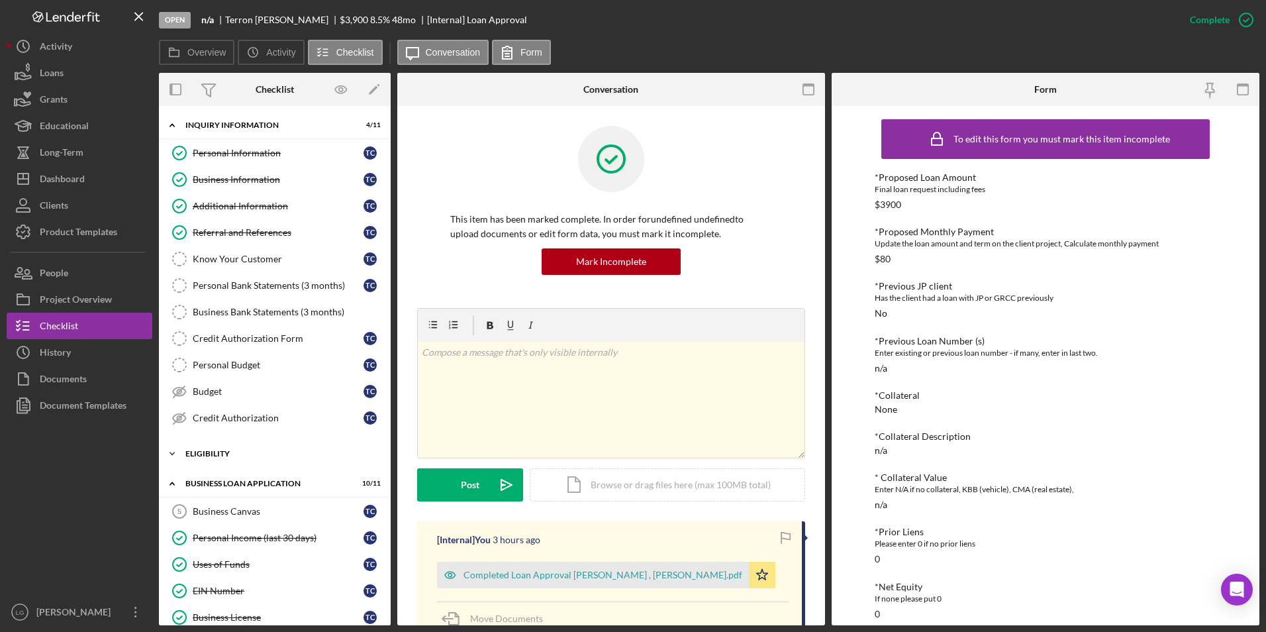
click at [181, 443] on icon "Icon/Expander" at bounding box center [172, 453] width 26 height 26
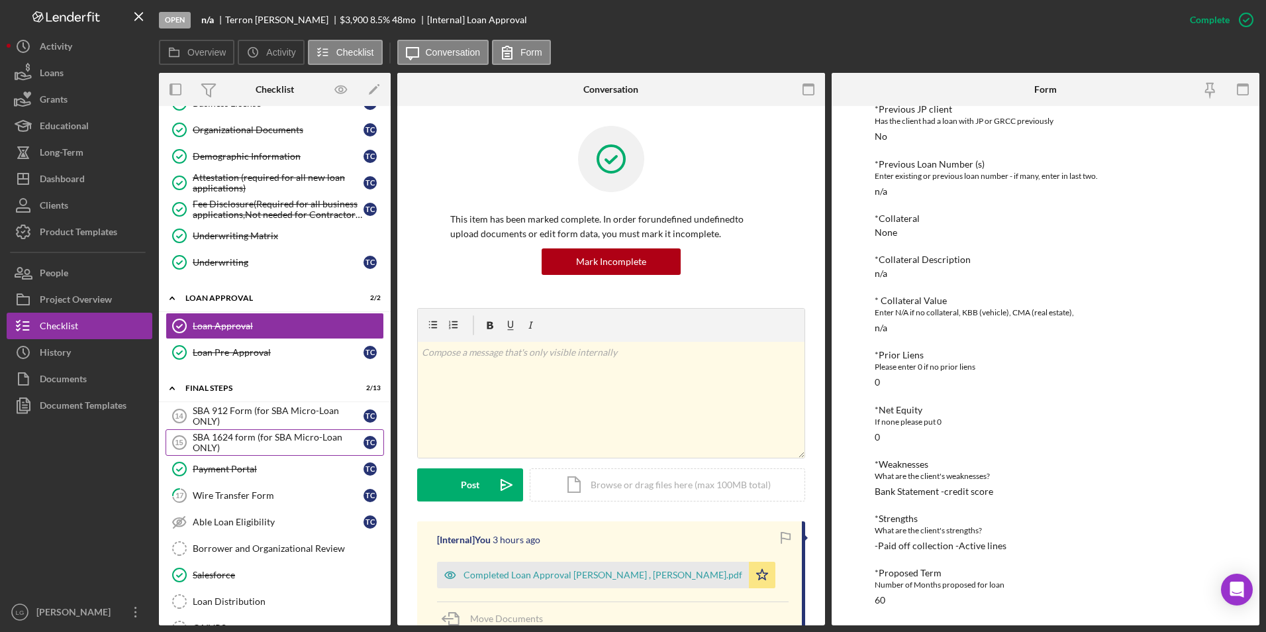
scroll to position [693, 0]
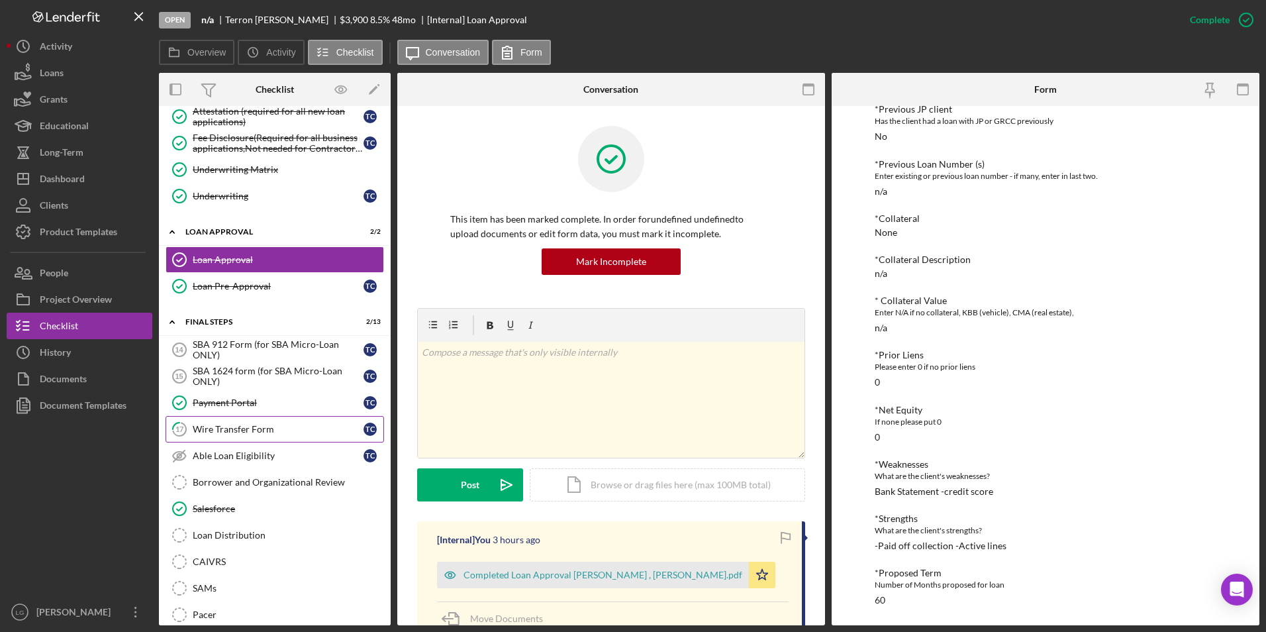
click at [252, 438] on link "17 Wire Transfer Form T C" at bounding box center [275, 429] width 218 height 26
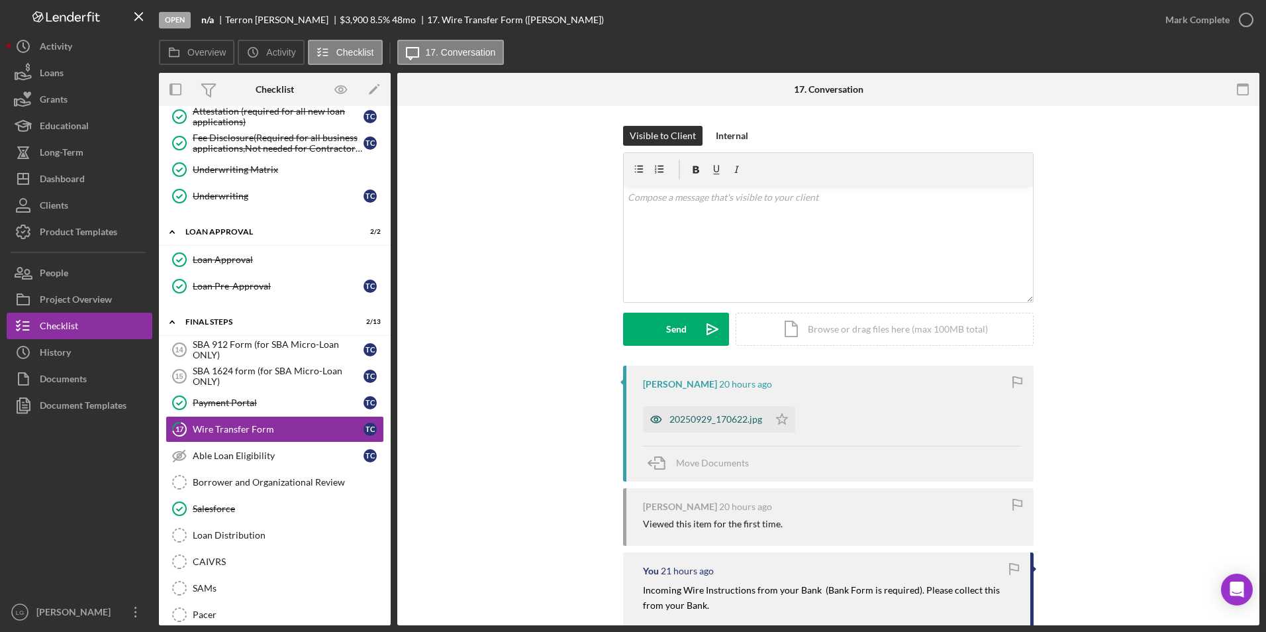
click at [711, 411] on div "20250929_170622.jpg" at bounding box center [706, 419] width 126 height 26
